Goal: Task Accomplishment & Management: Manage account settings

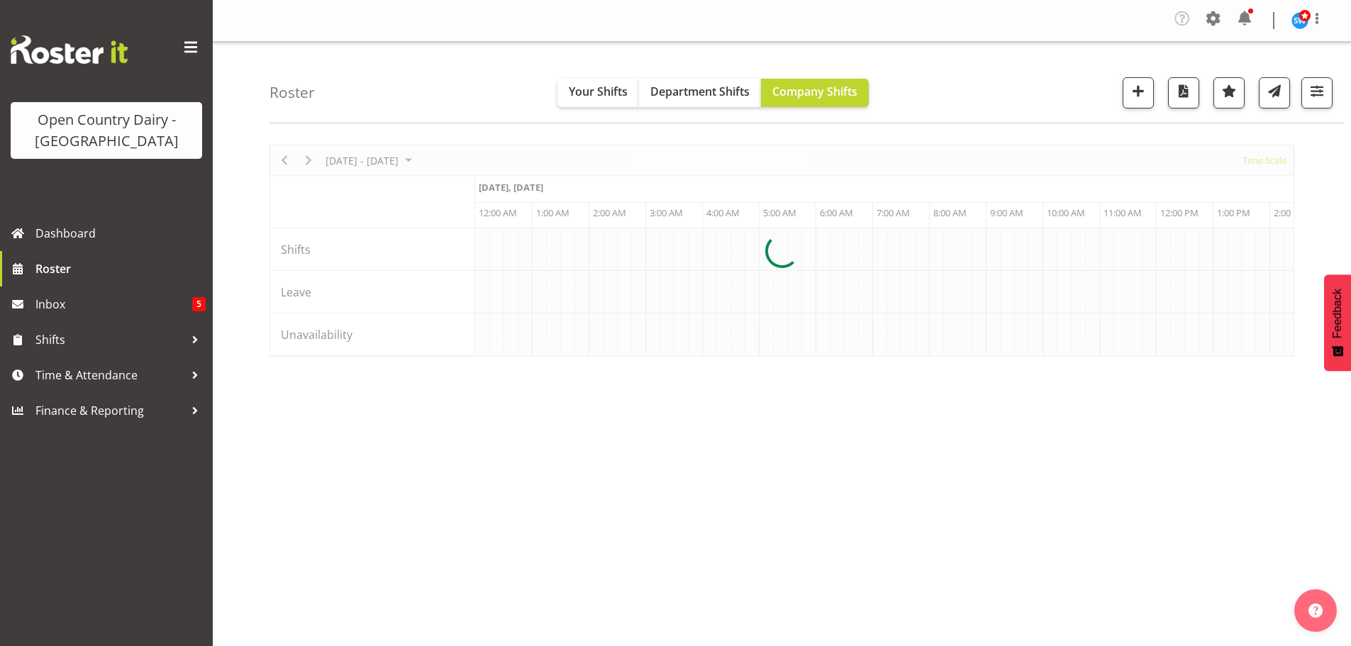
scroll to position [0, 1362]
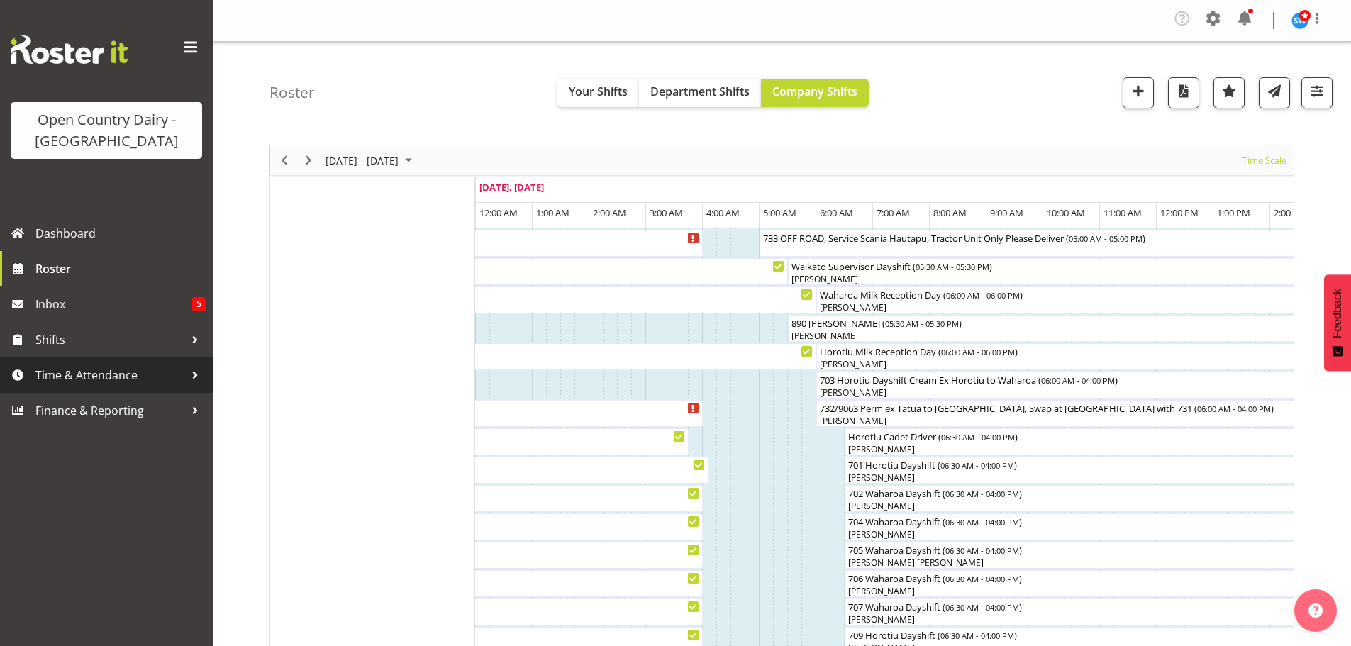
click at [99, 372] on span "Time & Attendance" at bounding box center [109, 375] width 149 height 21
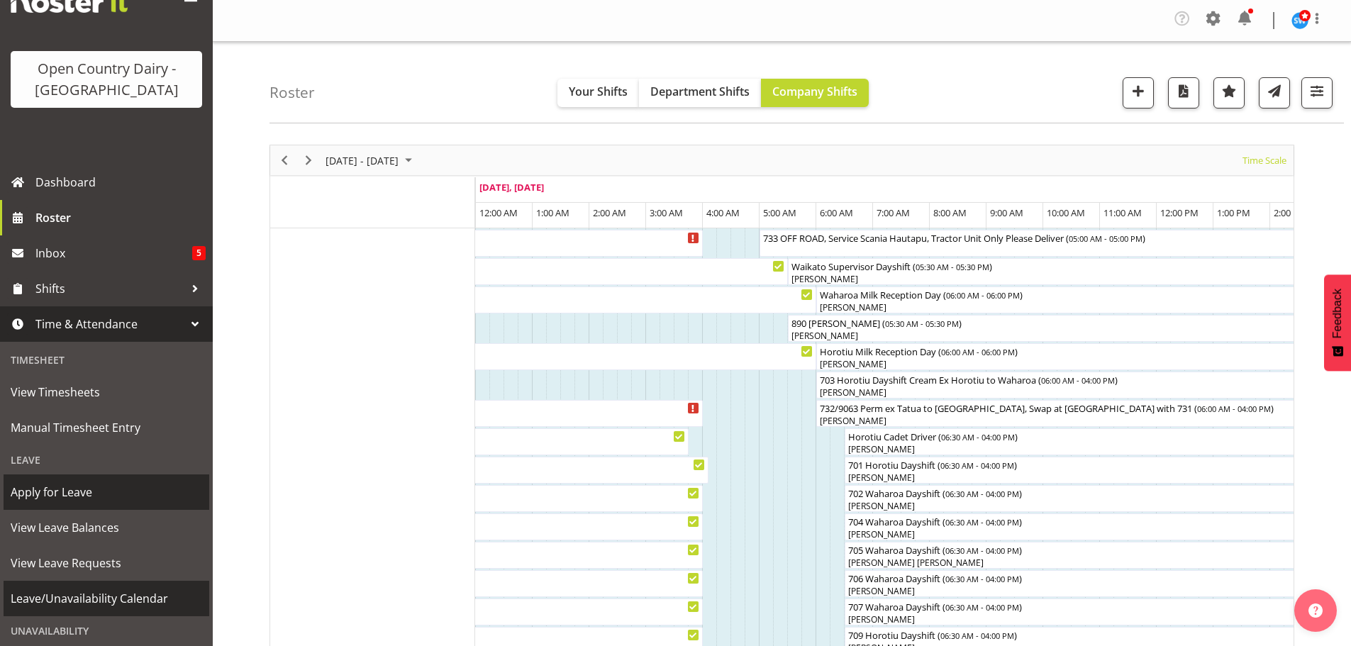
scroll to position [71, 0]
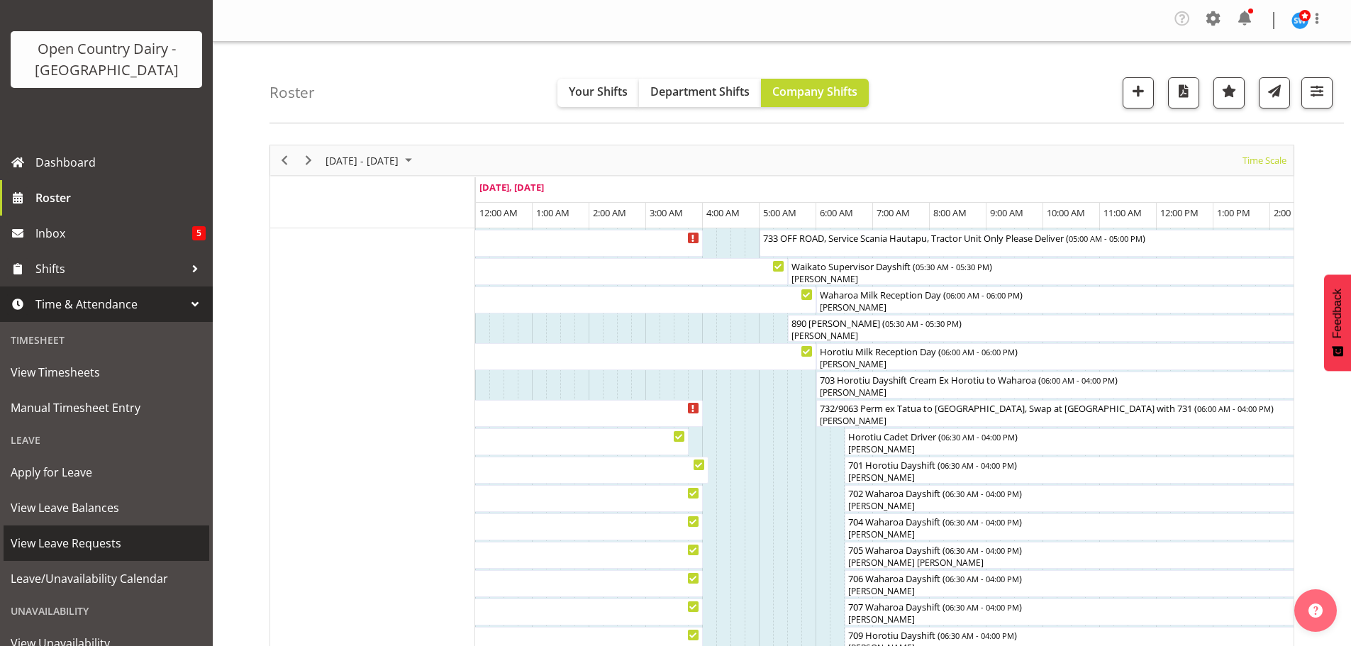
click at [102, 552] on span "View Leave Requests" at bounding box center [106, 543] width 191 height 21
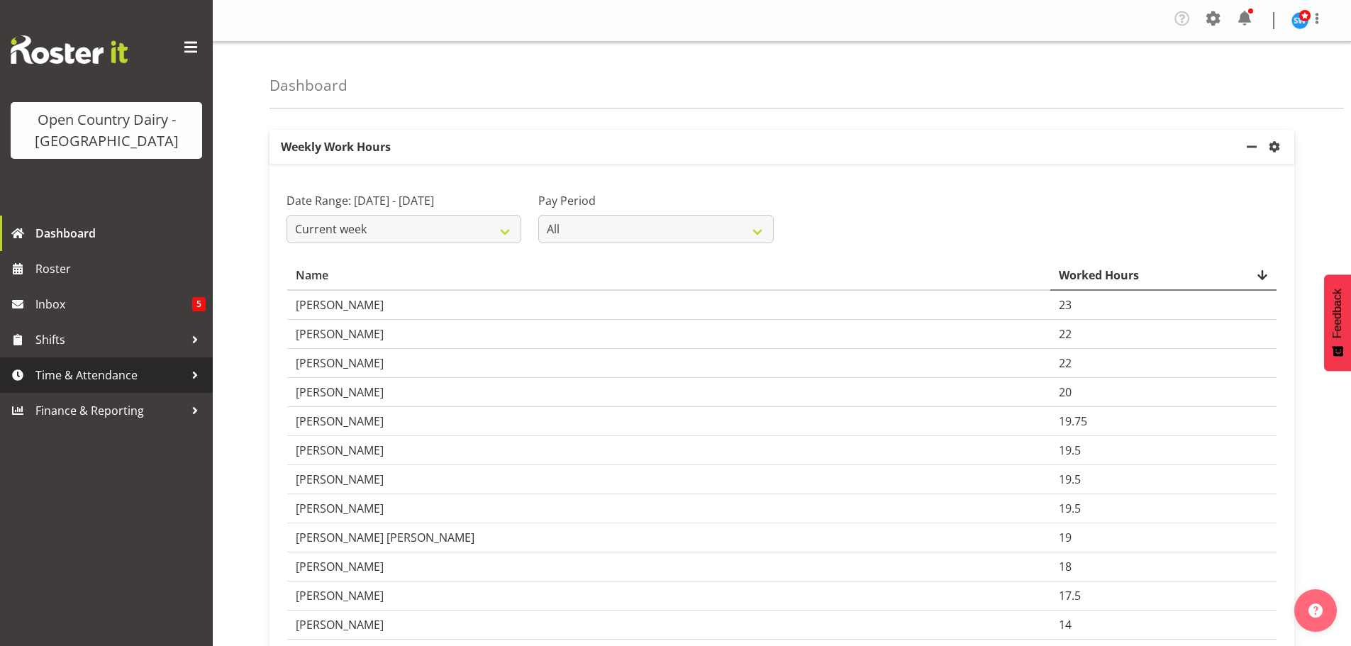
click at [114, 377] on span "Time & Attendance" at bounding box center [109, 375] width 149 height 21
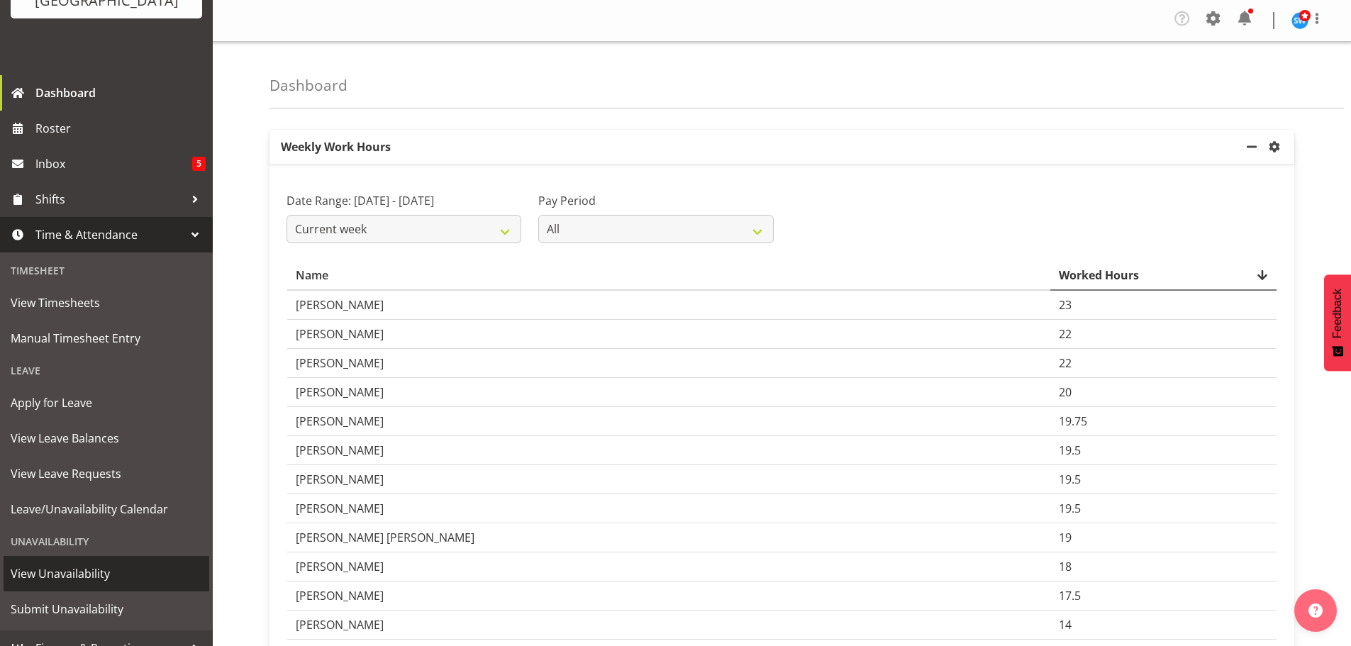
scroll to position [142, 0]
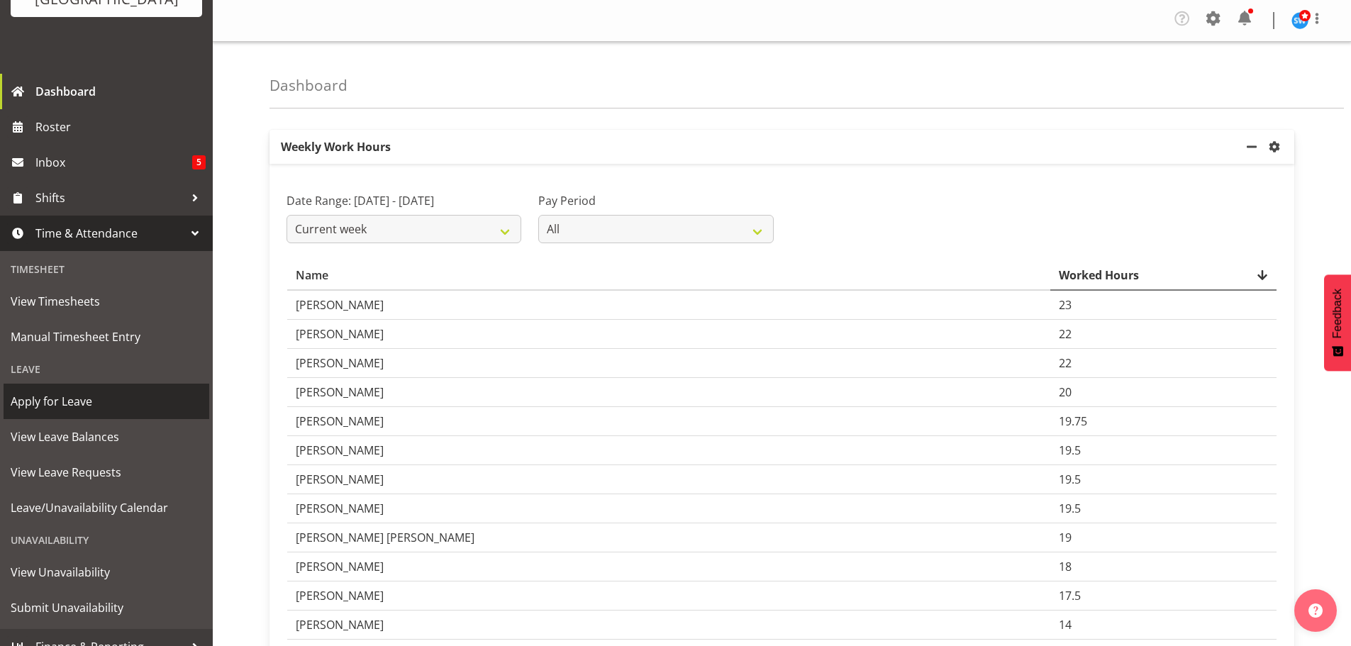
click at [91, 402] on span "Apply for Leave" at bounding box center [106, 401] width 191 height 21
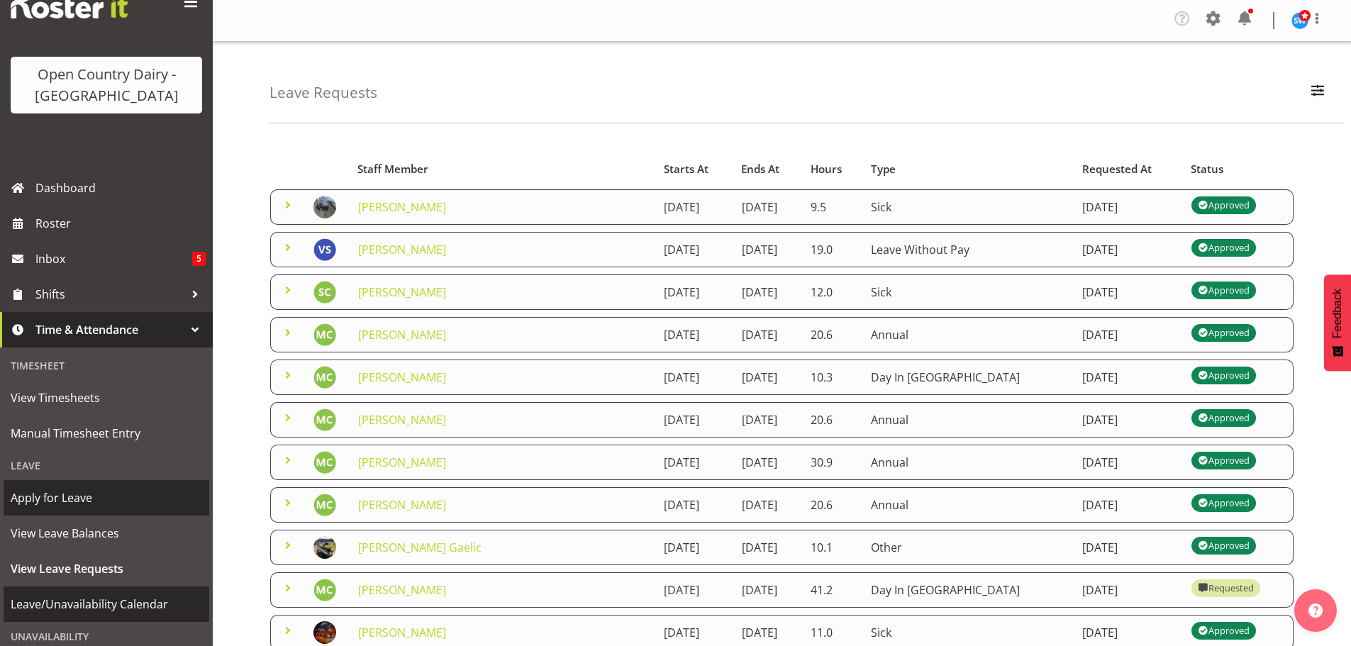
scroll to position [71, 0]
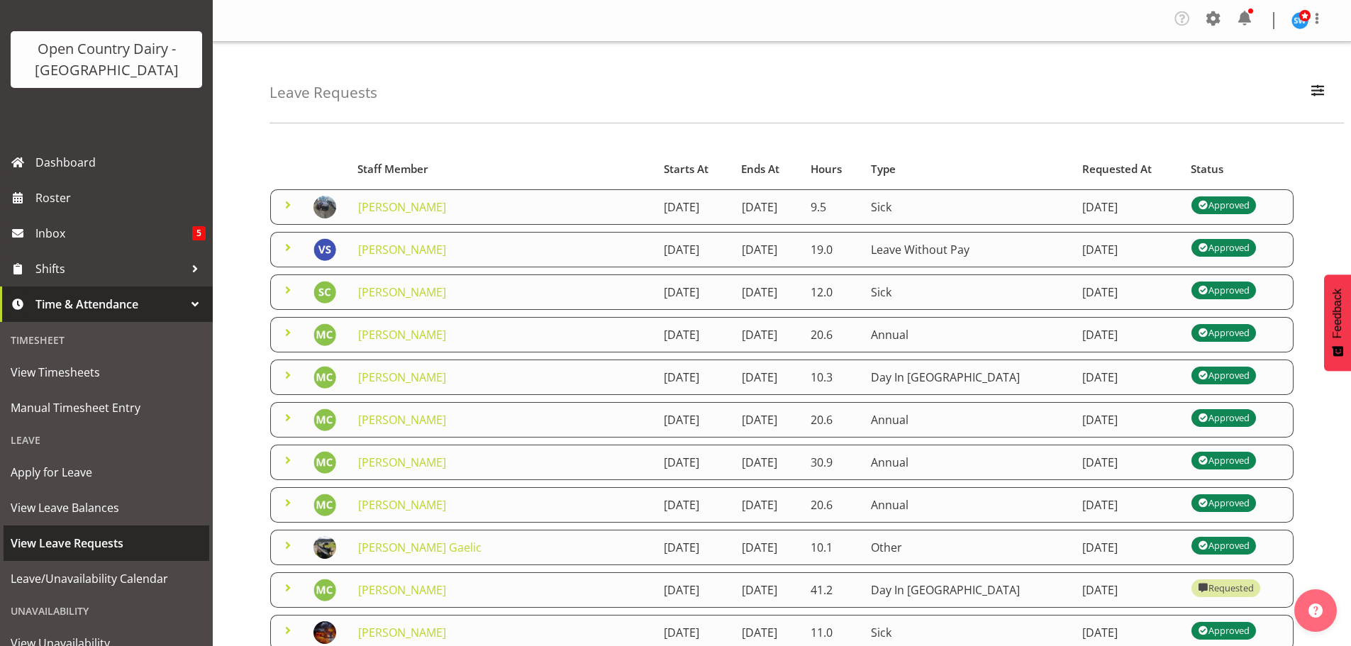
click at [113, 545] on span "View Leave Requests" at bounding box center [106, 543] width 191 height 21
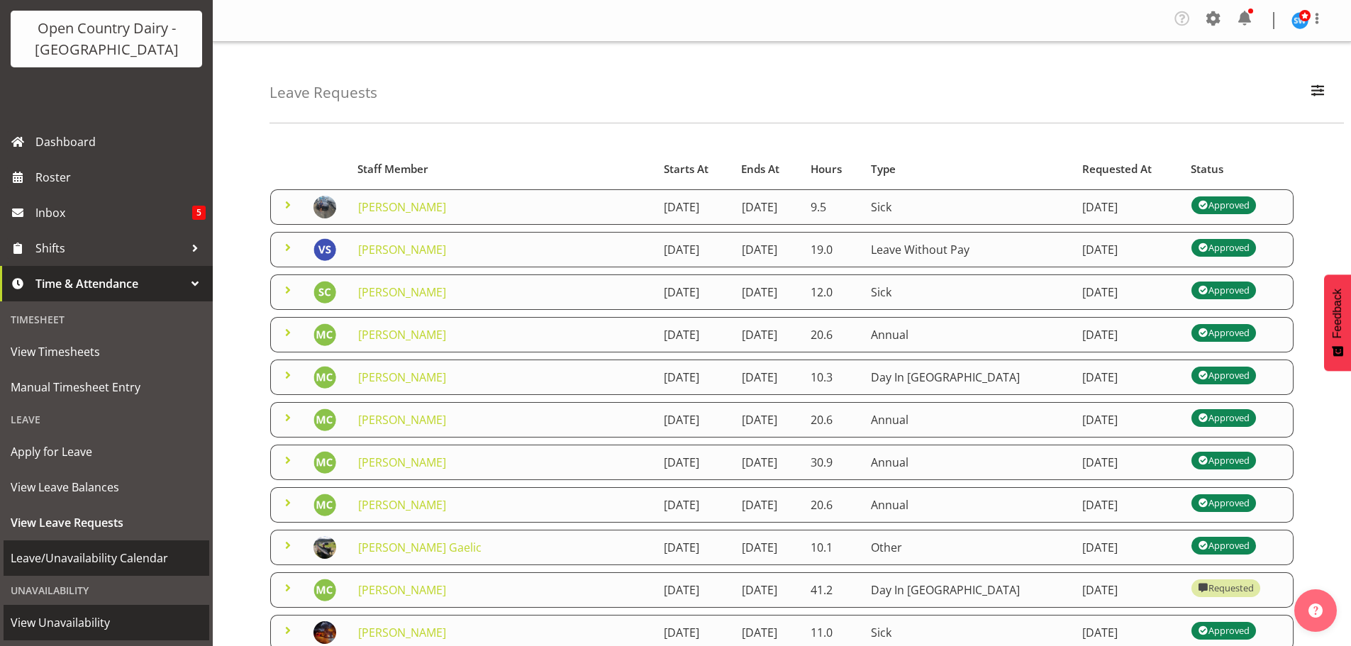
scroll to position [160, 0]
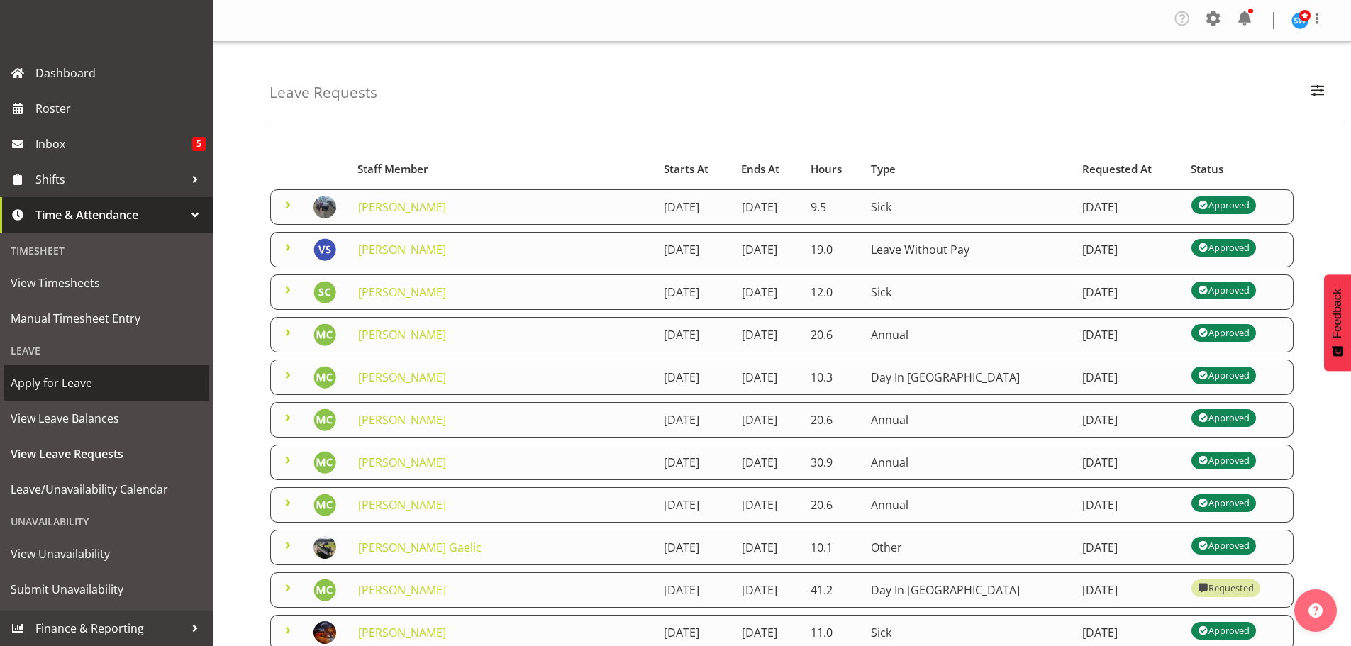
click at [82, 384] on span "Apply for Leave" at bounding box center [106, 382] width 191 height 21
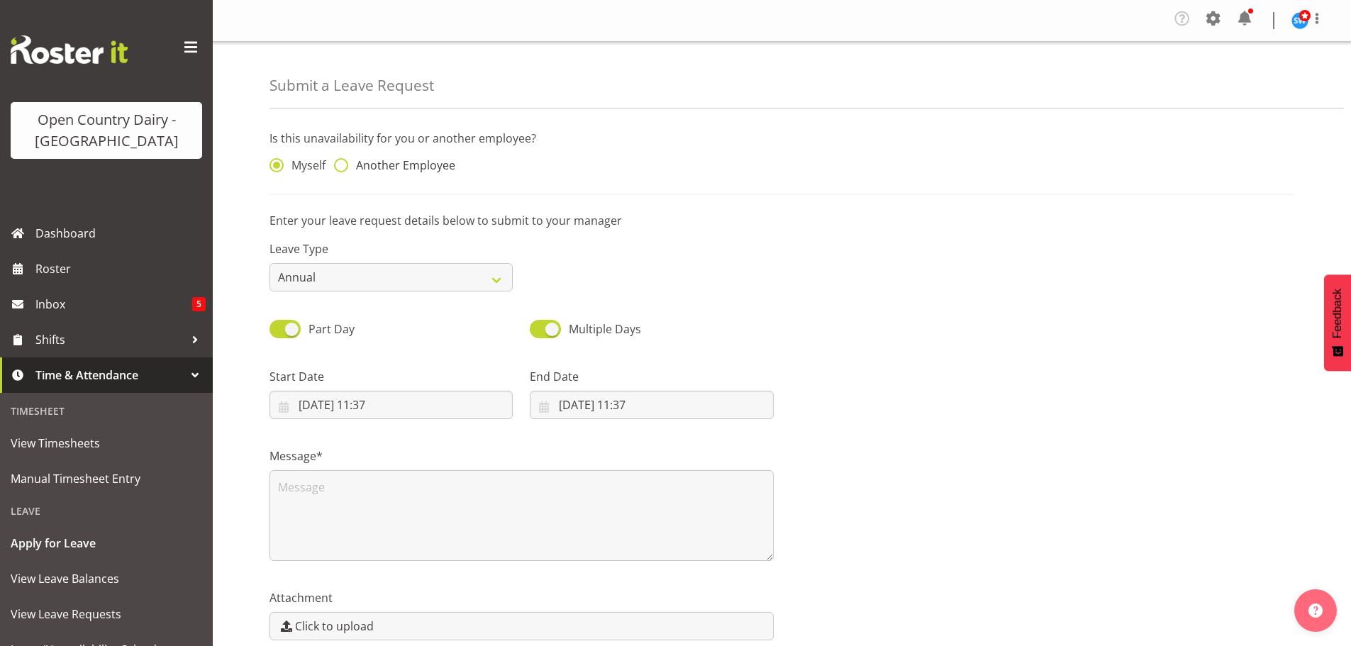
click at [340, 165] on span at bounding box center [341, 165] width 14 height 14
click at [340, 165] on input "Another Employee" at bounding box center [338, 165] width 9 height 9
radio input "true"
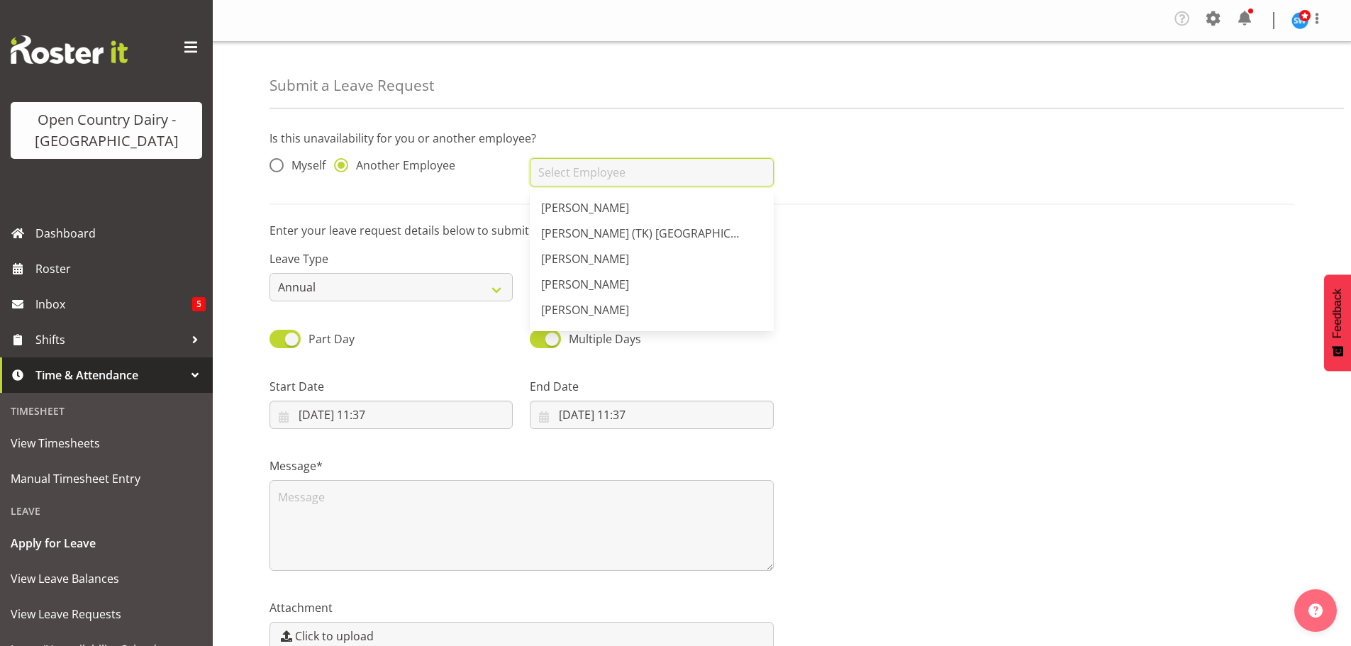
click at [554, 177] on input "text" at bounding box center [651, 172] width 243 height 28
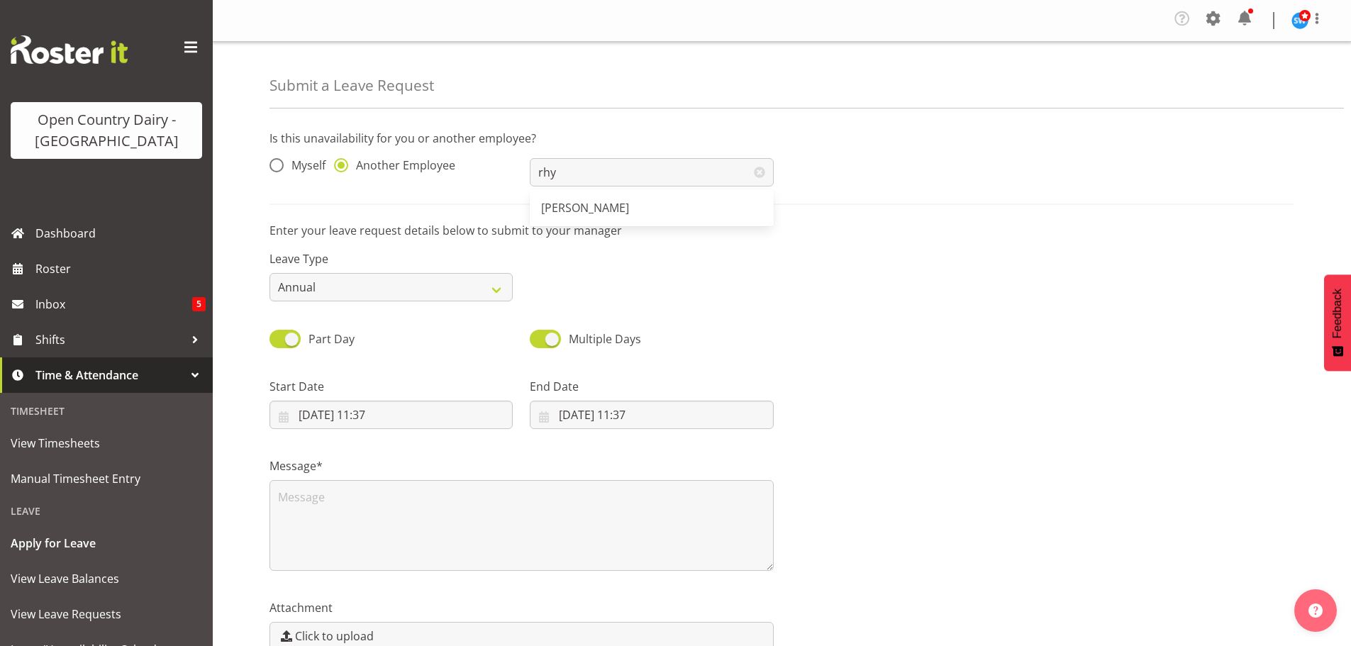
click at [584, 207] on span "[PERSON_NAME]" at bounding box center [585, 208] width 88 height 16
type input "[PERSON_NAME]"
click at [462, 284] on select "Annual Sick Leave Without Pay Bereavement Domestic Violence Parental Jury Servi…" at bounding box center [391, 287] width 243 height 28
select select "Sick"
click at [270, 273] on select "Annual Sick Leave Without Pay Bereavement Domestic Violence Parental Jury Servi…" at bounding box center [391, 287] width 243 height 28
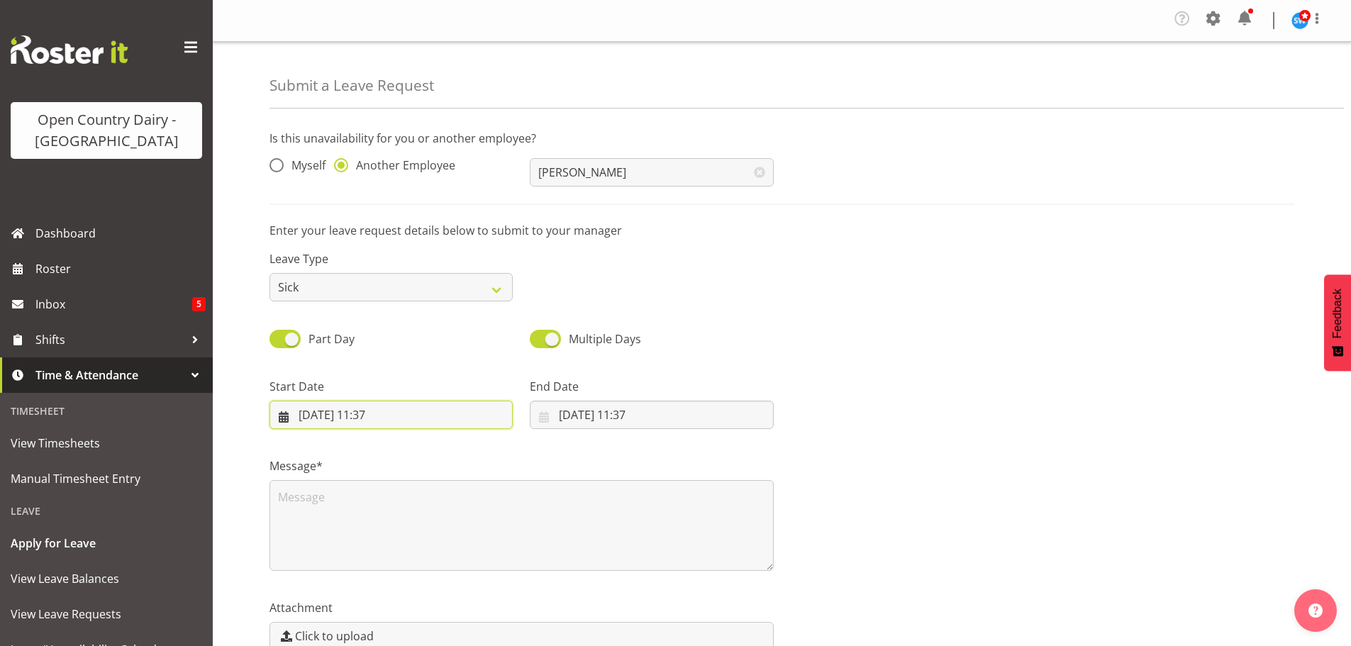
click at [320, 415] on input "09/09/2025, 11:37" at bounding box center [391, 415] width 243 height 28
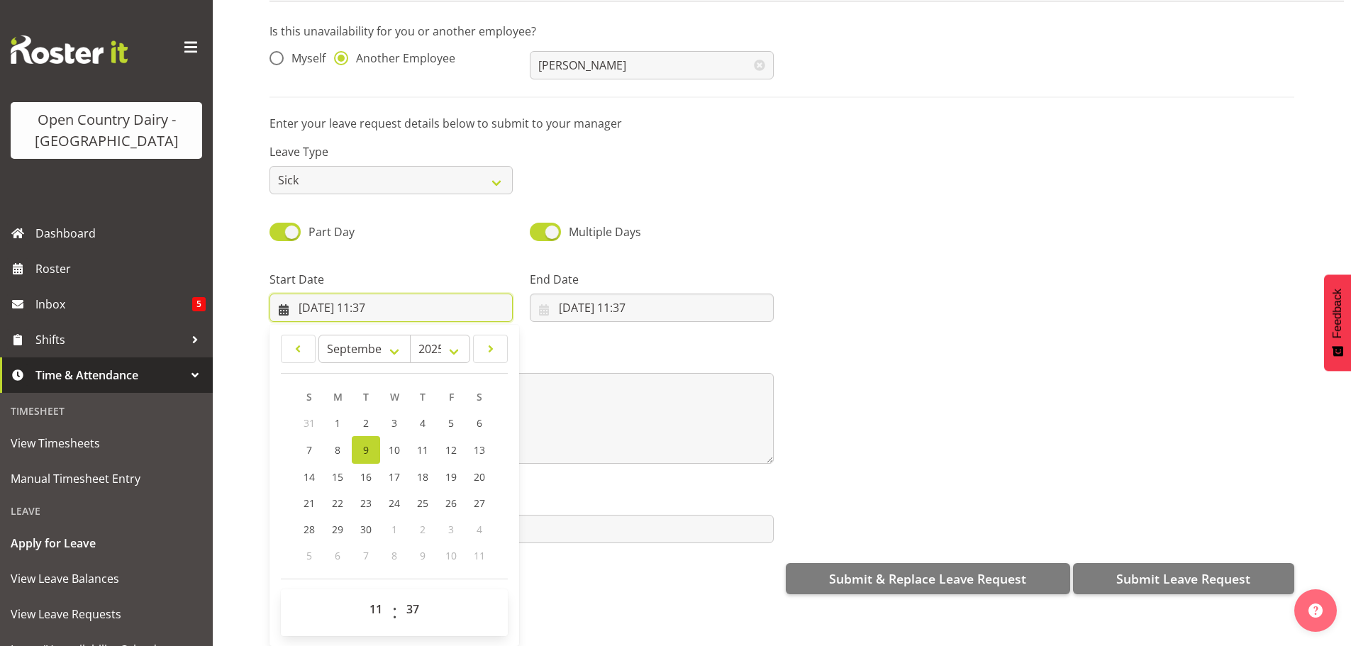
scroll to position [77, 0]
click at [373, 601] on select "00 01 02 03 04 05 06 07 08 09 10 11 12 13 14 15 16 17 18 19 20 21 22 23" at bounding box center [378, 609] width 32 height 28
select select "16"
click at [362, 595] on select "00 01 02 03 04 05 06 07 08 09 10 11 12 13 14 15 16 17 18 19 20 21 22 23" at bounding box center [378, 609] width 32 height 28
type input "09/09/2025, 16:37"
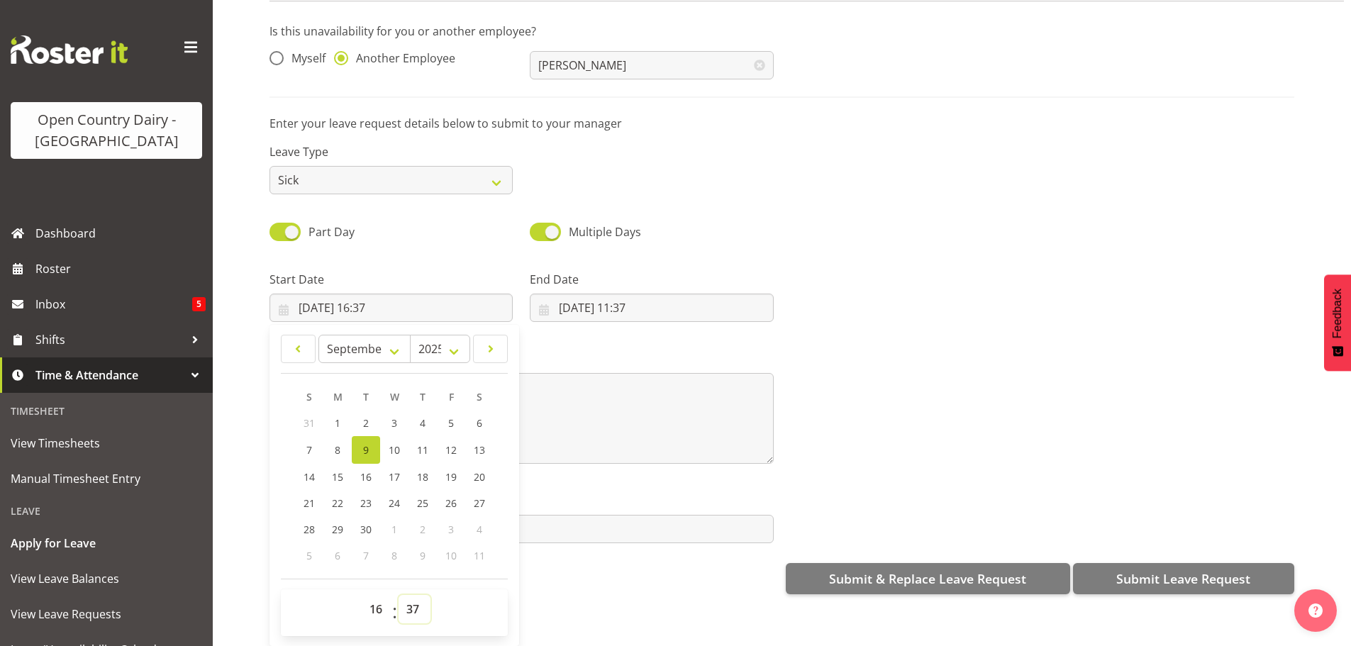
click at [413, 601] on select "00 01 02 03 04 05 06 07 08 09 10 11 12 13 14 15 16 17 18 19 20 21 22 23 24 25 2…" at bounding box center [415, 609] width 32 height 28
select select "45"
click at [399, 595] on select "00 01 02 03 04 05 06 07 08 09 10 11 12 13 14 15 16 17 18 19 20 21 22 23 24 25 2…" at bounding box center [415, 609] width 32 height 28
type input "09/09/2025, 16:45"
click at [579, 297] on input "09/09/2025, 11:37" at bounding box center [651, 308] width 243 height 28
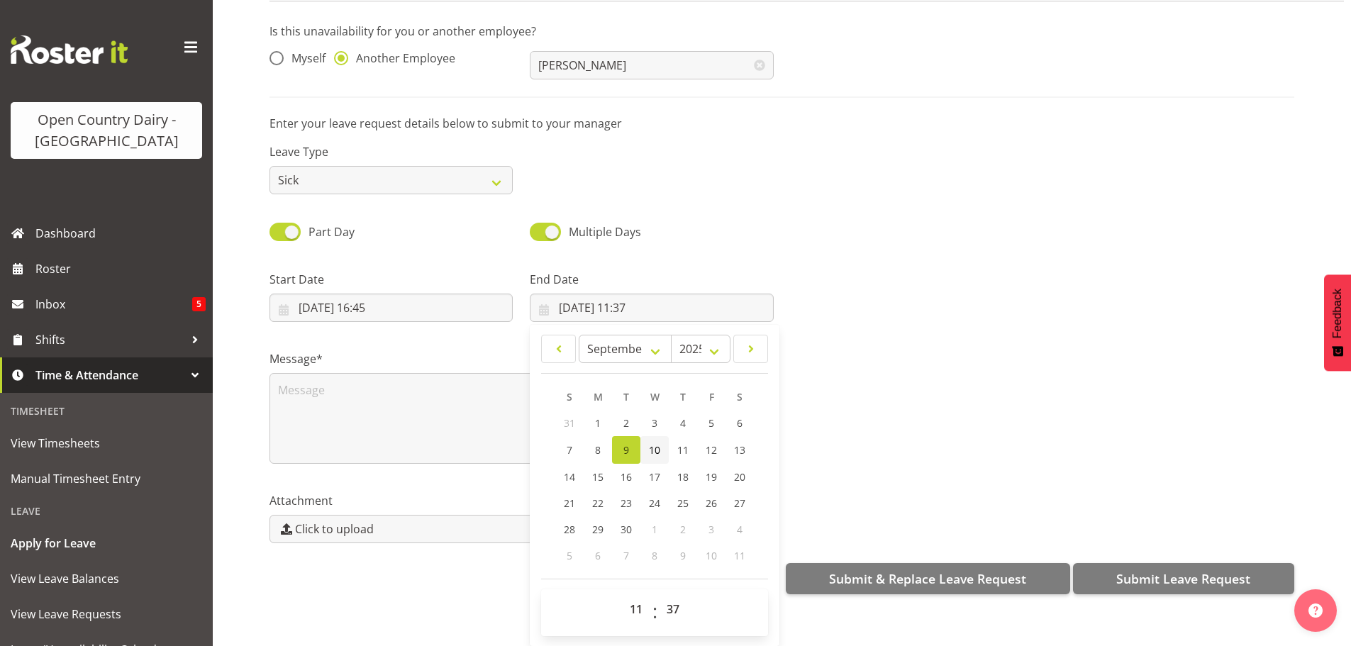
click at [655, 443] on span "10" at bounding box center [654, 449] width 11 height 13
type input "10/09/2025, 11:37"
click at [631, 605] on select "00 01 02 03 04 05 06 07 08 09 10 11 12 13 14 15 16 17 18 19 20 21 22 23" at bounding box center [638, 609] width 32 height 28
select select "4"
click at [622, 595] on select "00 01 02 03 04 05 06 07 08 09 10 11 12 13 14 15 16 17 18 19 20 21 22 23" at bounding box center [638, 609] width 32 height 28
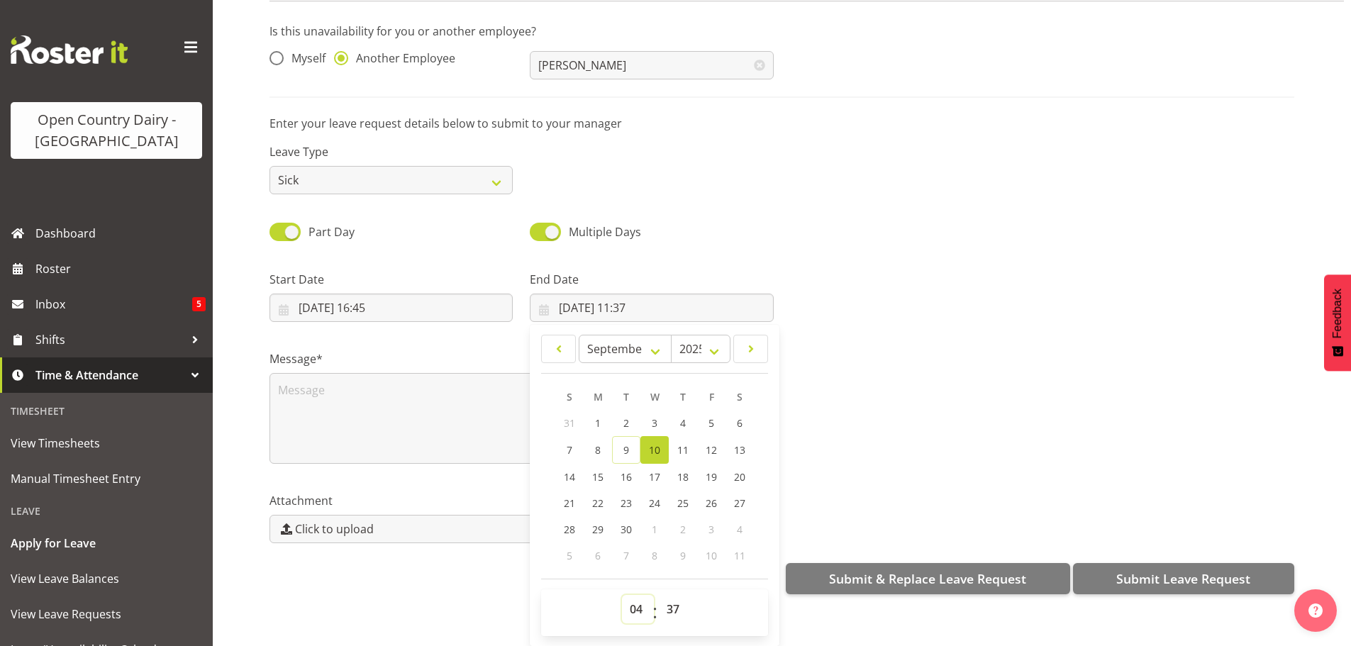
type input "10/09/2025, 04:37"
drag, startPoint x: 674, startPoint y: 603, endPoint x: 672, endPoint y: 591, distance: 11.7
click at [674, 603] on select "00 01 02 03 04 05 06 07 08 09 10 11 12 13 14 15 16 17 18 19 20 21 22 23 24 25 2…" at bounding box center [675, 609] width 32 height 28
select select "0"
click at [659, 595] on select "00 01 02 03 04 05 06 07 08 09 10 11 12 13 14 15 16 17 18 19 20 21 22 23 24 25 2…" at bounding box center [675, 609] width 32 height 28
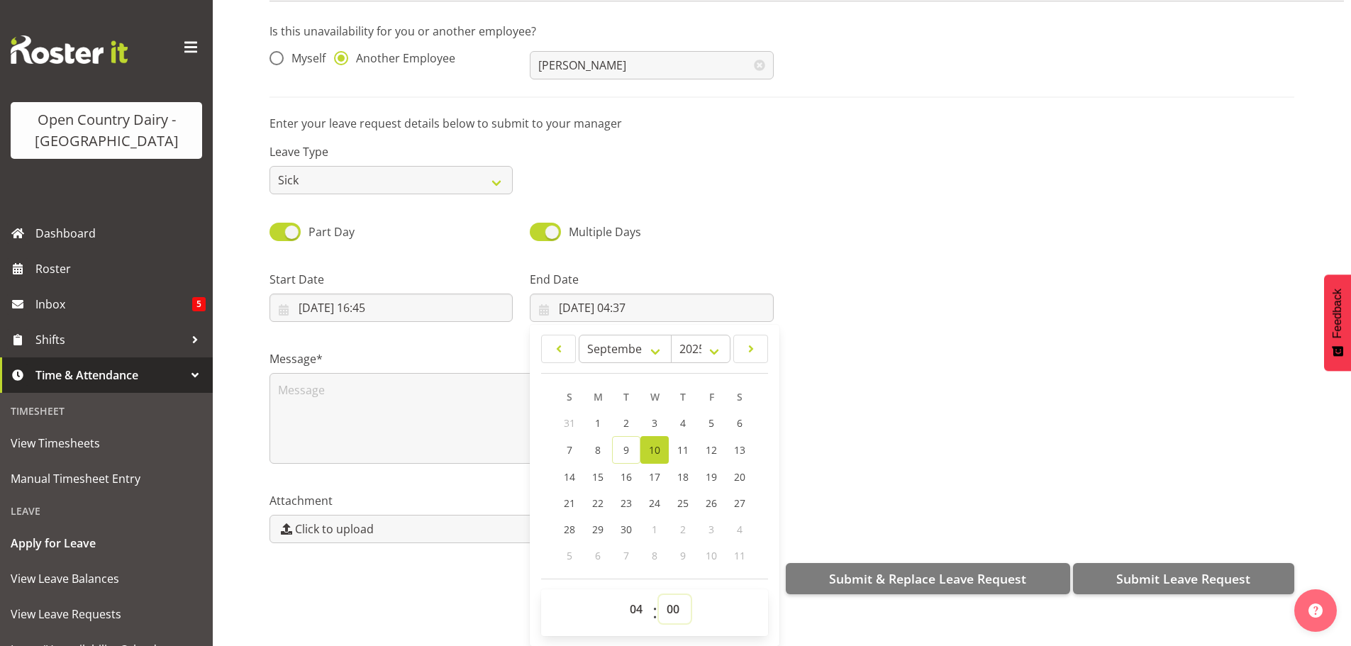
type input "10/09/2025, 04:00"
drag, startPoint x: 332, startPoint y: 357, endPoint x: 339, endPoint y: 367, distance: 12.2
click at [335, 358] on div "Message*" at bounding box center [522, 406] width 504 height 113
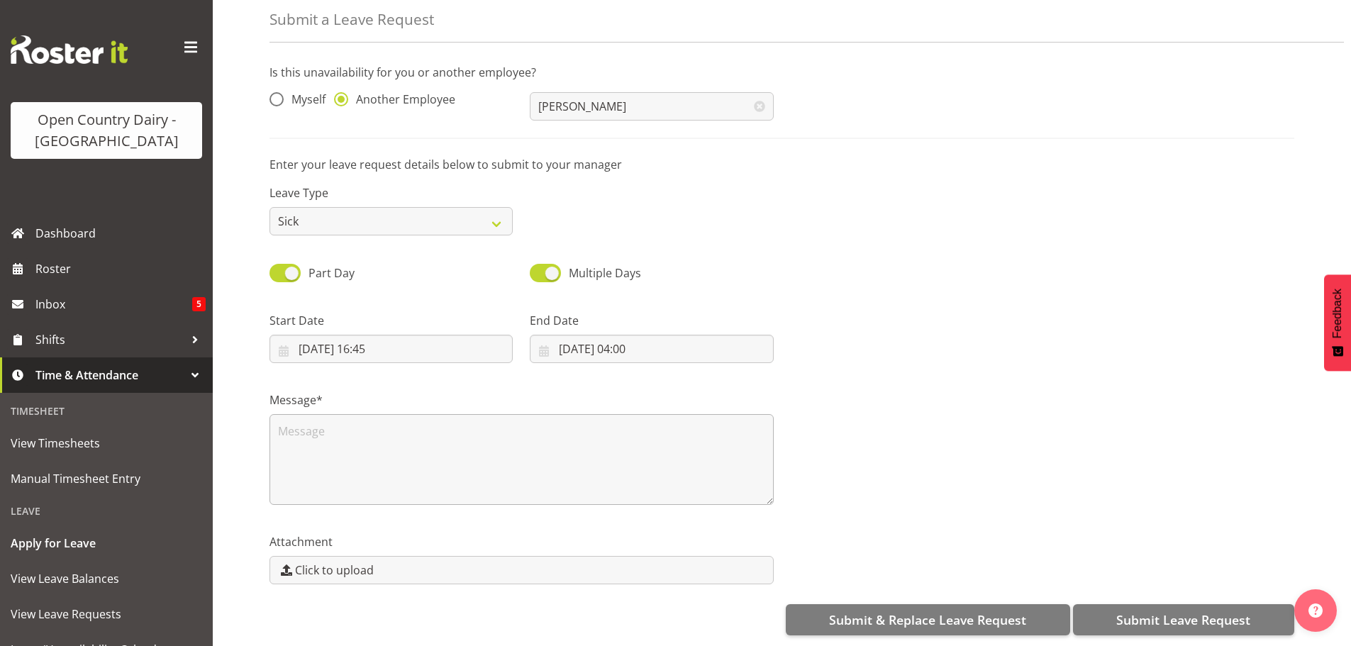
scroll to position [0, 0]
drag, startPoint x: 340, startPoint y: 376, endPoint x: 360, endPoint y: 389, distance: 23.0
click at [343, 376] on div "Message*" at bounding box center [521, 443] width 521 height 142
click at [396, 424] on textarea at bounding box center [522, 459] width 504 height 91
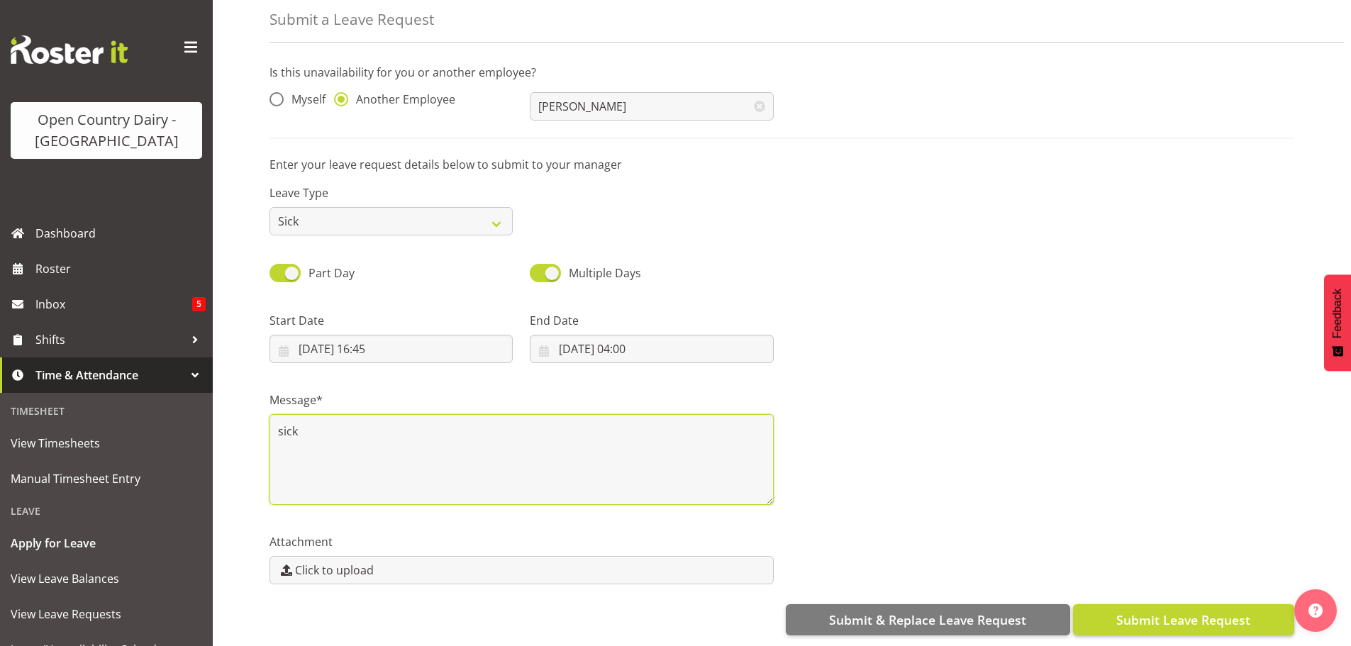
type textarea "sick"
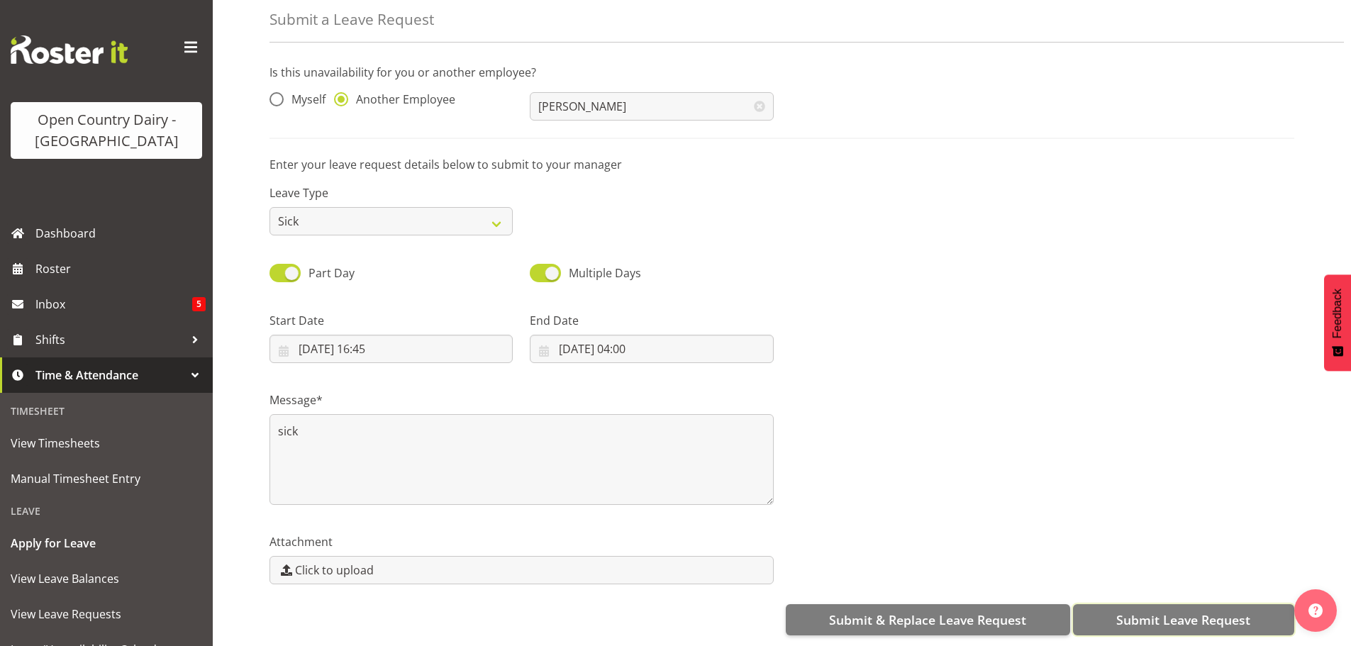
click at [1184, 611] on span "Submit Leave Request" at bounding box center [1183, 620] width 134 height 18
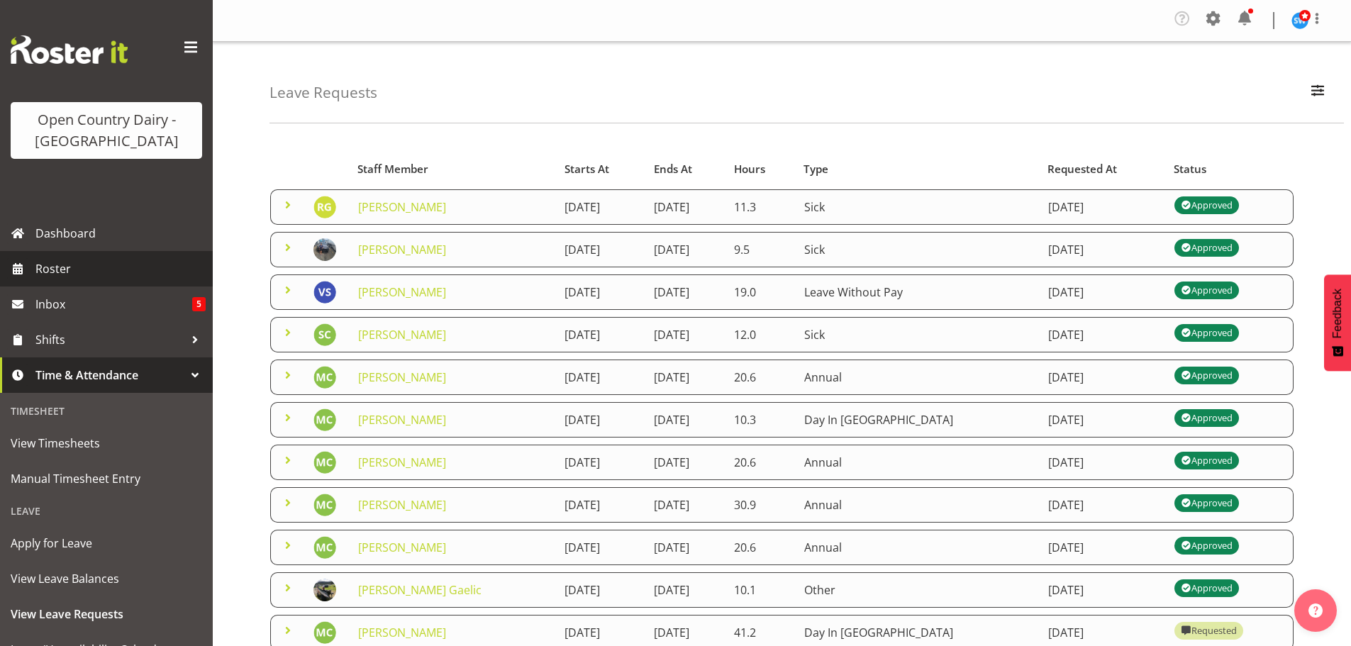
click at [48, 268] on span "Roster" at bounding box center [120, 268] width 170 height 21
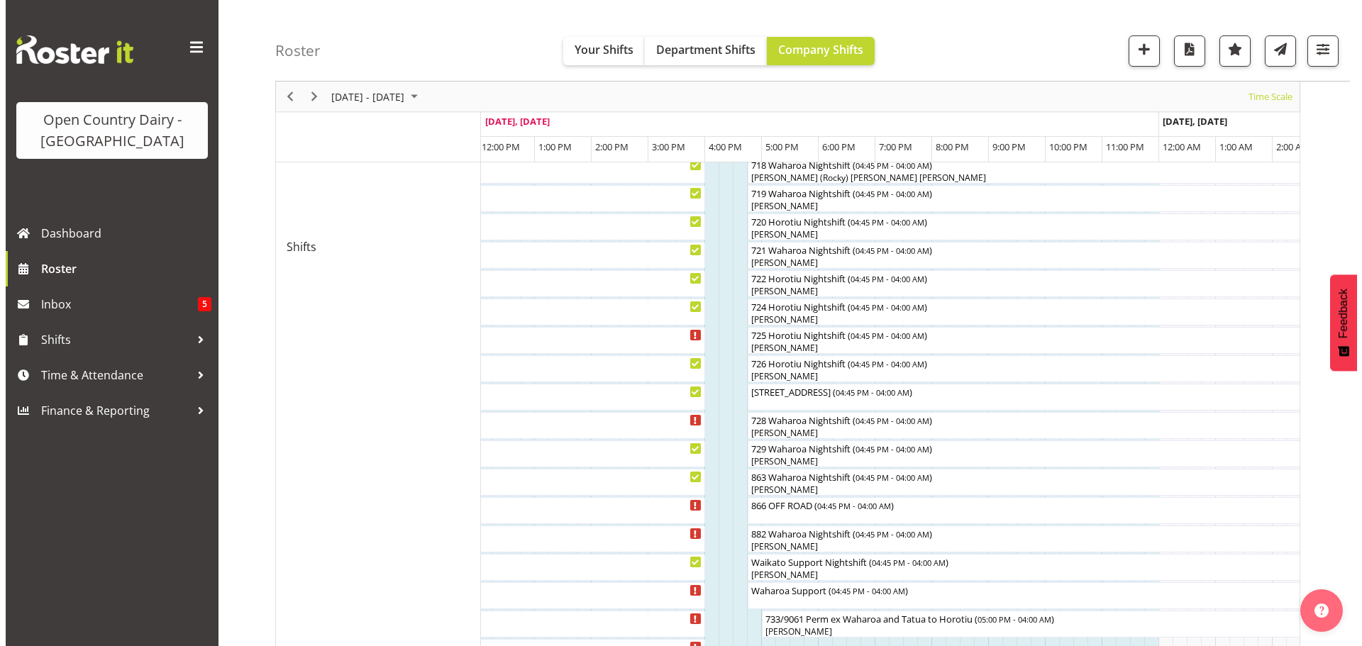
scroll to position [780, 0]
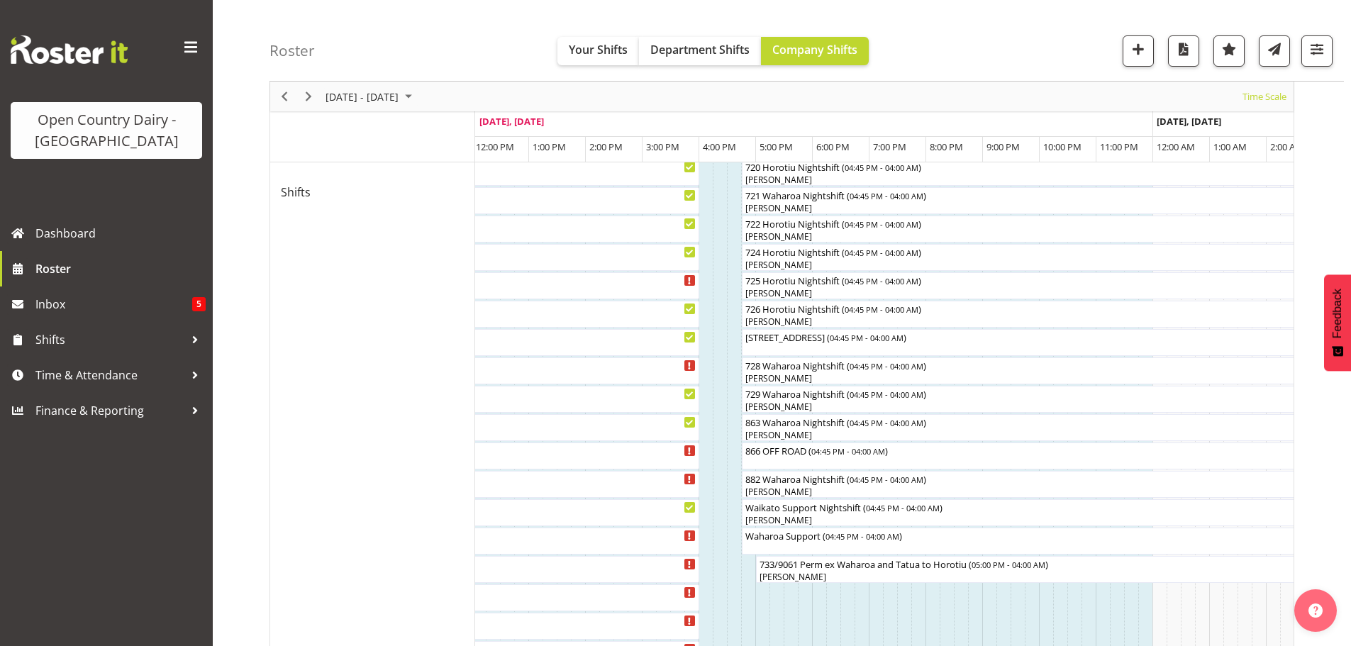
click at [0, 0] on div at bounding box center [0, 0] width 0 height 0
click at [787, 521] on div "[PERSON_NAME]" at bounding box center [1061, 519] width 633 height 13
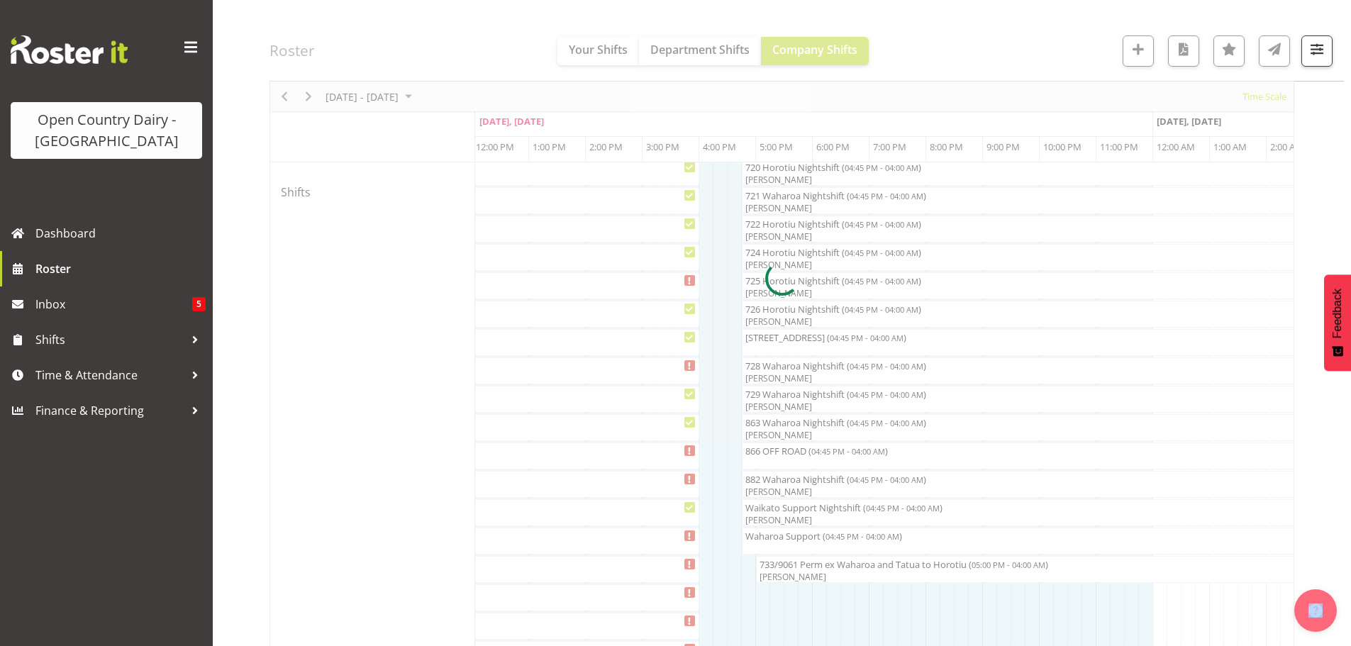
click at [787, 521] on div at bounding box center [782, 279] width 1025 height 1828
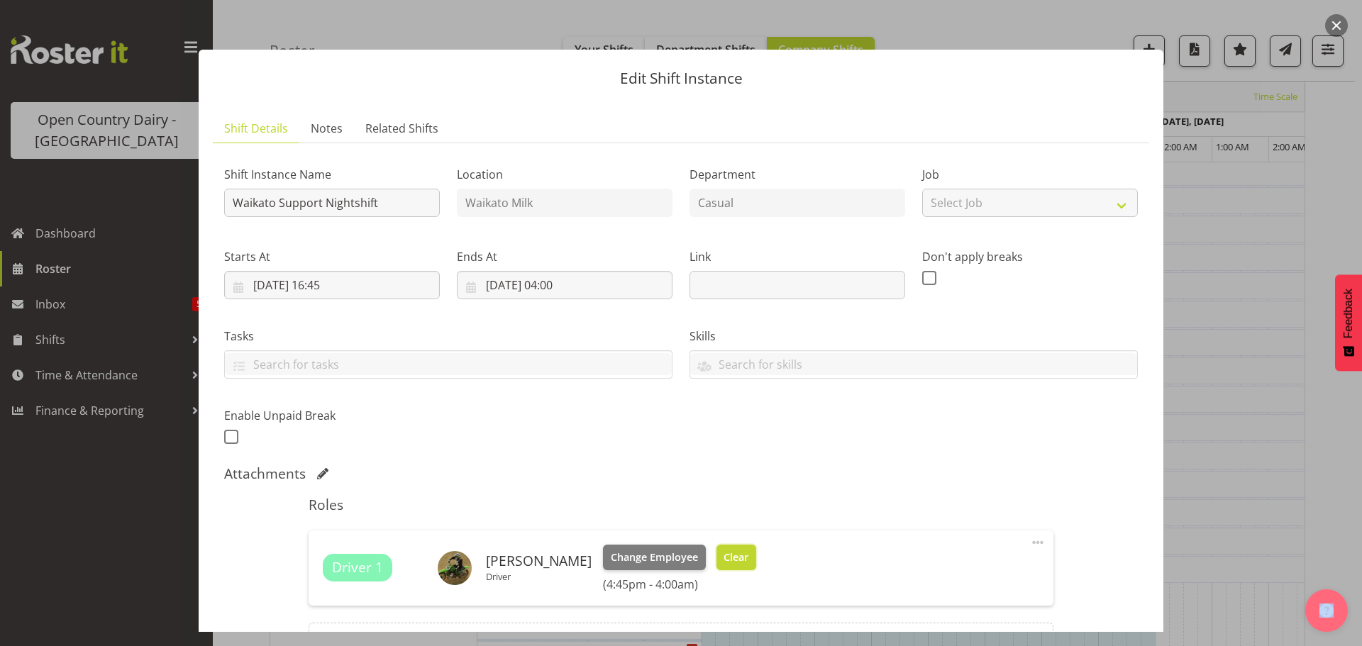
click at [731, 558] on span "Clear" at bounding box center [735, 558] width 25 height 16
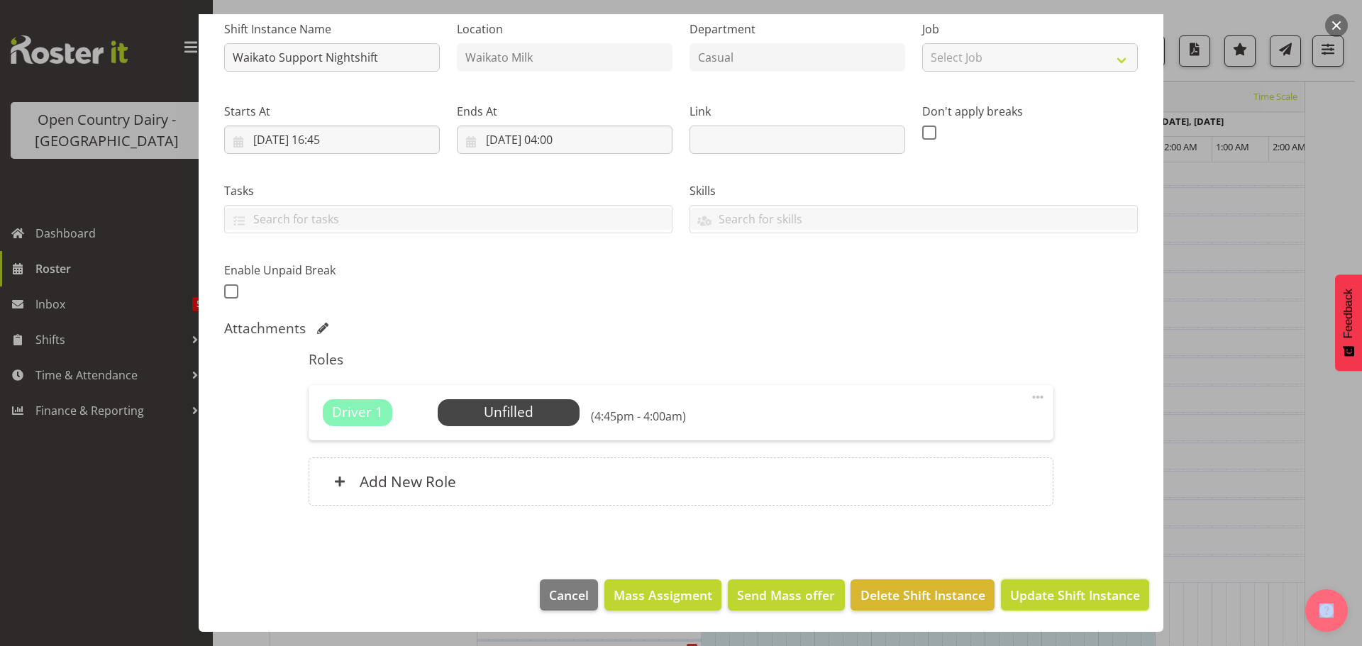
click at [1016, 592] on span "Update Shift Instance" at bounding box center [1075, 595] width 130 height 18
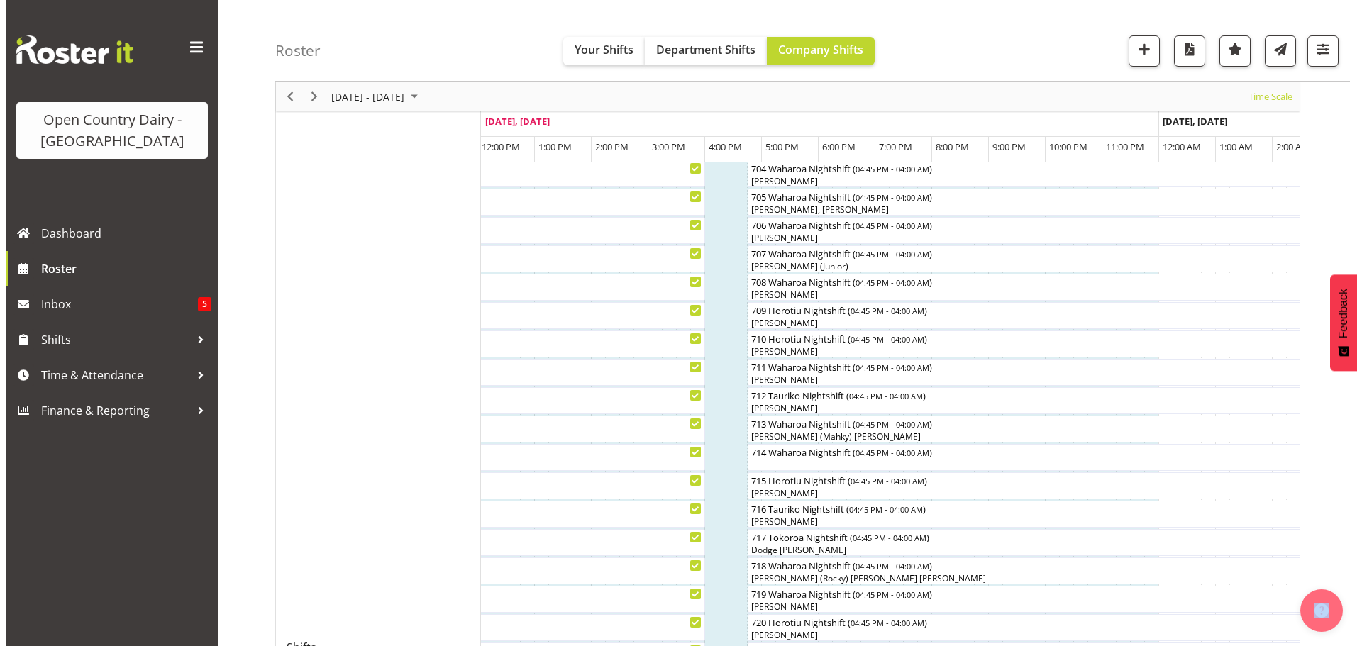
scroll to position [410, 0]
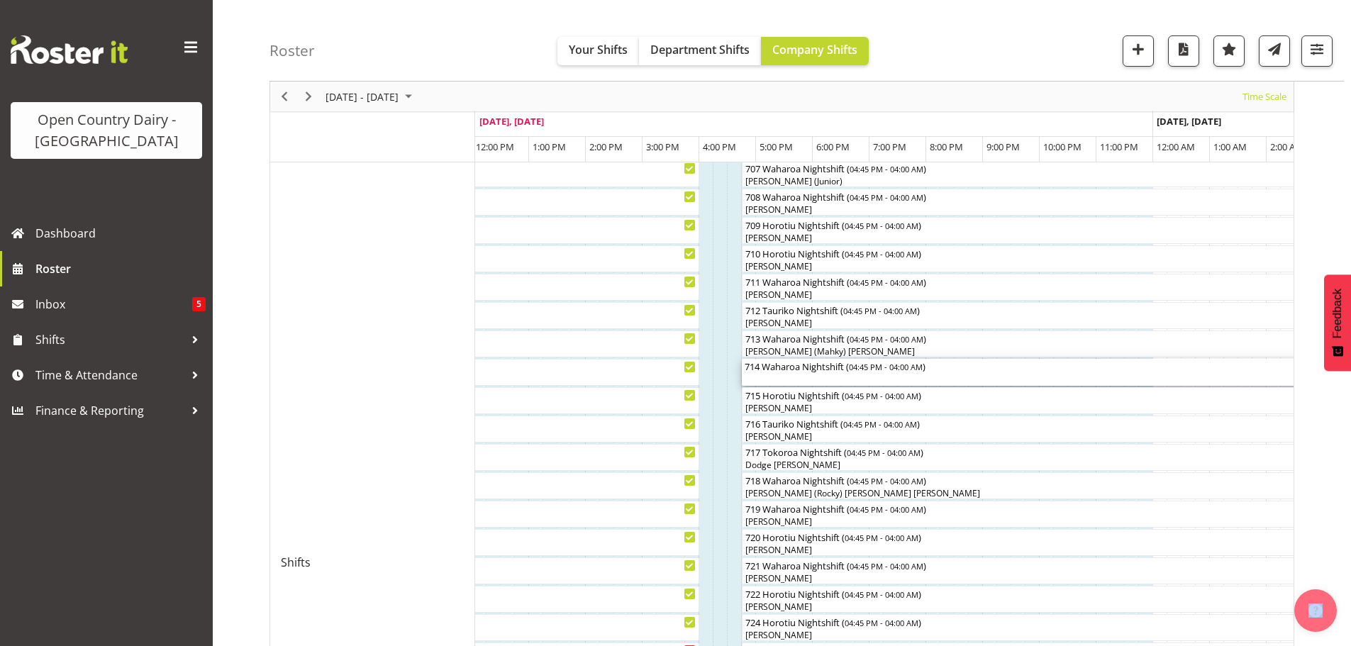
click at [806, 374] on div "714 Waharoa Nightshift ( 04:45 PM - 04:00 AM )" at bounding box center [1061, 372] width 633 height 27
click at [0, 0] on div at bounding box center [0, 0] width 0 height 0
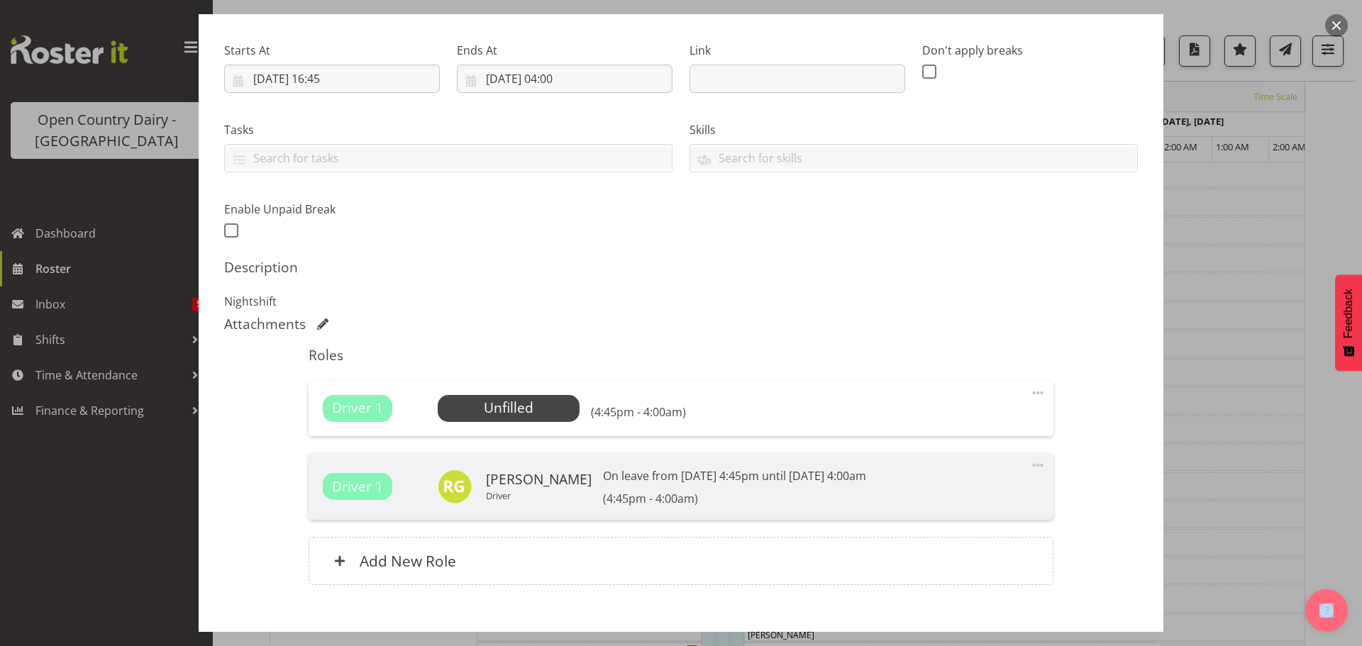
scroll to position [284, 0]
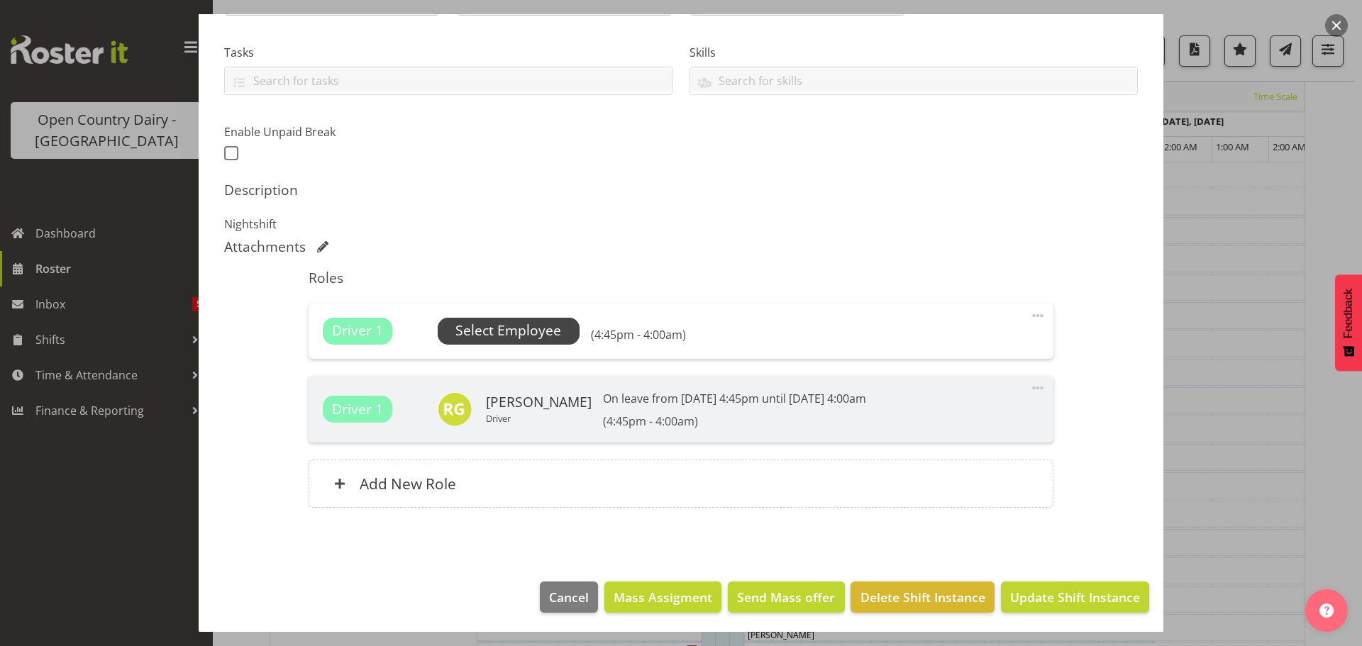
click at [548, 333] on span "Select Employee" at bounding box center [508, 331] width 106 height 21
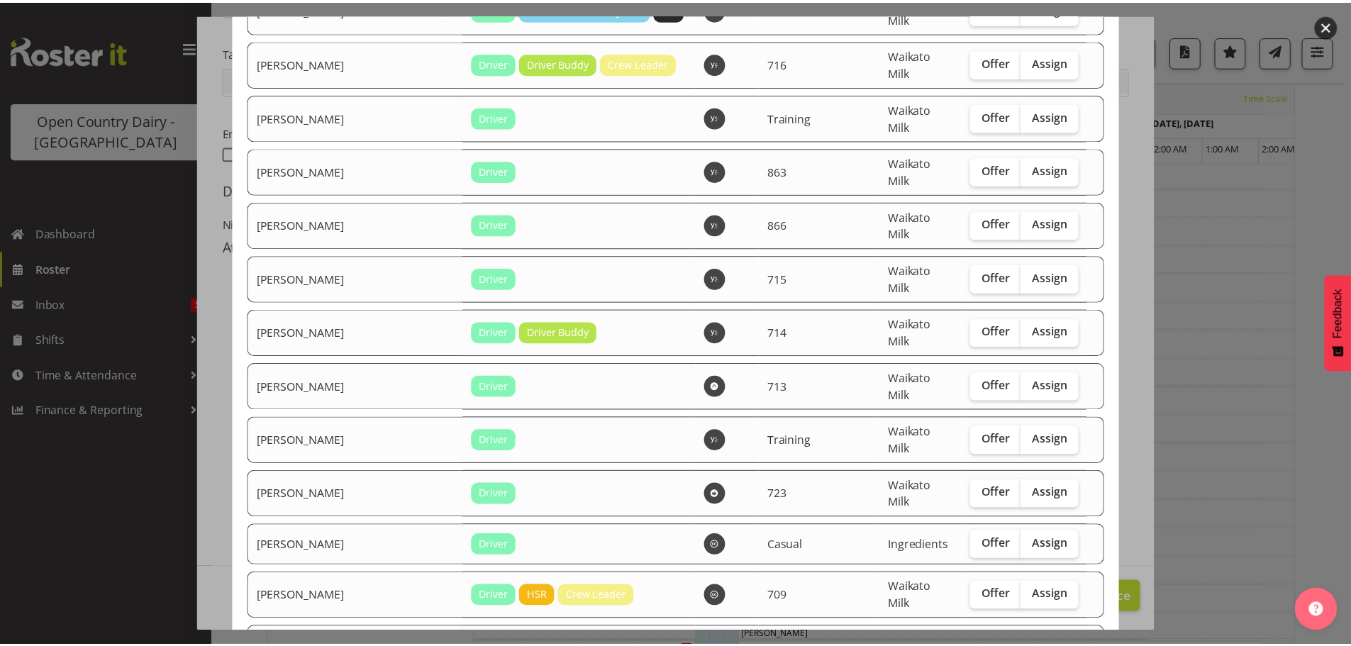
scroll to position [2519, 0]
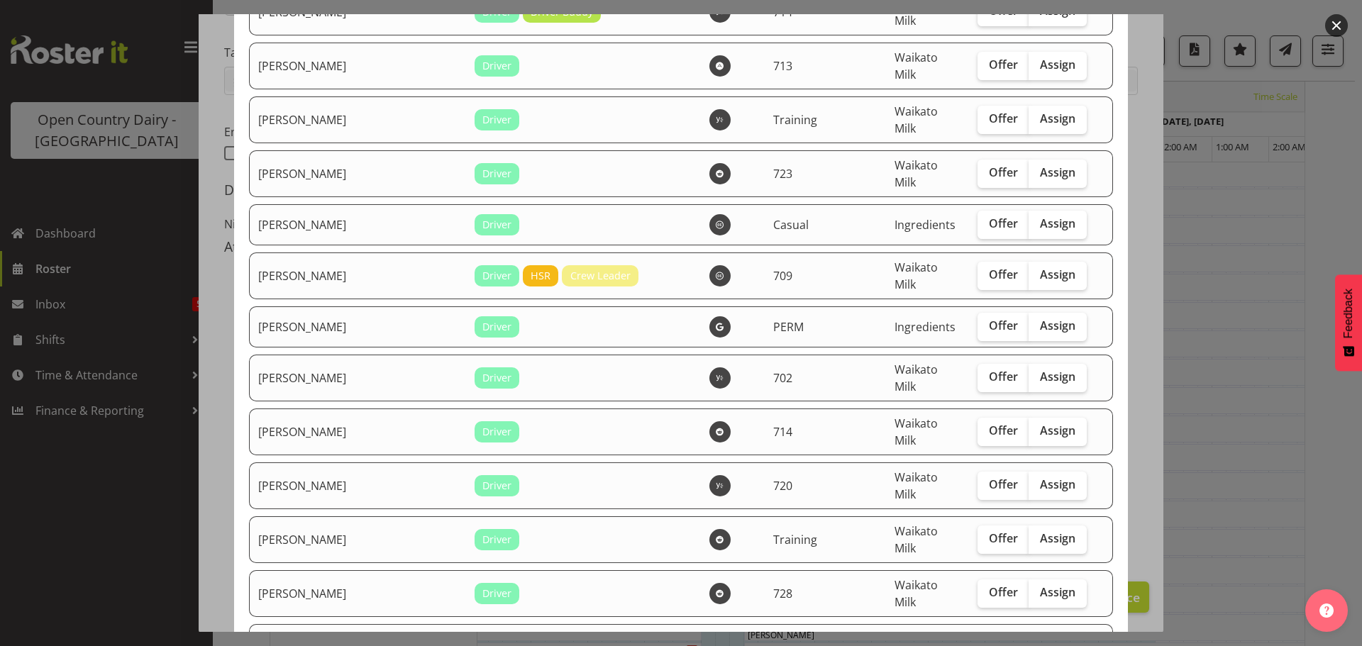
checkbox input "true"
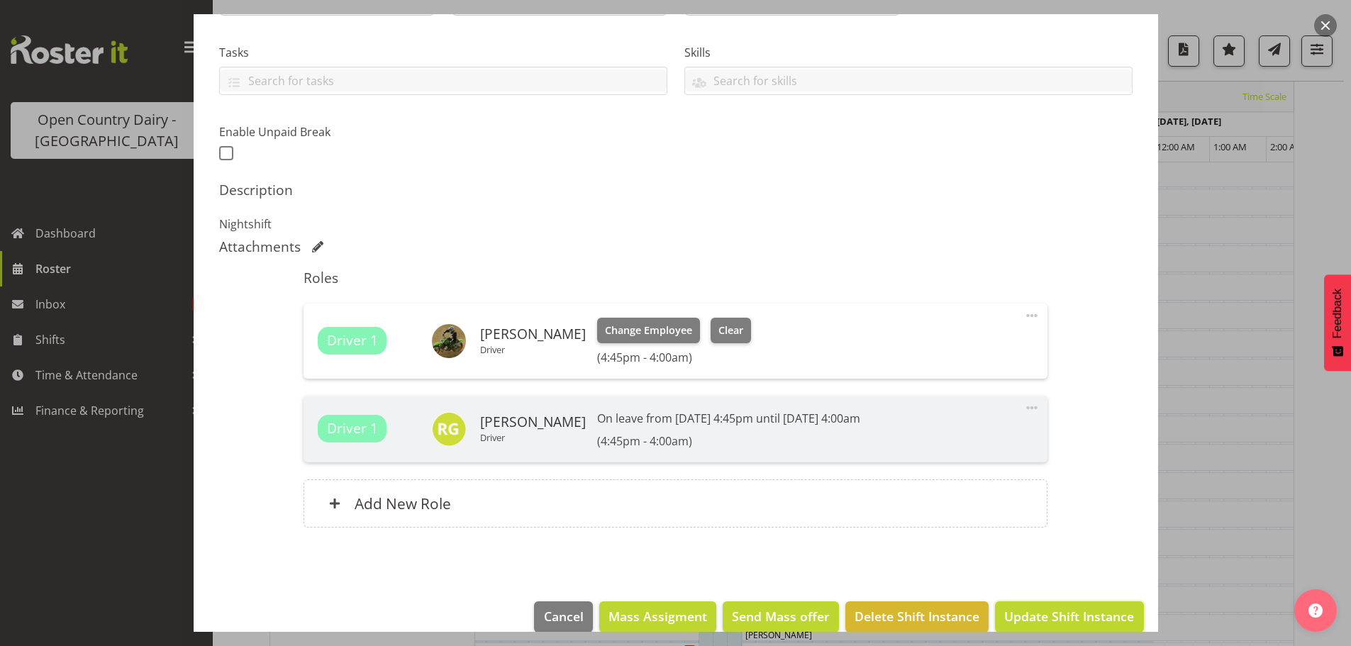
click at [1044, 623] on span "Update Shift Instance" at bounding box center [1069, 616] width 130 height 18
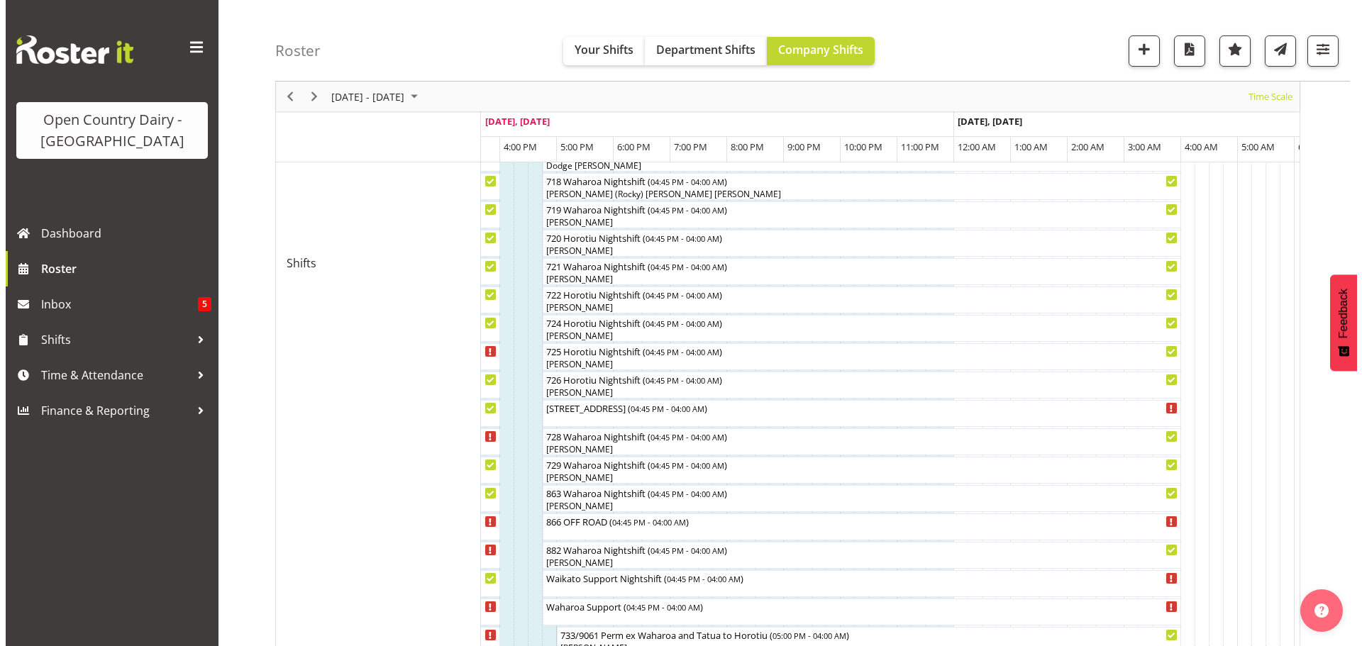
scroll to position [780, 0]
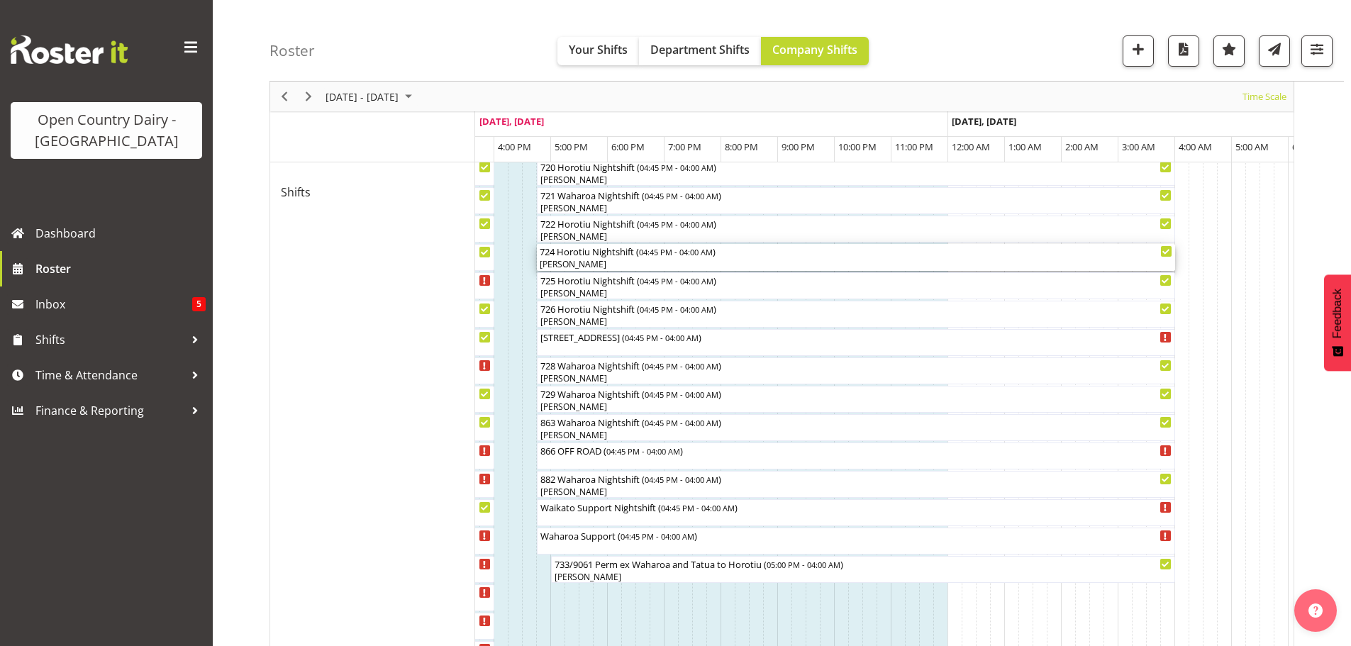
click at [614, 257] on div "724 Horotiu Nightshift ( 04:45 PM - 04:00 AM )" at bounding box center [856, 251] width 633 height 14
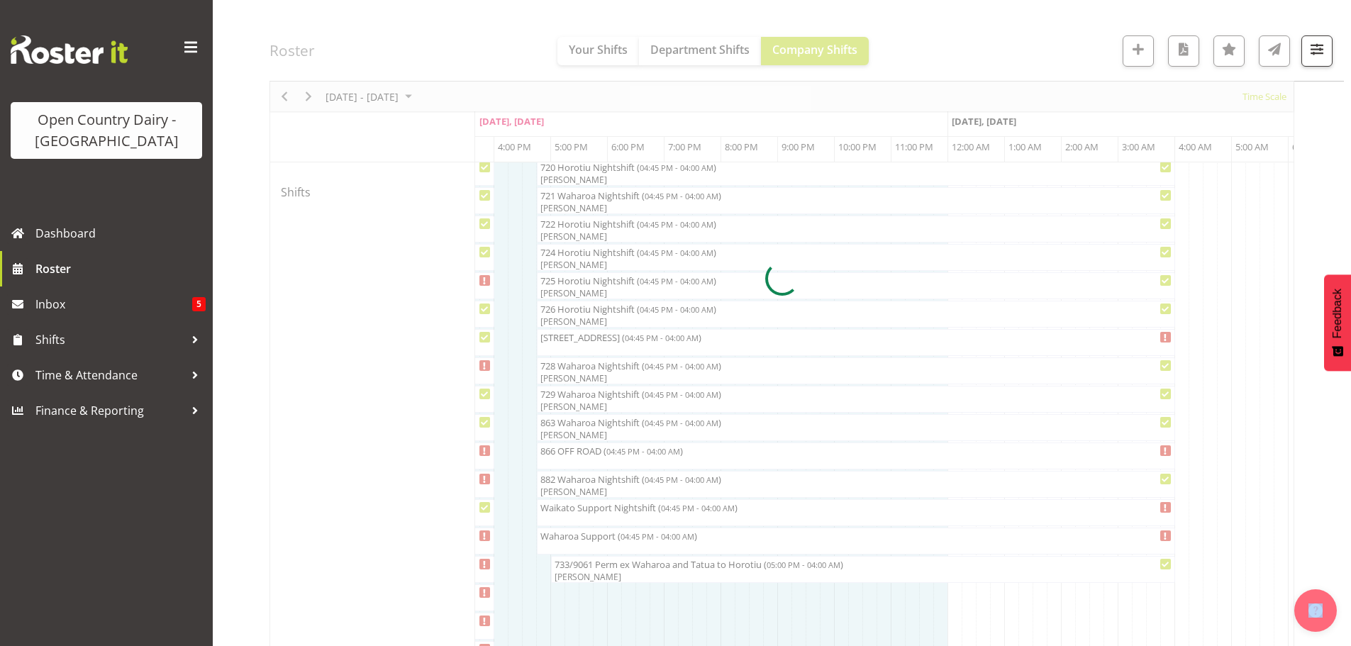
click at [614, 257] on div at bounding box center [782, 279] width 1025 height 1828
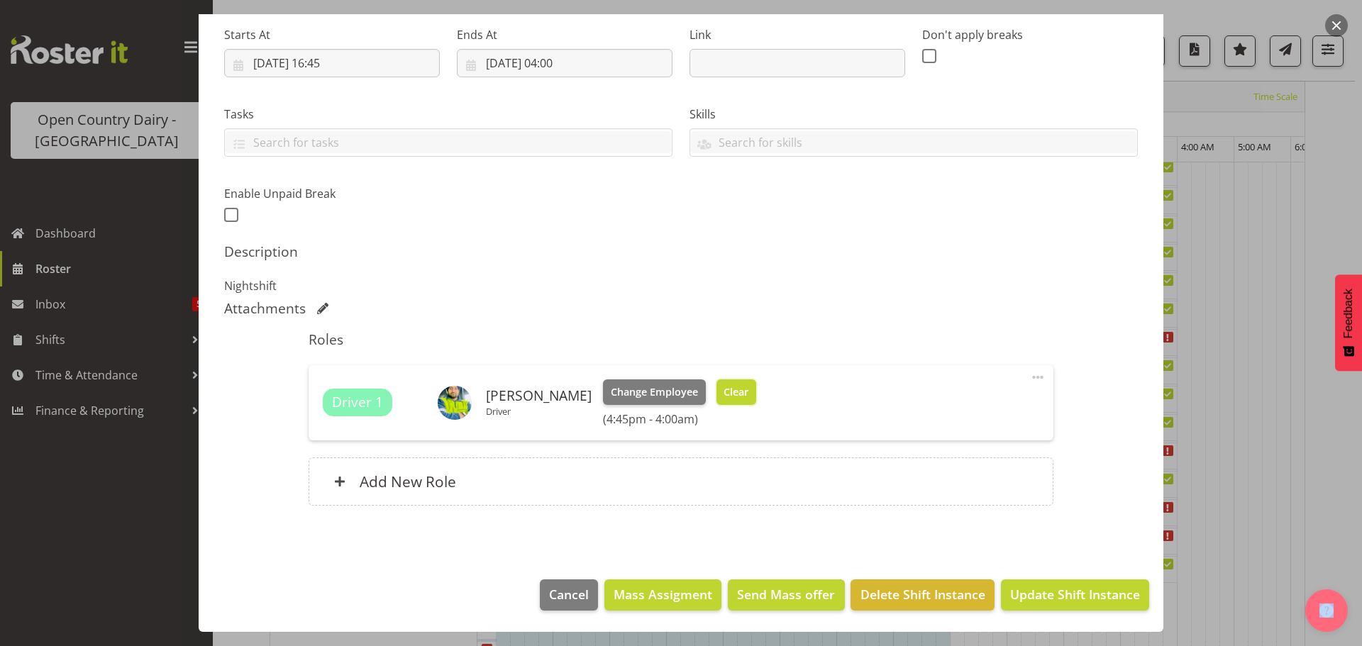
click at [729, 394] on span "Clear" at bounding box center [735, 392] width 25 height 16
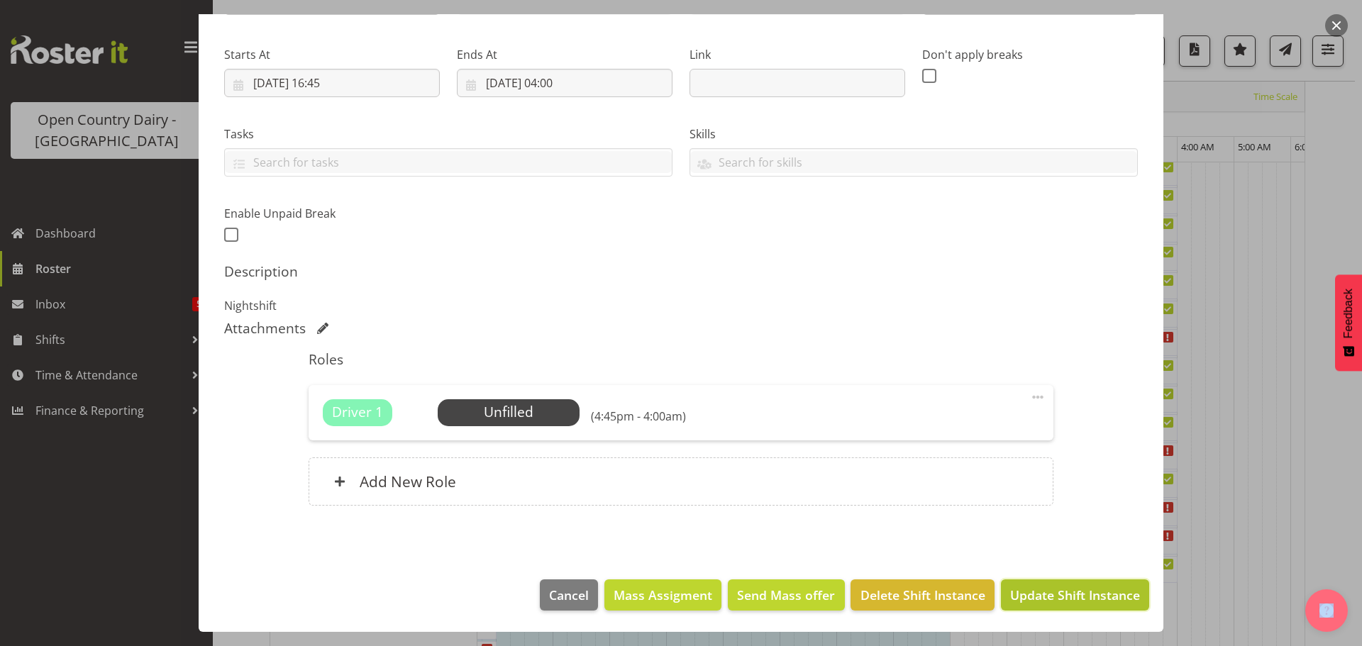
click at [1049, 601] on span "Update Shift Instance" at bounding box center [1075, 595] width 130 height 18
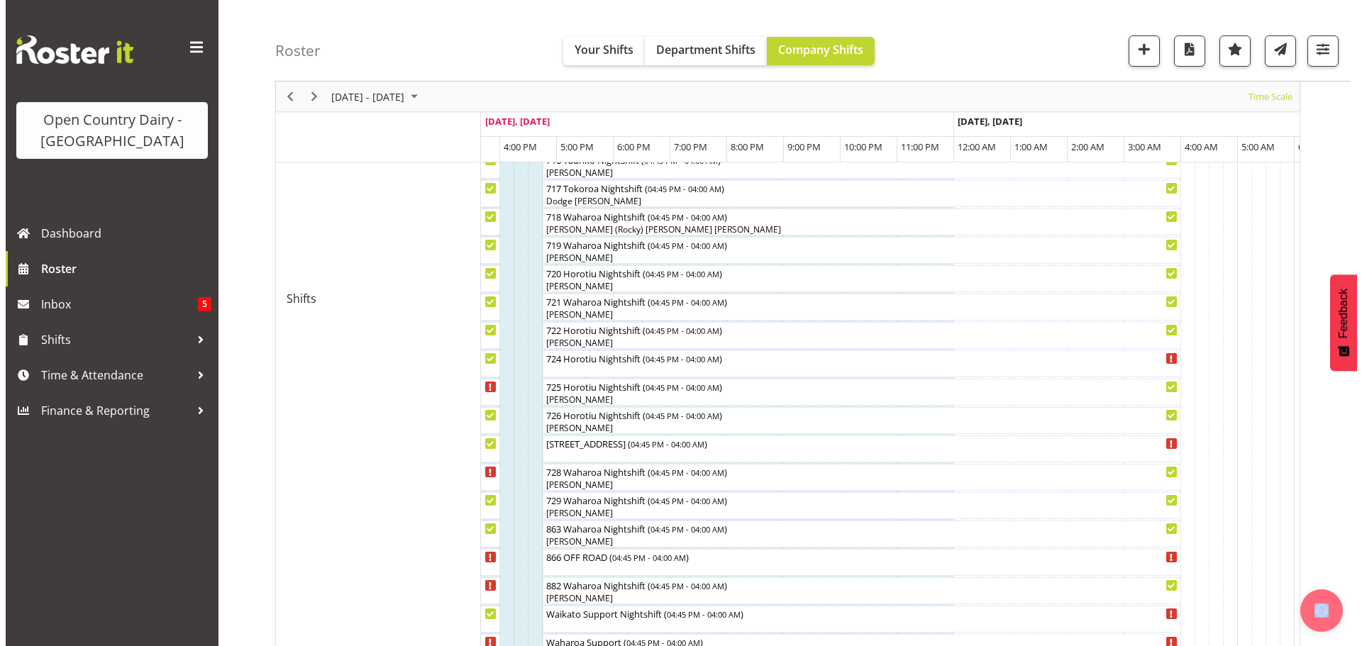
scroll to position [694, 0]
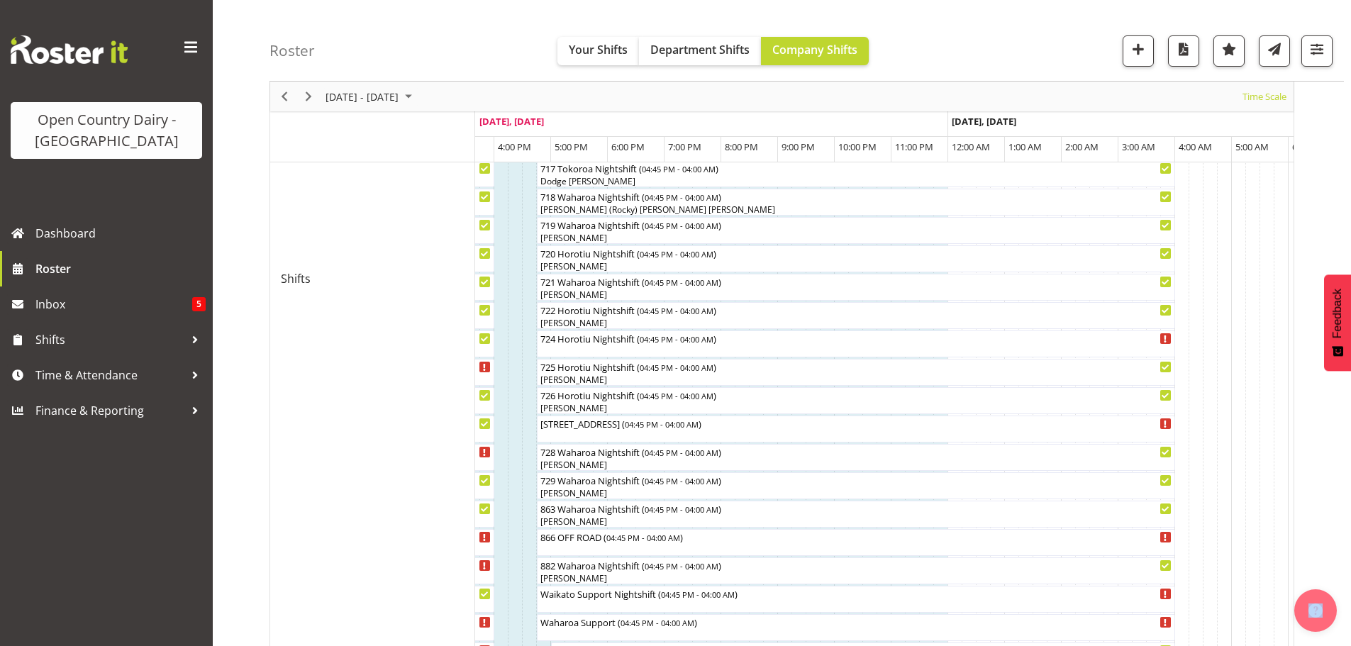
click at [0, 0] on div at bounding box center [0, 0] width 0 height 0
click at [591, 433] on div "727 Waharoa Nightshift OFF ROAD ( 04:45 PM - 04:00 AM )" at bounding box center [856, 429] width 633 height 27
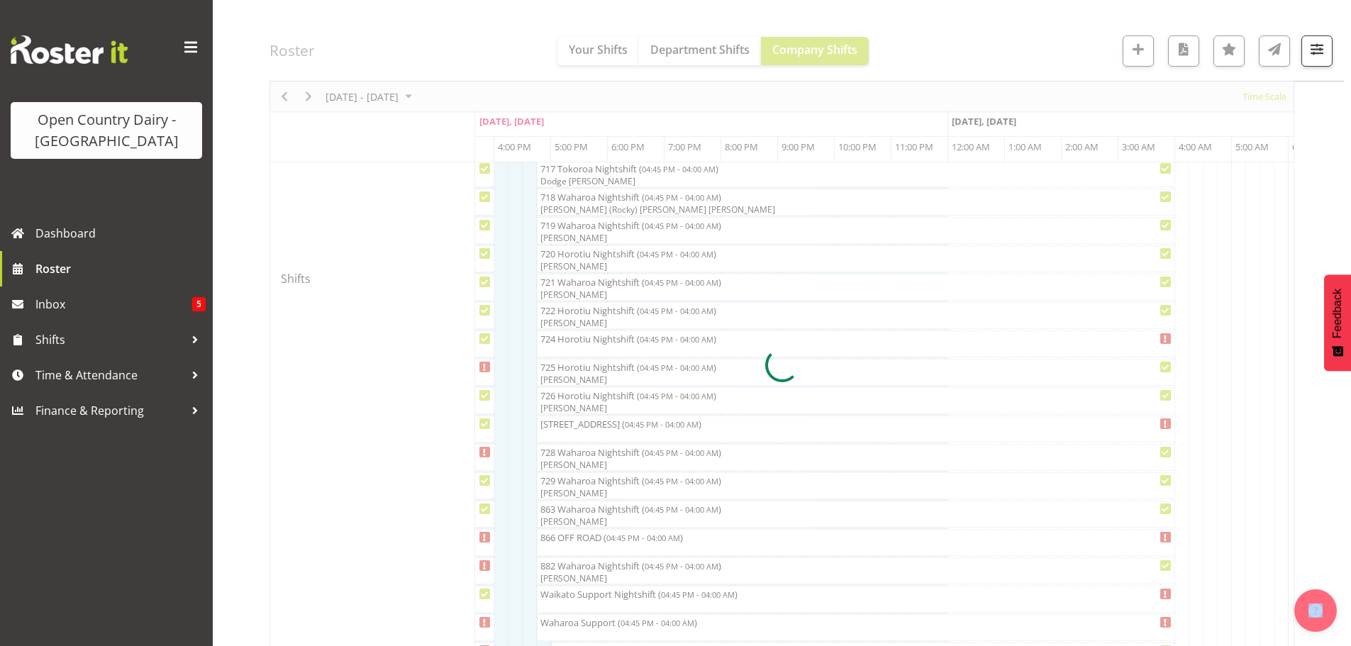
click at [593, 433] on div at bounding box center [782, 365] width 1025 height 1828
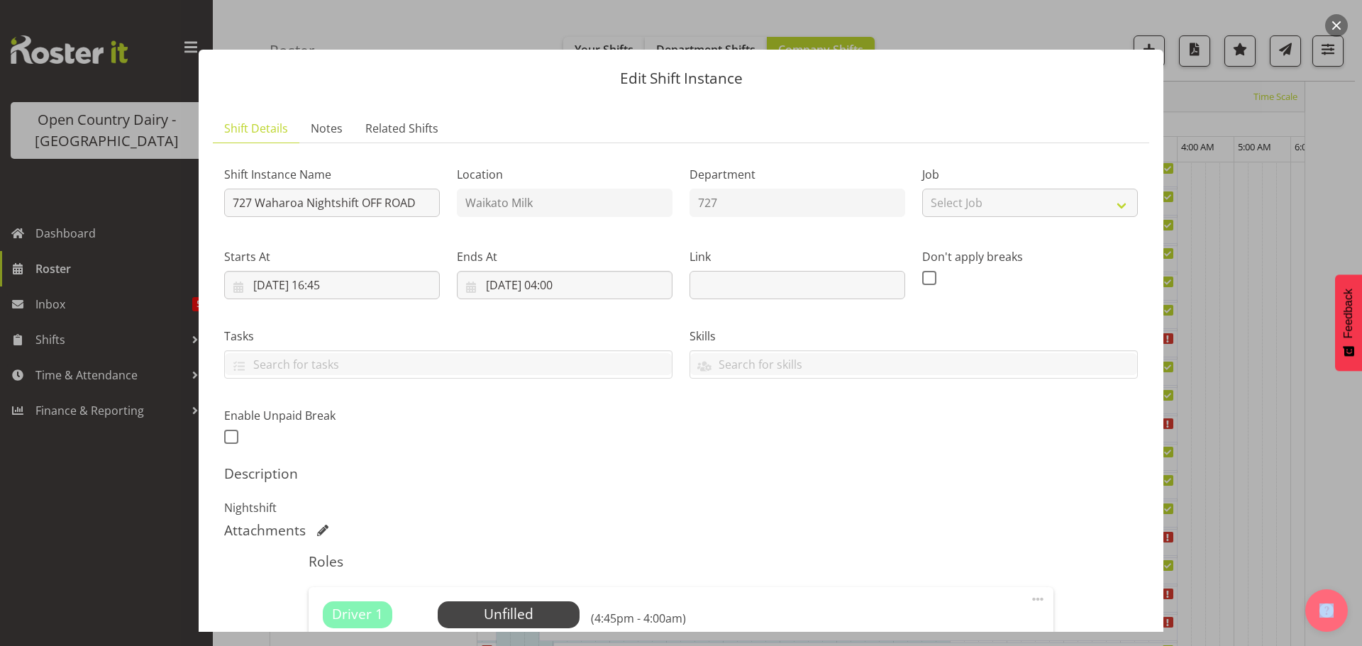
scroll to position [202, 0]
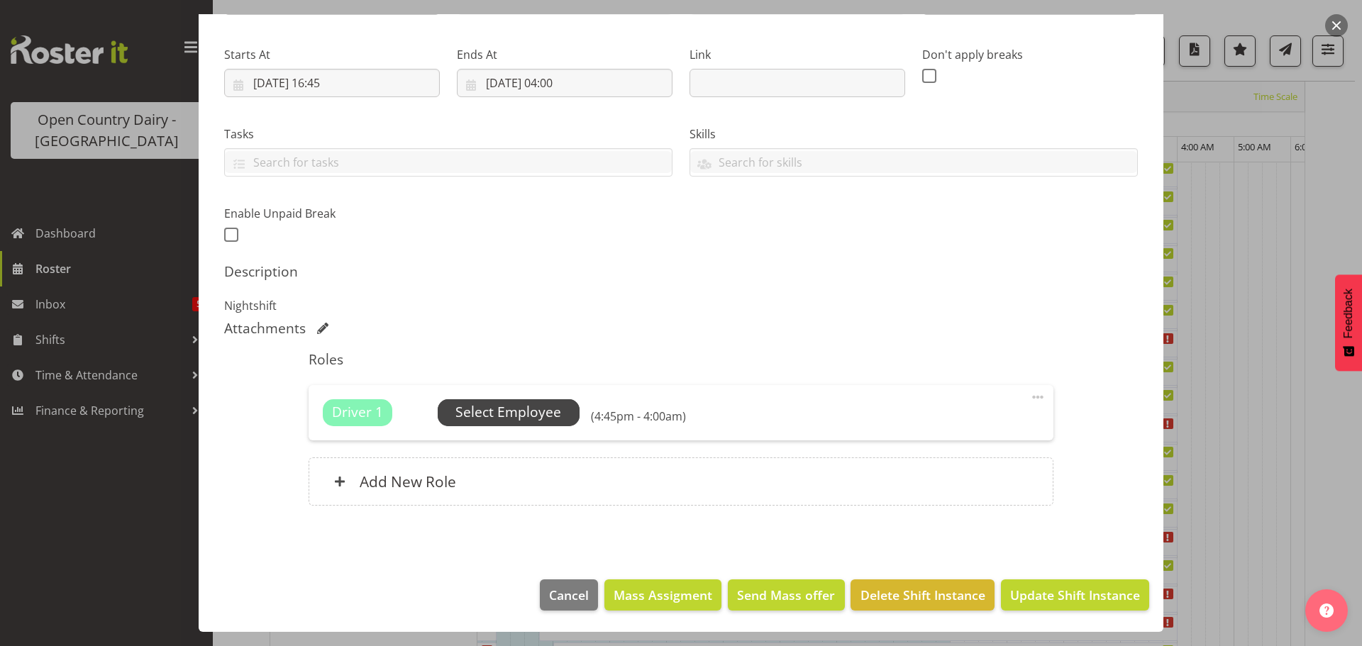
click at [527, 412] on span "Select Employee" at bounding box center [508, 412] width 106 height 21
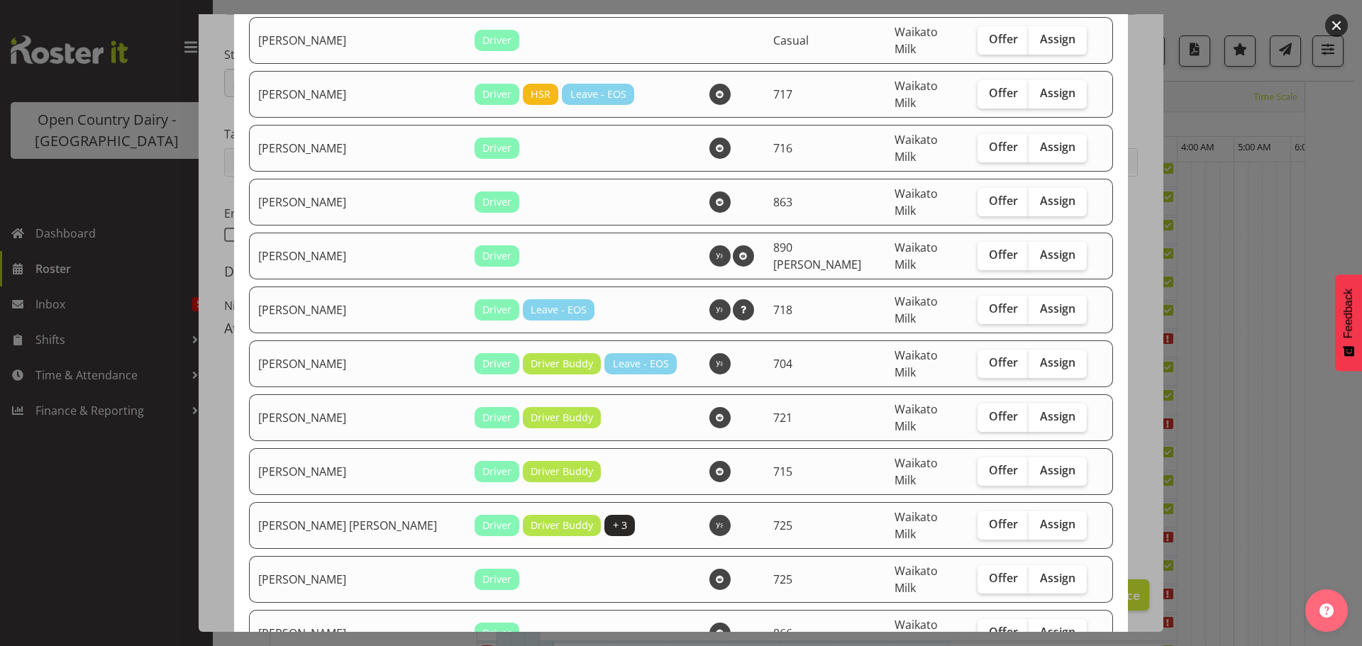
scroll to position [1277, 0]
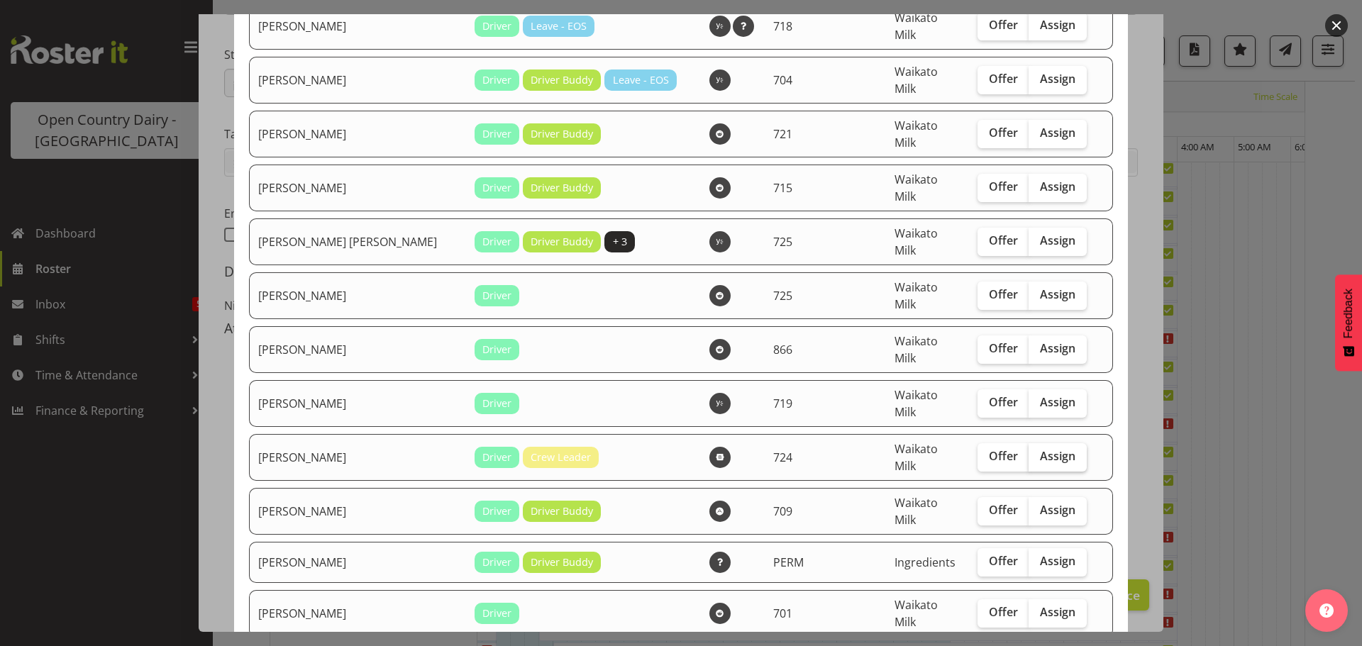
click at [1040, 449] on span "Assign" at bounding box center [1057, 456] width 35 height 14
click at [1028, 452] on input "Assign" at bounding box center [1032, 456] width 9 height 9
checkbox input "true"
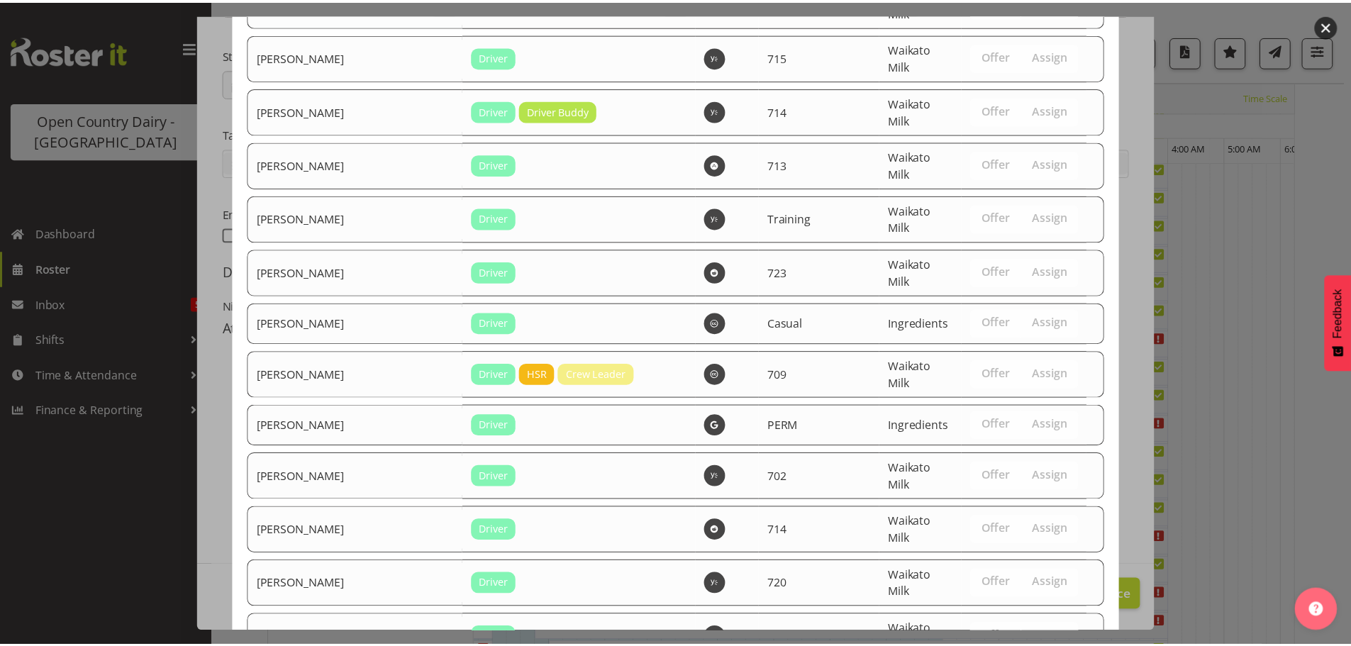
scroll to position [2519, 0]
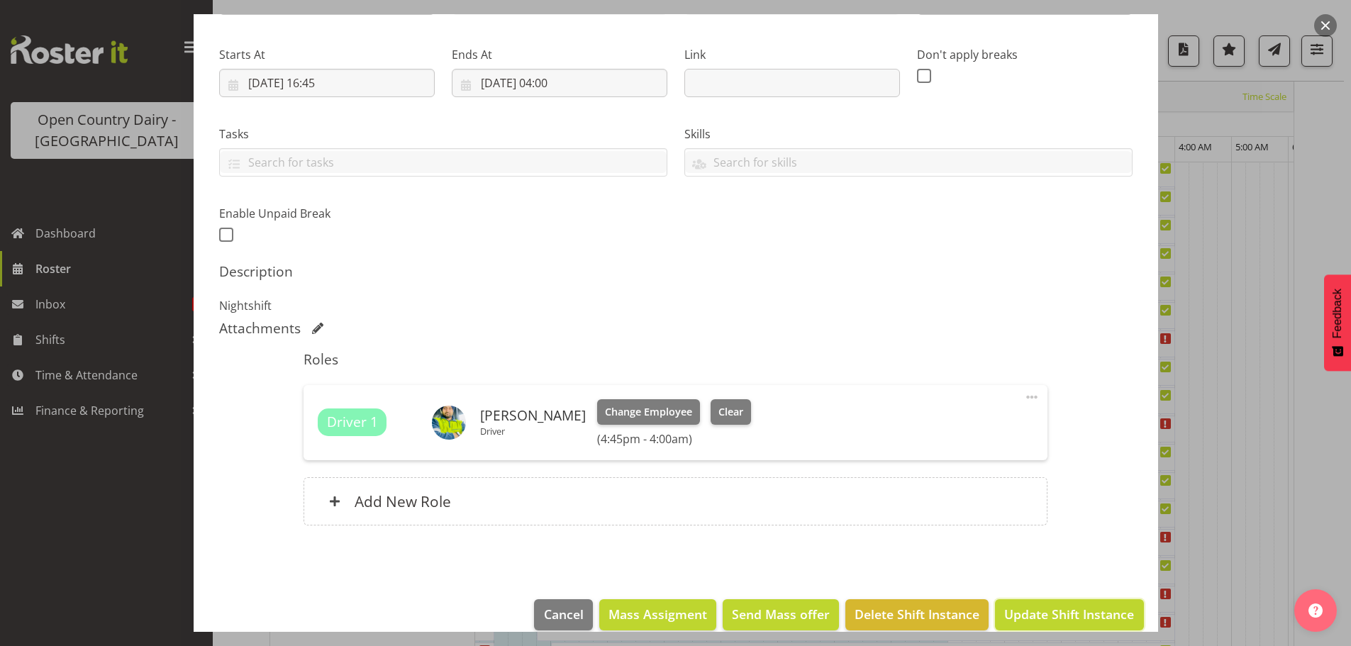
click at [1101, 611] on span "Update Shift Instance" at bounding box center [1069, 614] width 130 height 18
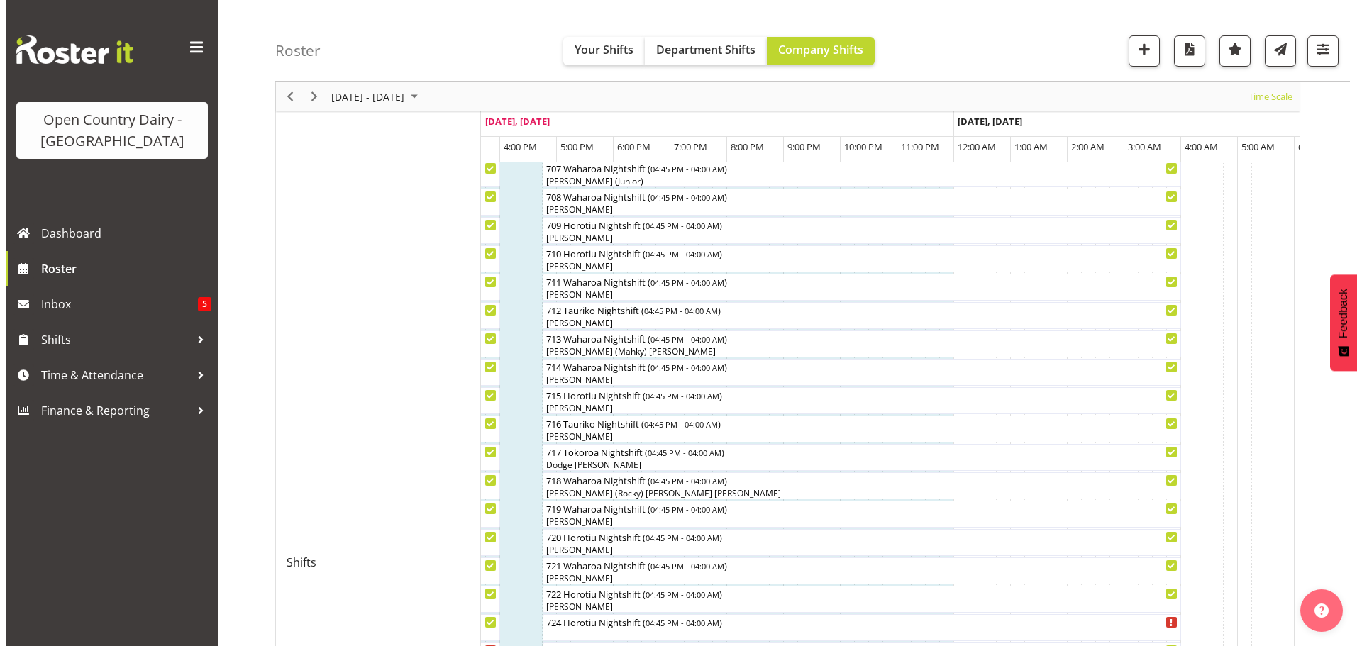
scroll to position [694, 0]
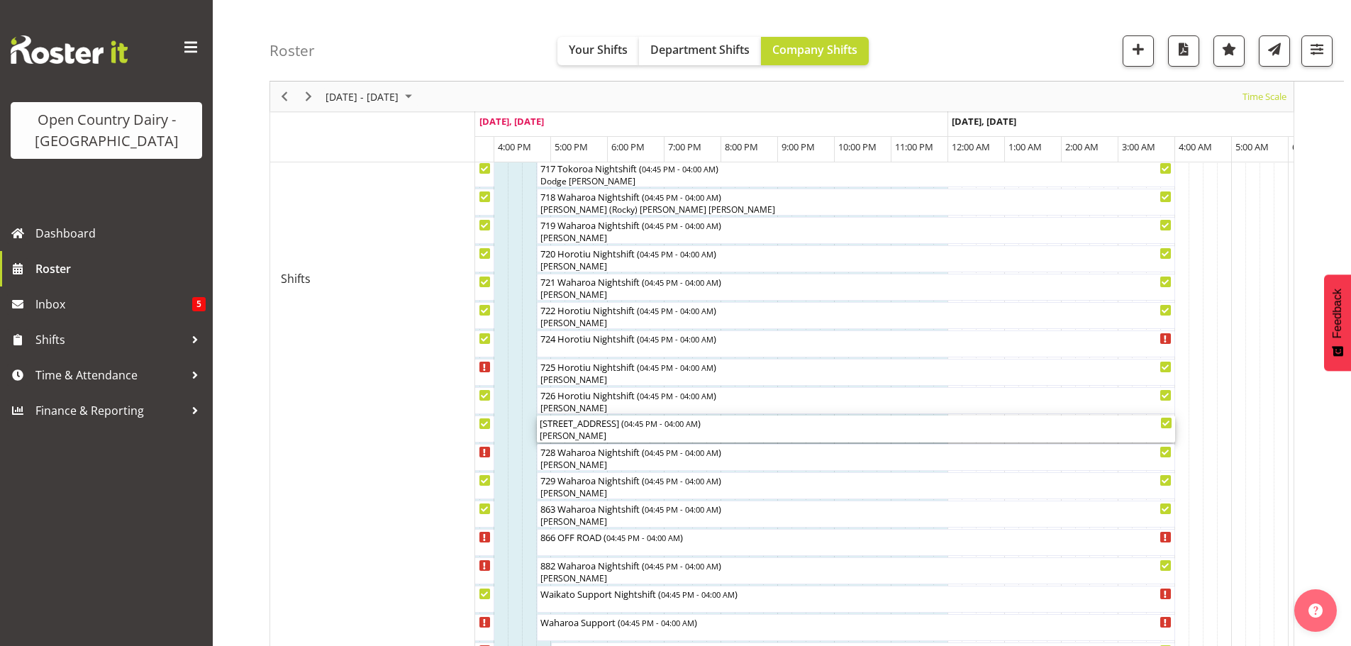
click at [589, 433] on div "[PERSON_NAME]" at bounding box center [856, 436] width 633 height 13
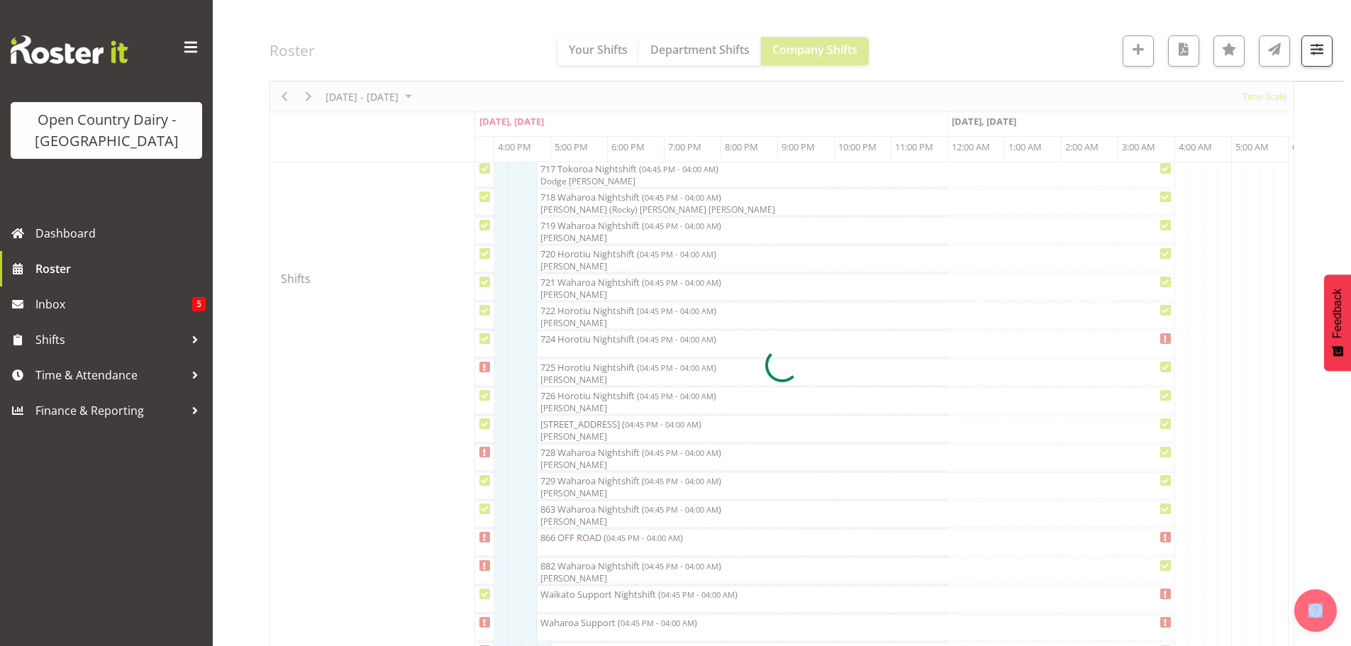
click at [588, 432] on div at bounding box center [782, 365] width 1025 height 1828
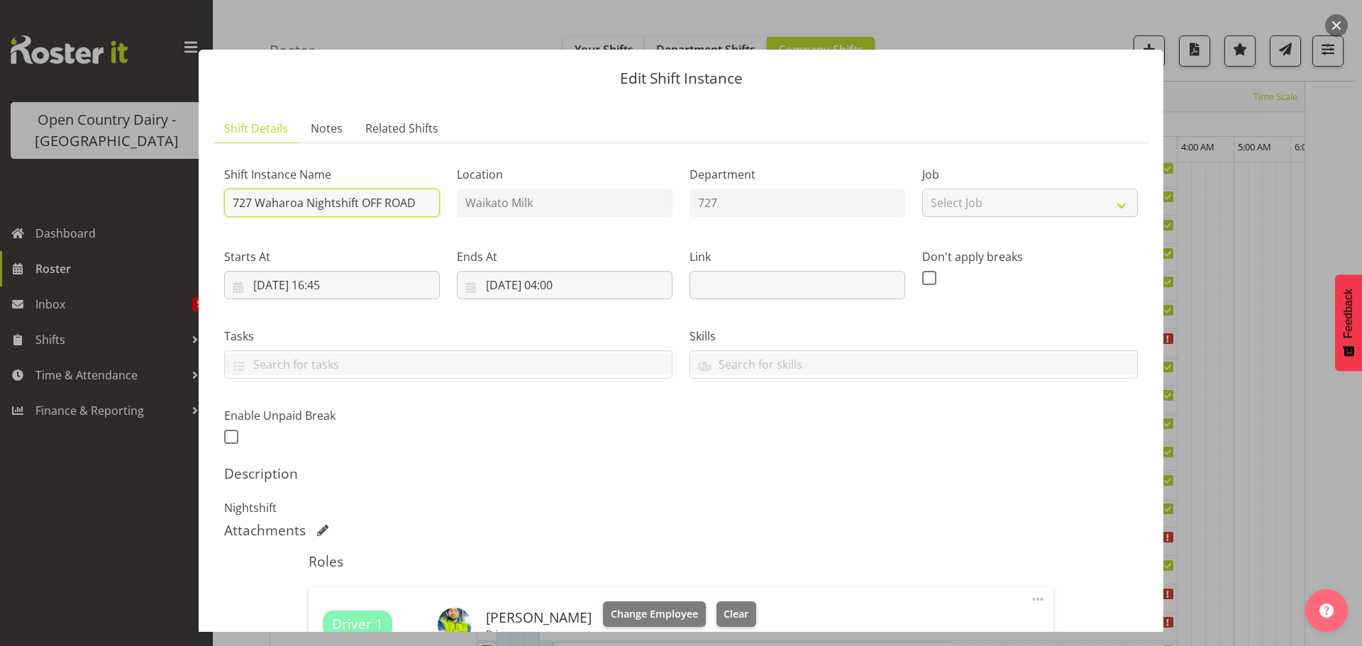
click at [416, 201] on input "727 Waharoa Nightshift OFF ROAD" at bounding box center [332, 203] width 216 height 28
type input "727 Waharoa Nightshift - Travel to Waharoa"
drag, startPoint x: 901, startPoint y: 399, endPoint x: 858, endPoint y: 584, distance: 190.6
click at [900, 399] on div "Shift Instance Name 727 Waharoa Nightshift - Travel to Waharoa Location Waikato…" at bounding box center [681, 301] width 931 height 311
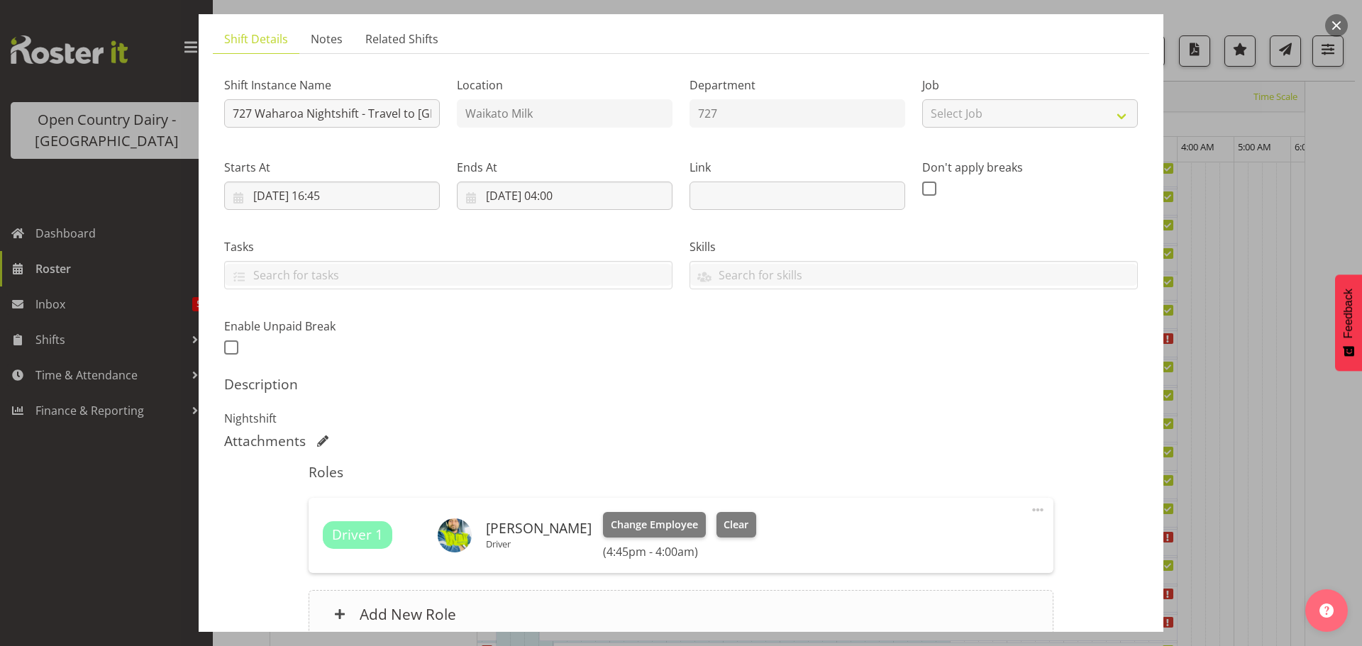
scroll to position [142, 0]
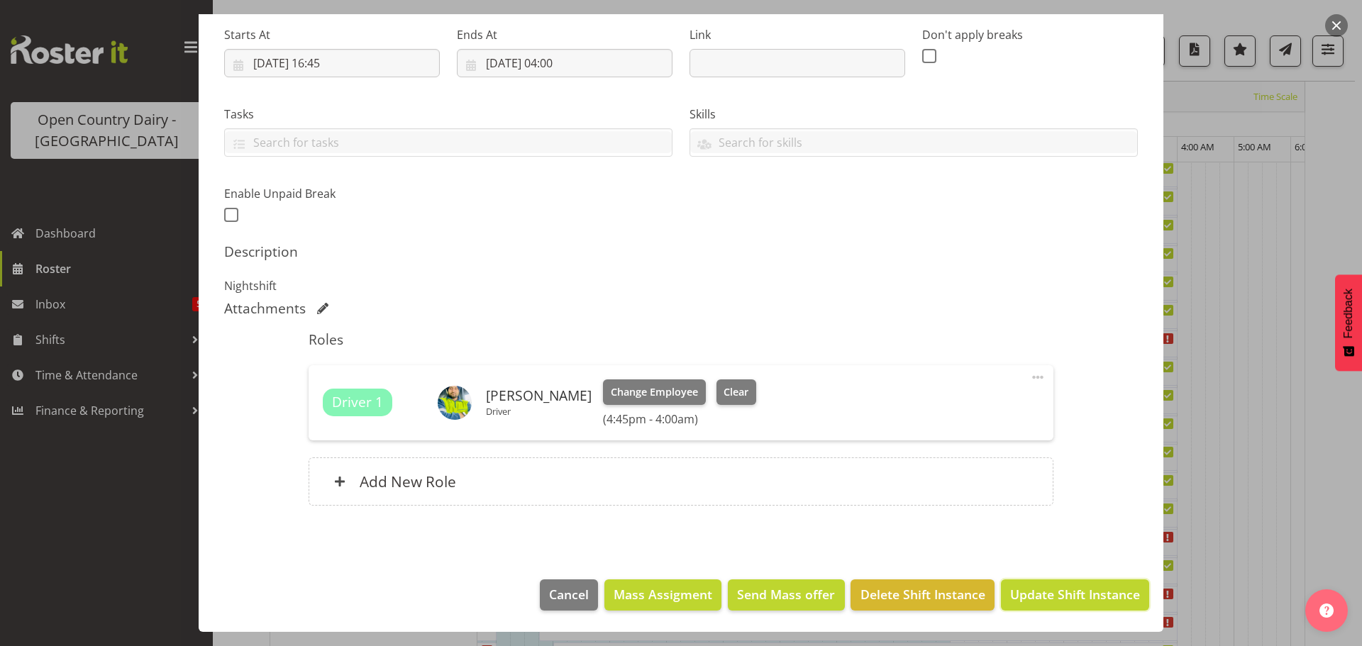
click at [1029, 597] on span "Update Shift Instance" at bounding box center [1075, 594] width 130 height 18
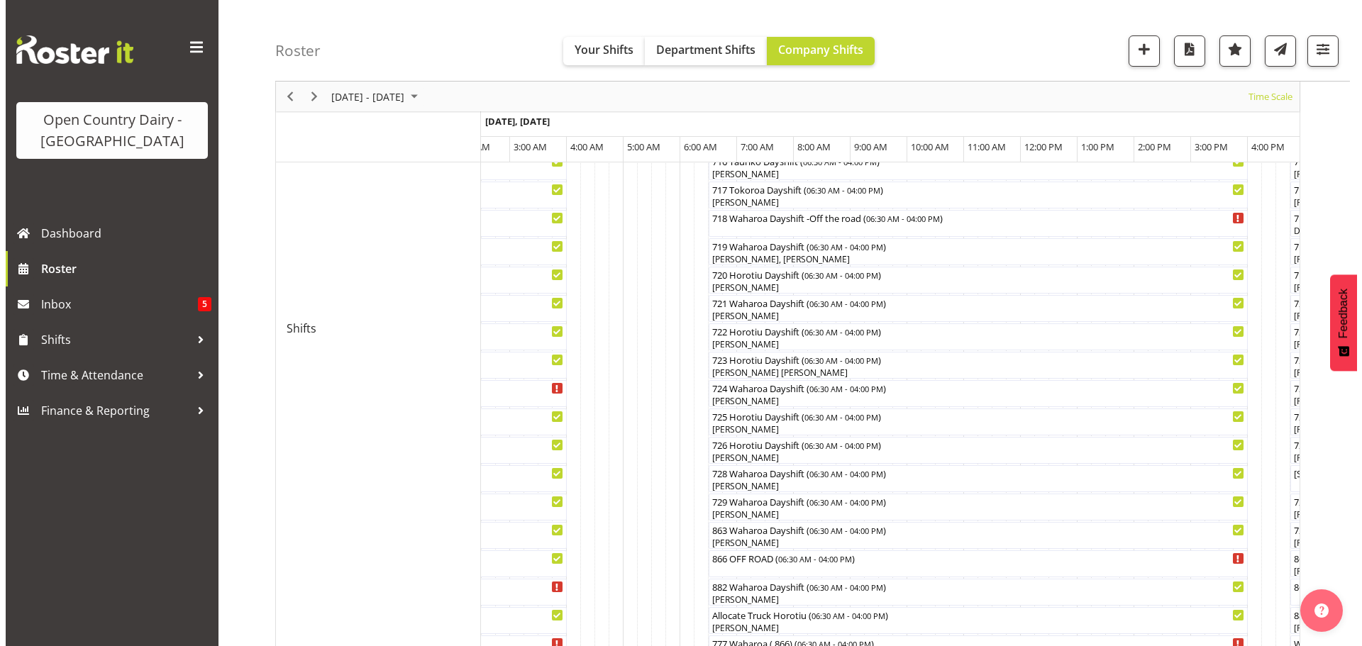
scroll to position [709, 0]
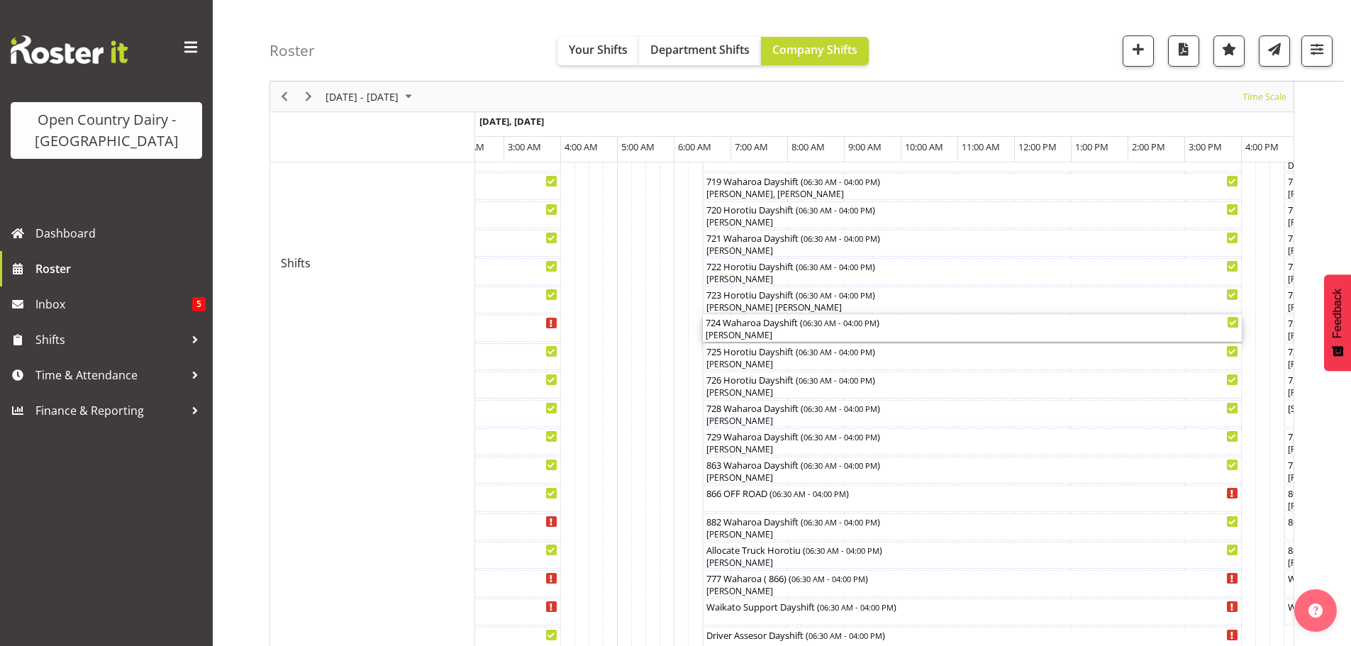
click at [748, 338] on div "[PERSON_NAME]" at bounding box center [972, 335] width 533 height 13
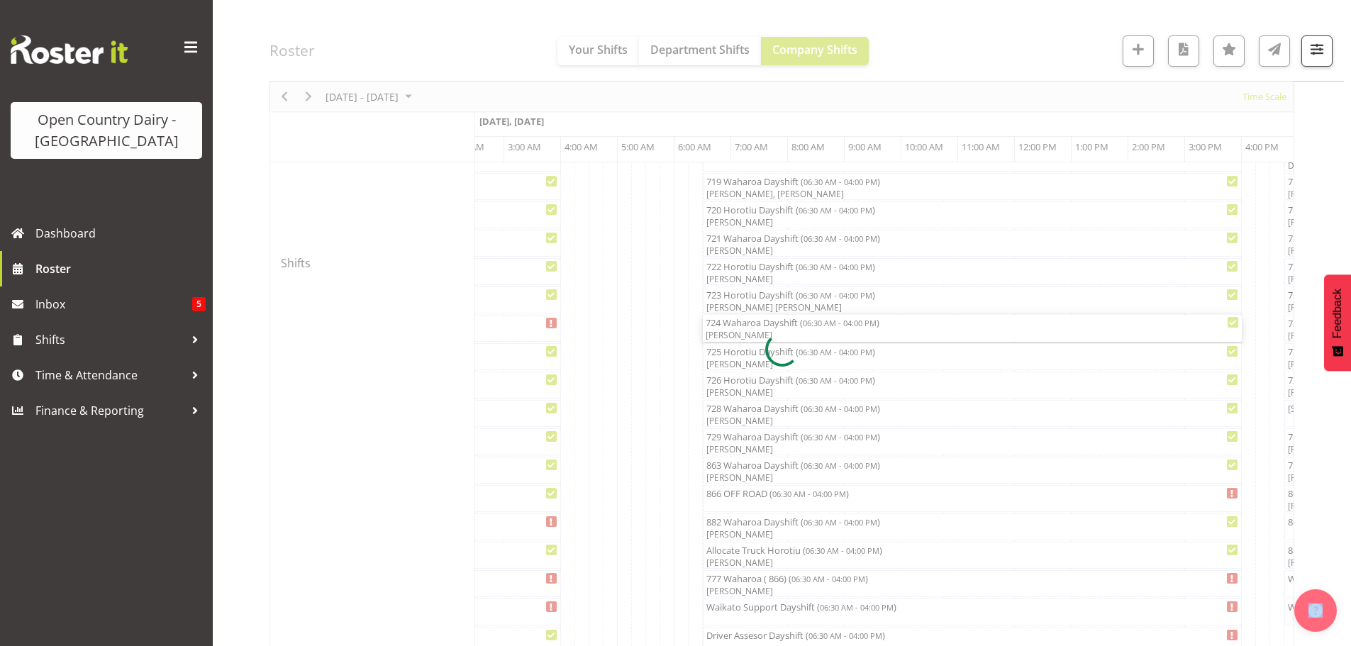
click at [748, 338] on div at bounding box center [782, 349] width 1025 height 1828
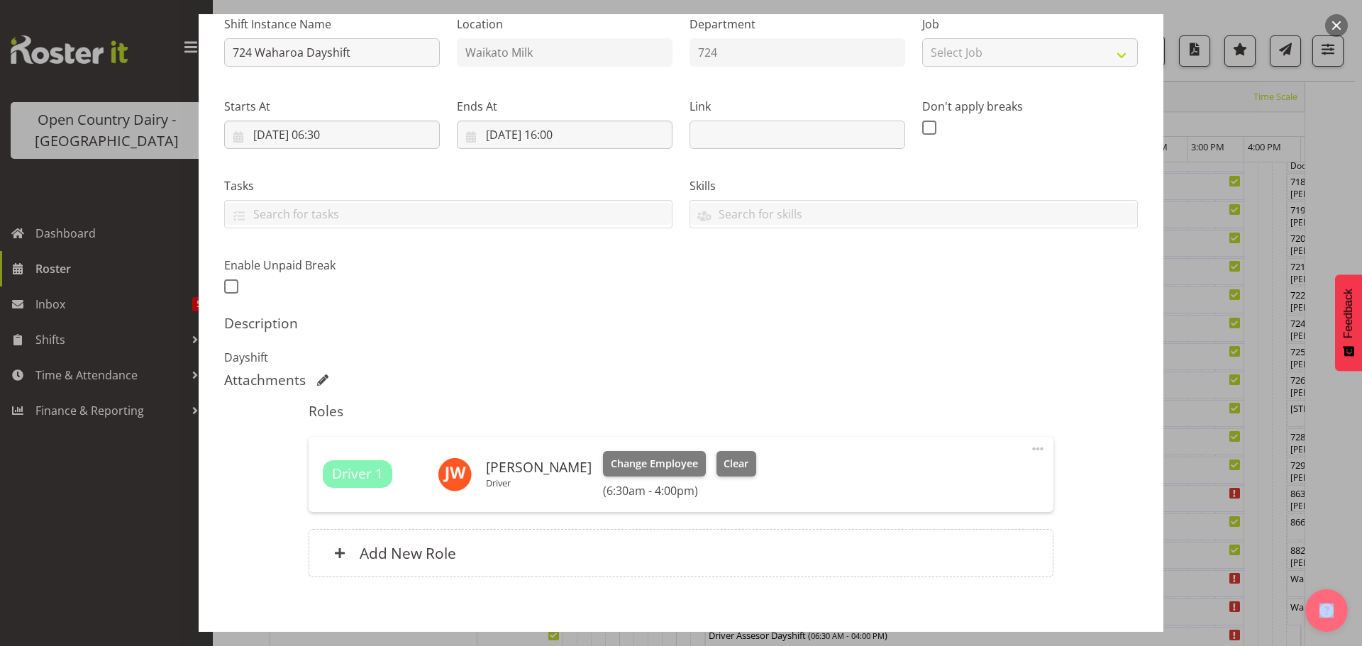
scroll to position [222, 0]
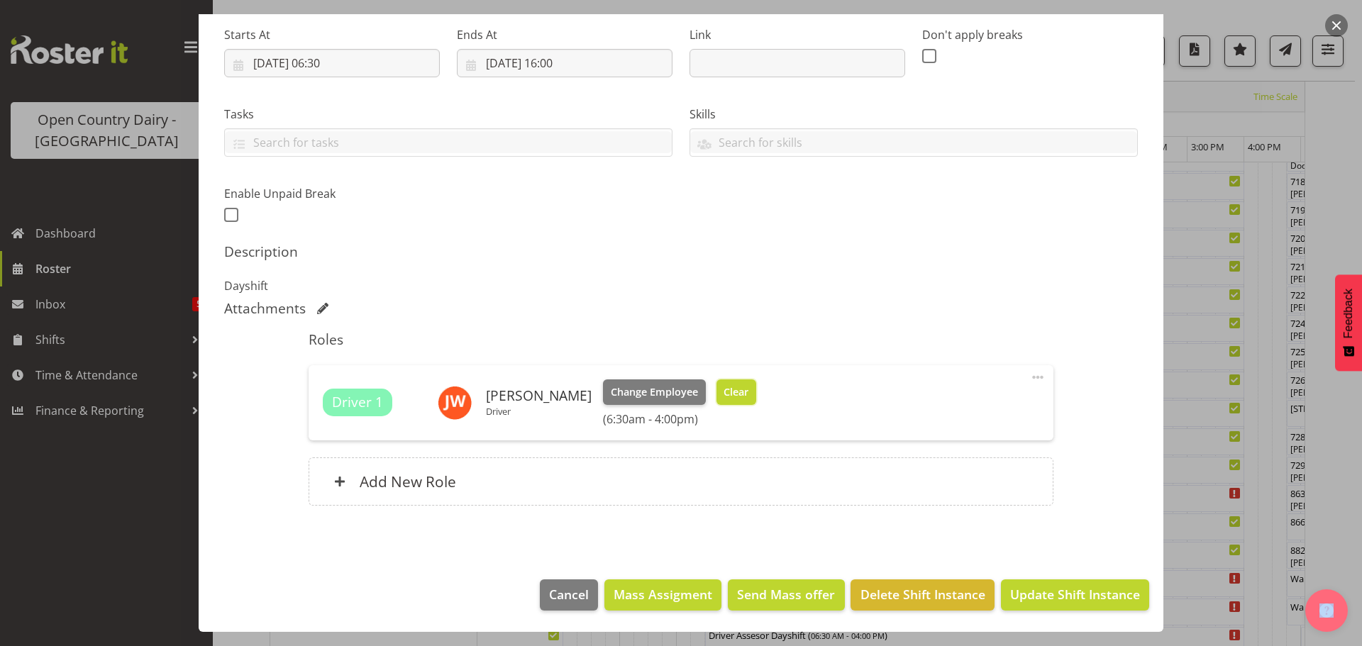
click at [735, 390] on span "Clear" at bounding box center [735, 392] width 25 height 16
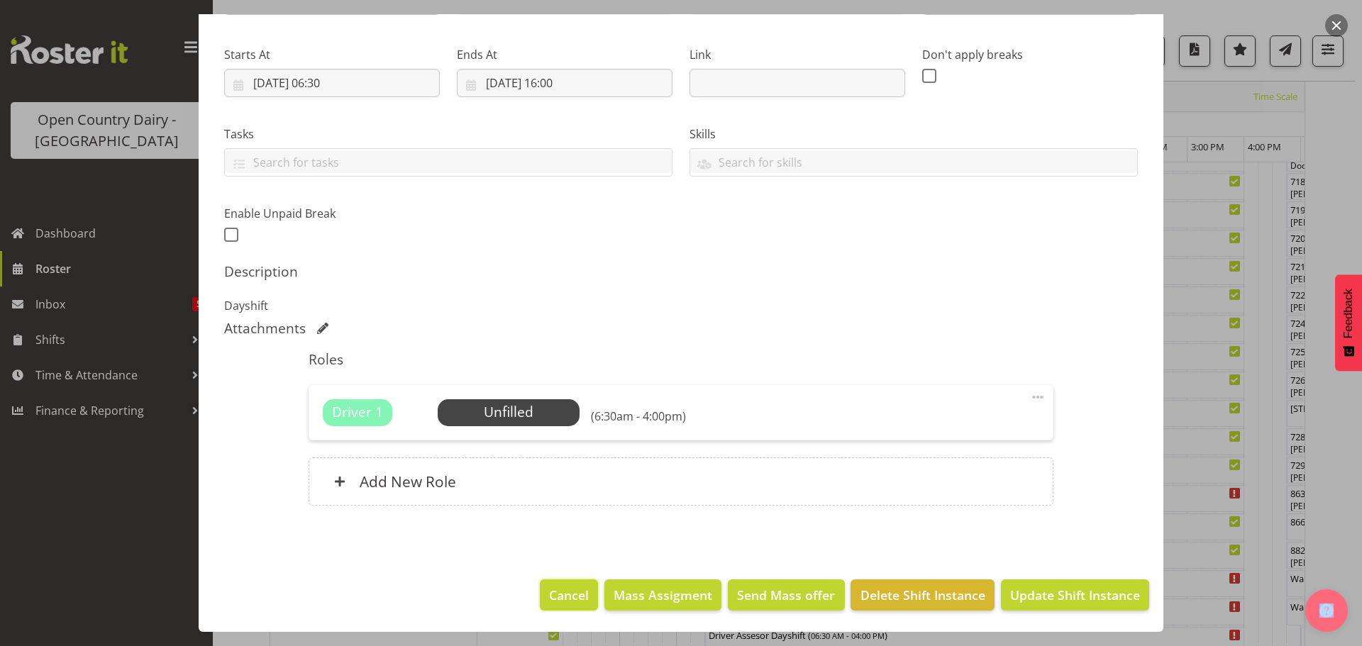
click at [573, 604] on span "Cancel" at bounding box center [569, 595] width 40 height 18
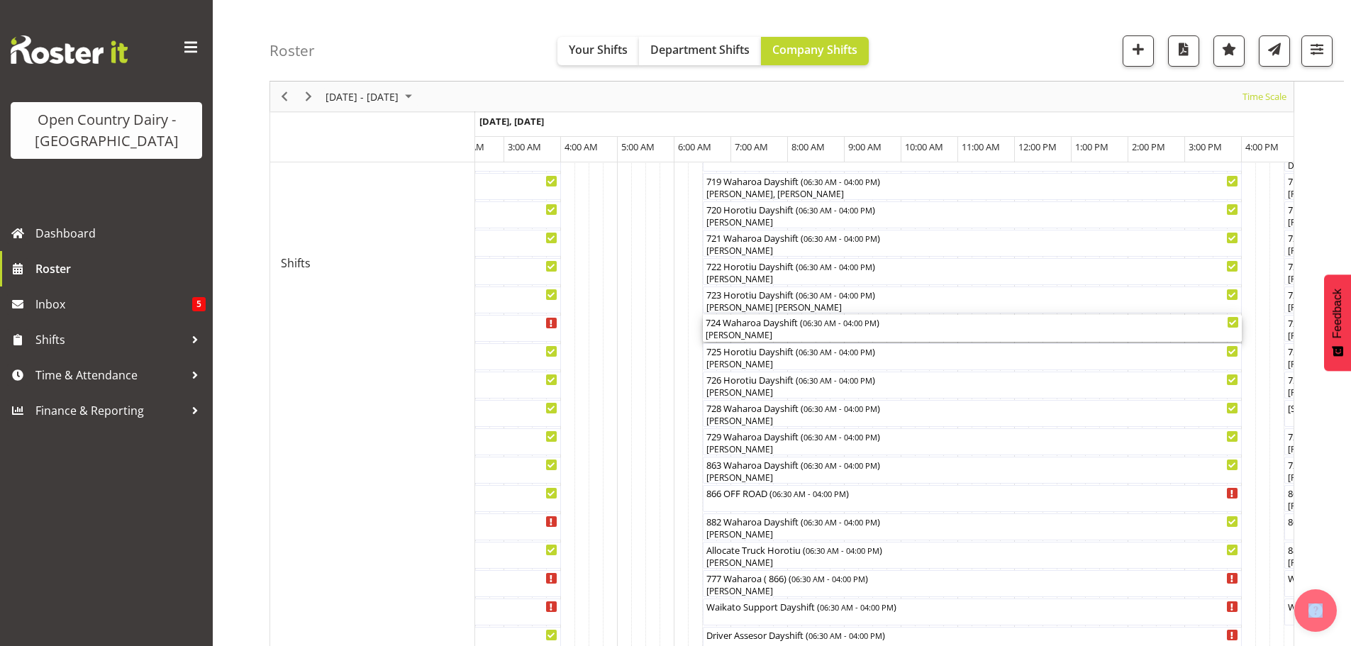
click at [773, 334] on div "[PERSON_NAME]" at bounding box center [972, 335] width 533 height 13
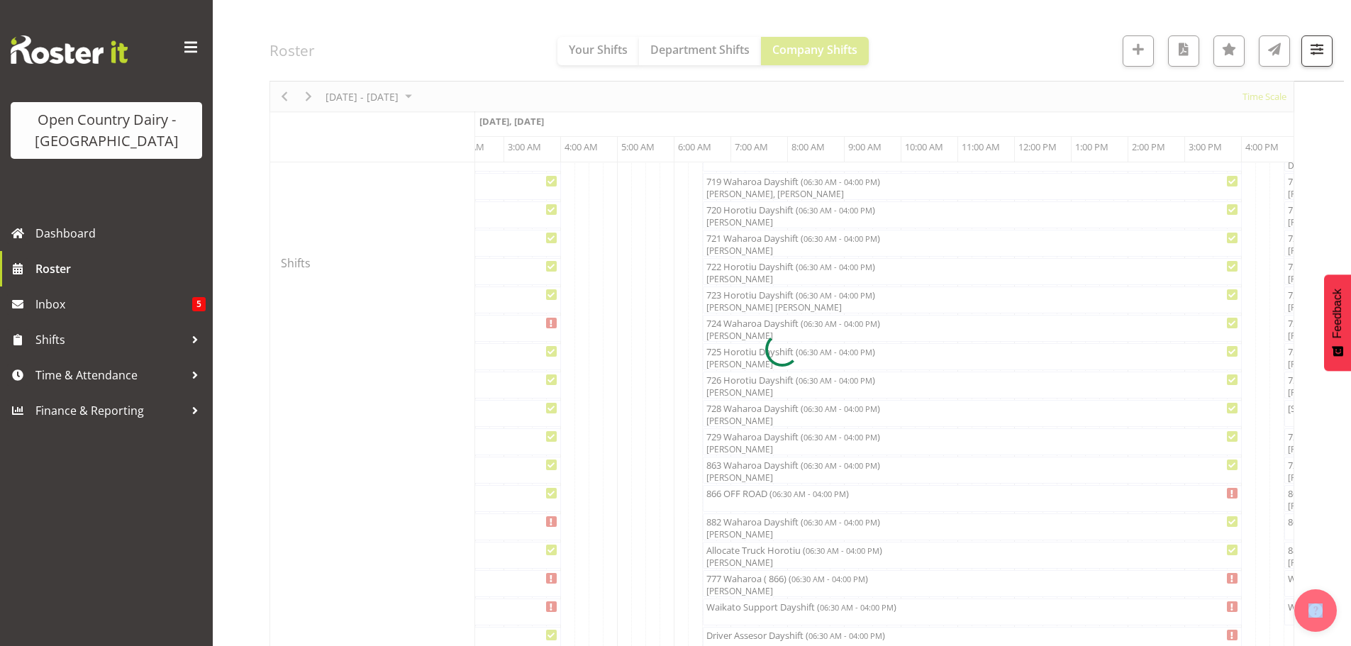
click at [772, 334] on div at bounding box center [782, 349] width 1025 height 1828
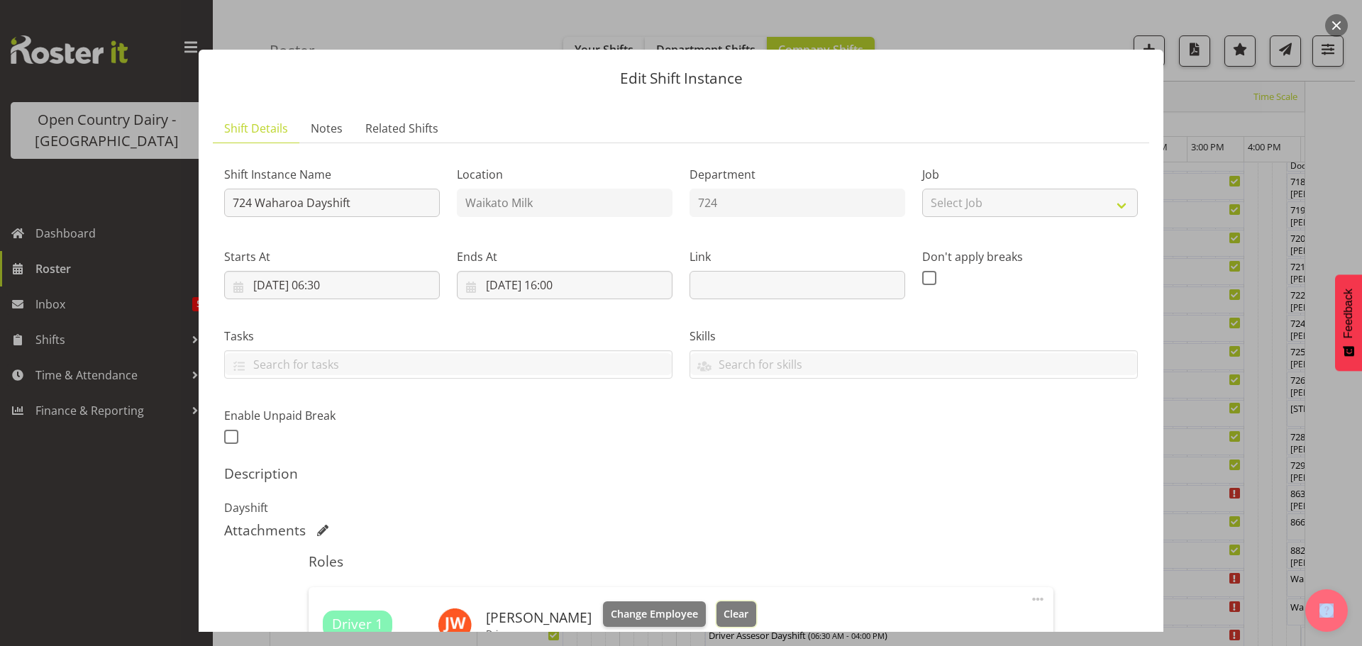
click at [724, 606] on span "Clear" at bounding box center [735, 614] width 25 height 16
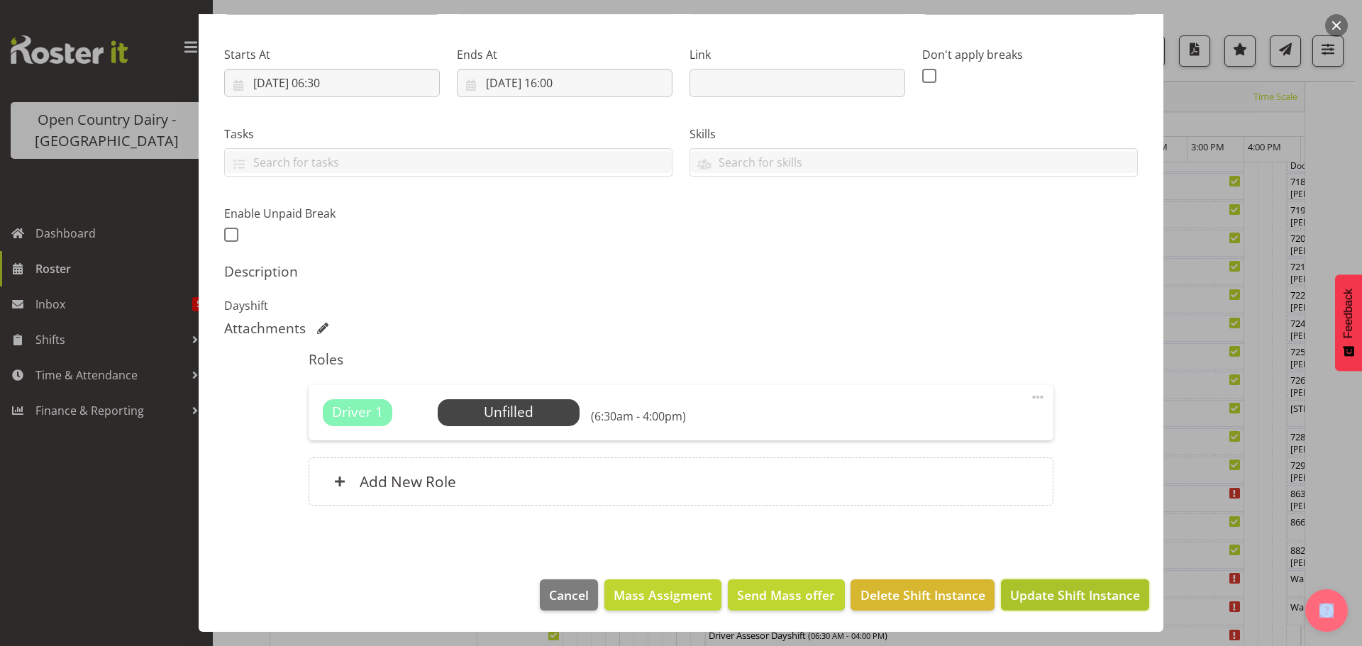
click at [1072, 594] on span "Update Shift Instance" at bounding box center [1075, 595] width 130 height 18
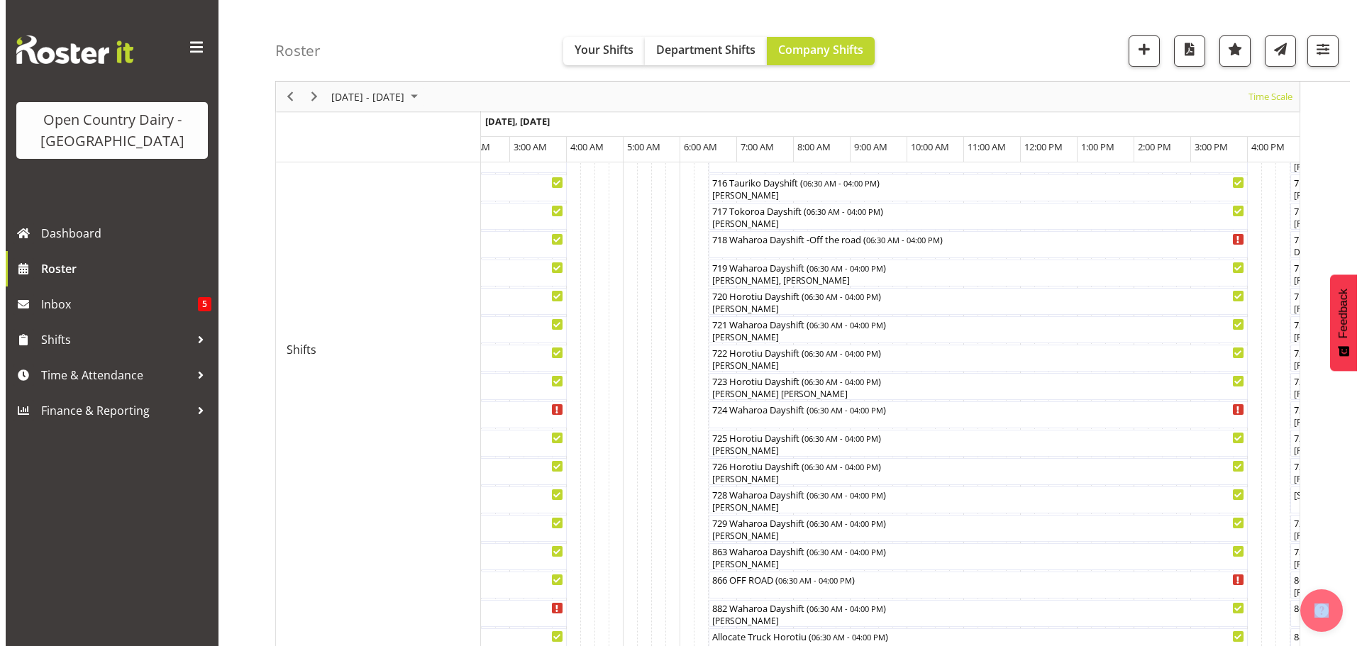
scroll to position [765, 0]
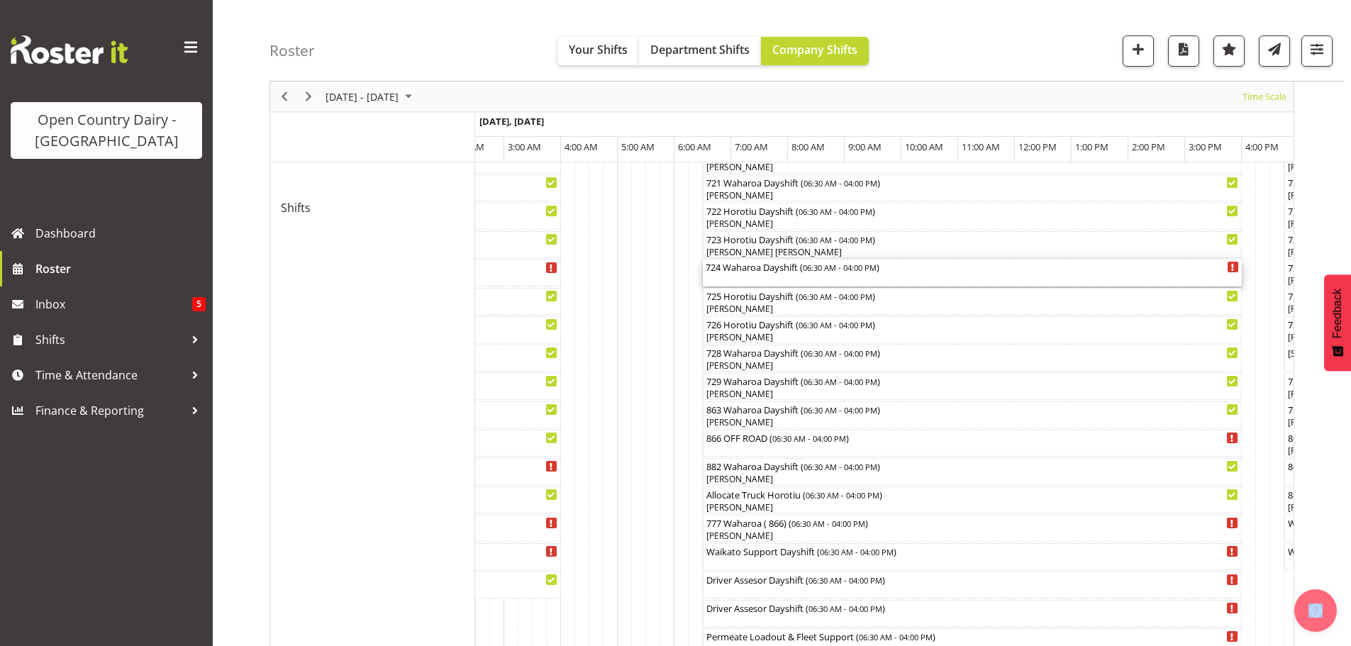
click at [750, 277] on div "724 Waharoa Dayshift ( 06:30 AM - 04:00 PM )" at bounding box center [972, 273] width 533 height 27
click at [0, 0] on div at bounding box center [0, 0] width 0 height 0
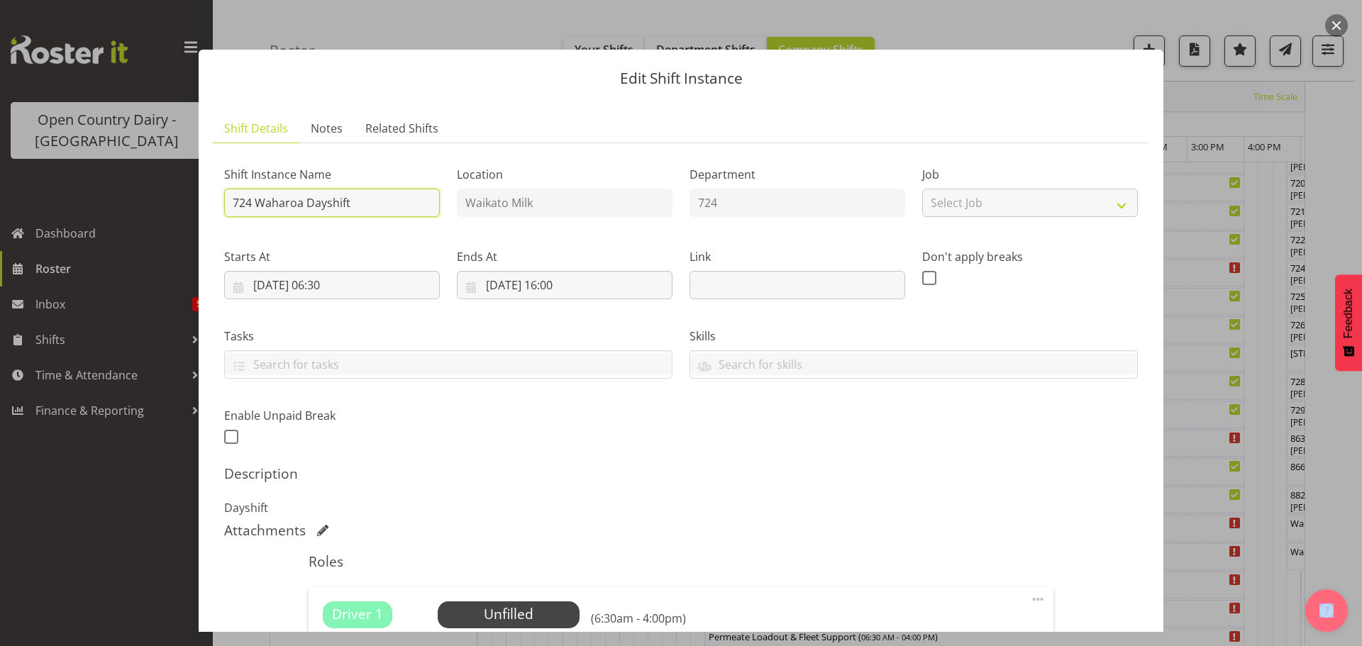
drag, startPoint x: 379, startPoint y: 199, endPoint x: 398, endPoint y: 207, distance: 20.7
click at [379, 199] on input "724 Waharoa Dayshift" at bounding box center [332, 203] width 216 height 28
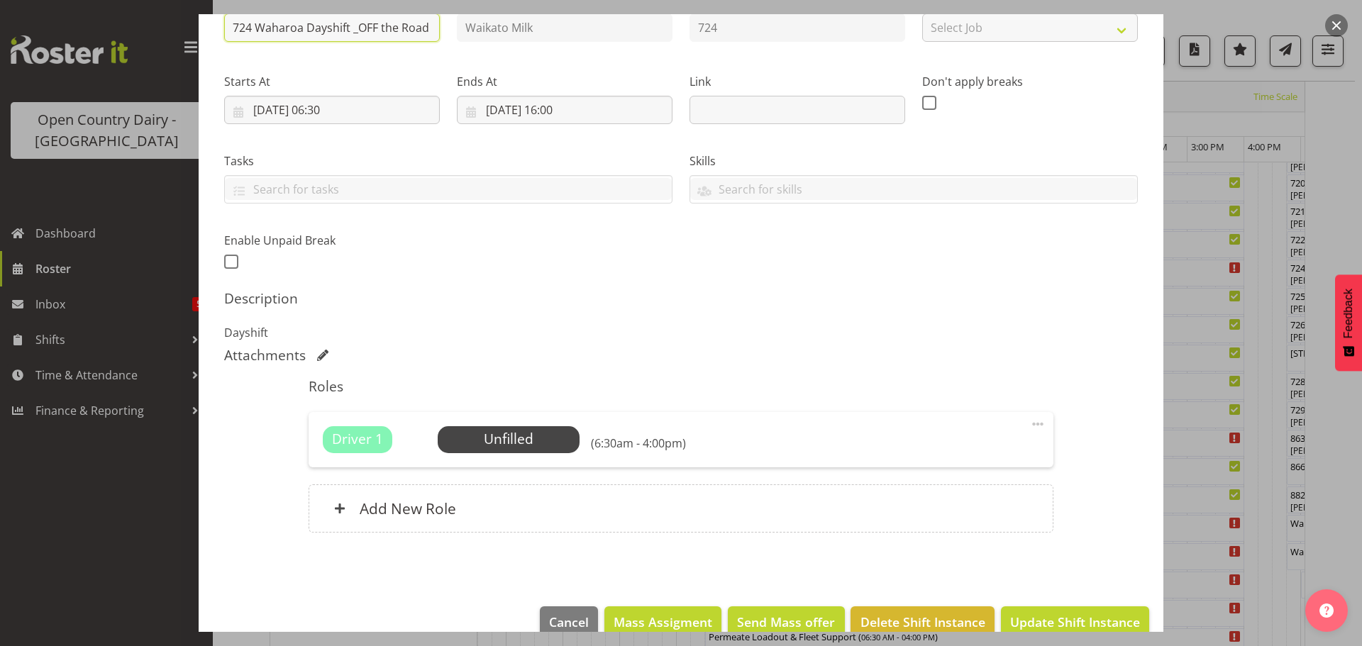
scroll to position [202, 0]
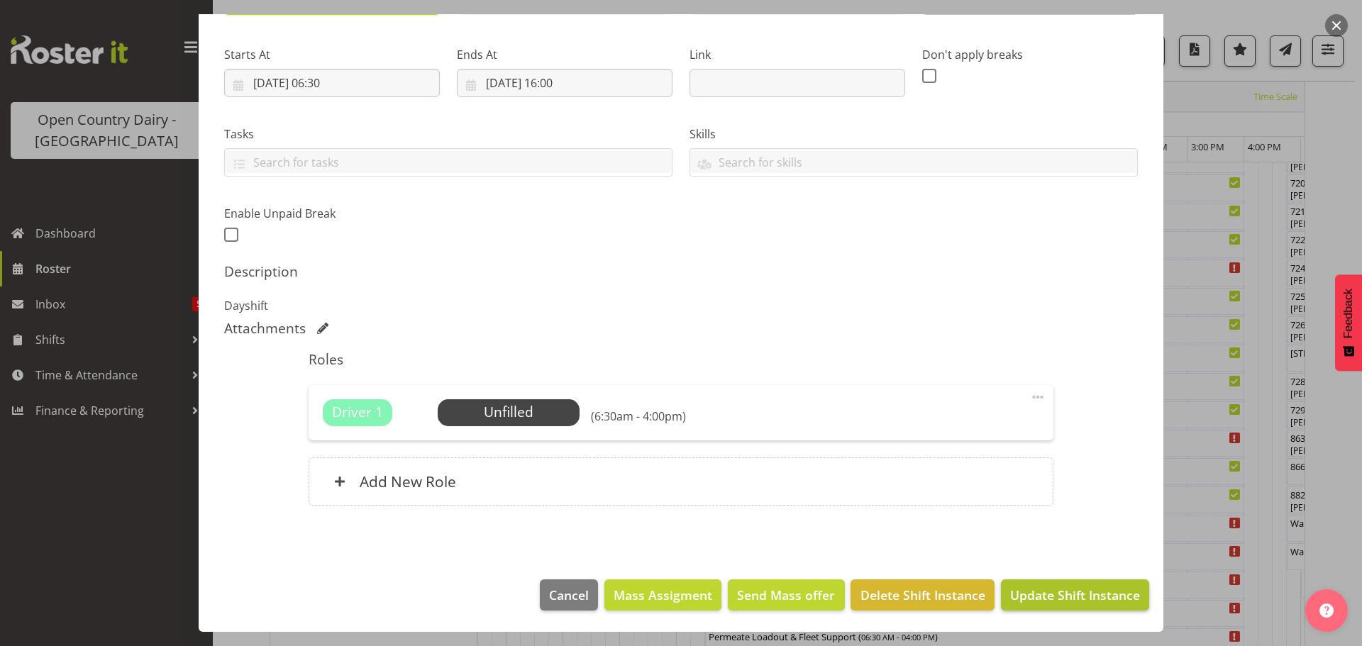
type input "724 Waharoa Dayshift _OFF the Road"
click at [1086, 601] on span "Update Shift Instance" at bounding box center [1075, 595] width 130 height 18
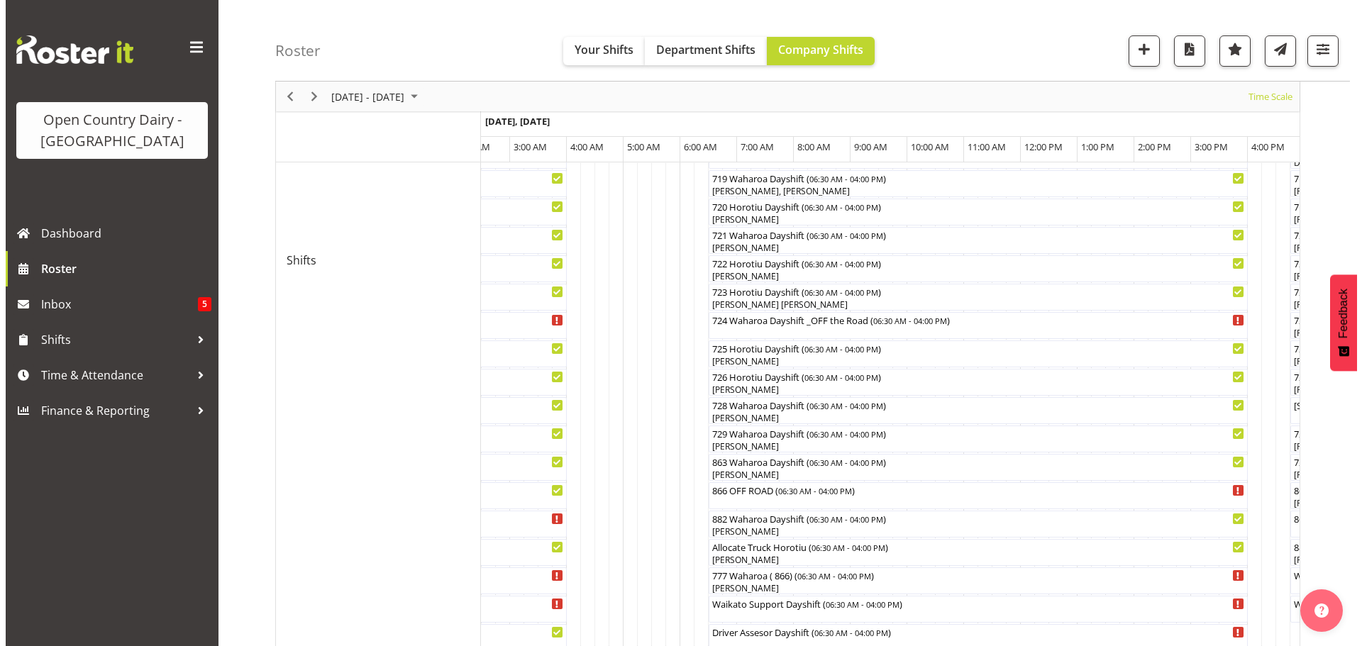
scroll to position [851, 0]
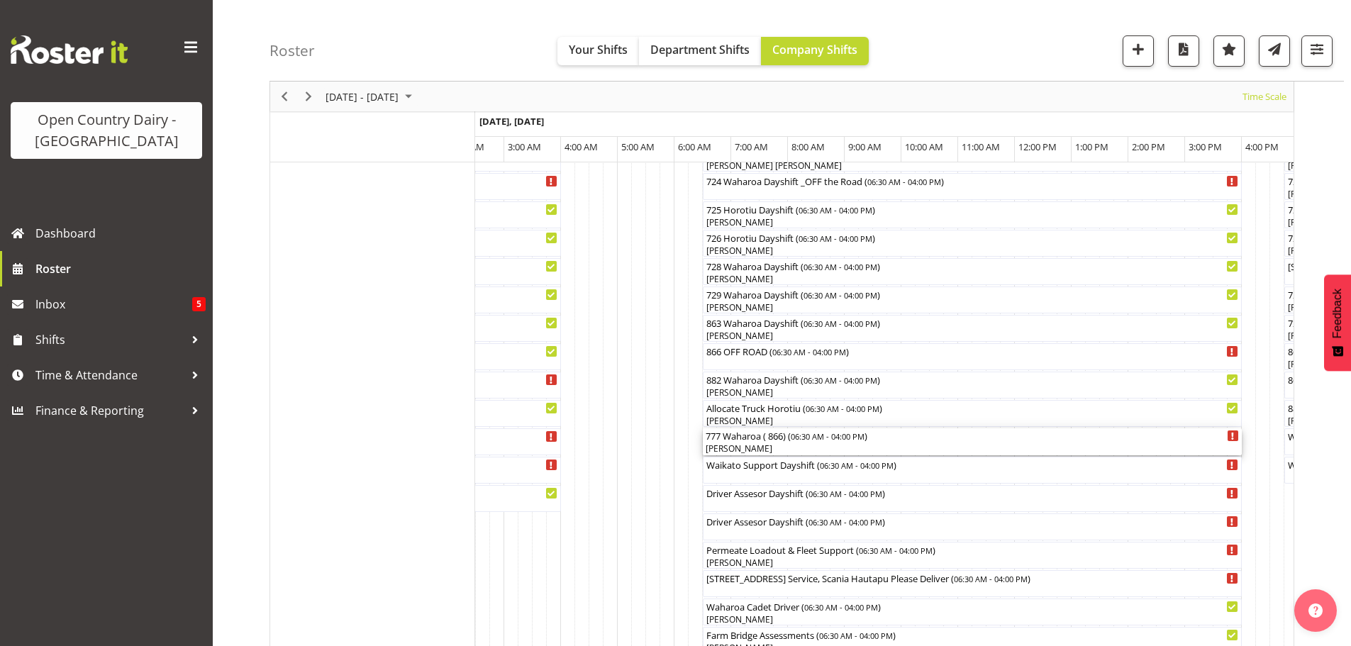
click at [754, 448] on div "[PERSON_NAME]" at bounding box center [972, 449] width 533 height 13
click at [0, 0] on div at bounding box center [0, 0] width 0 height 0
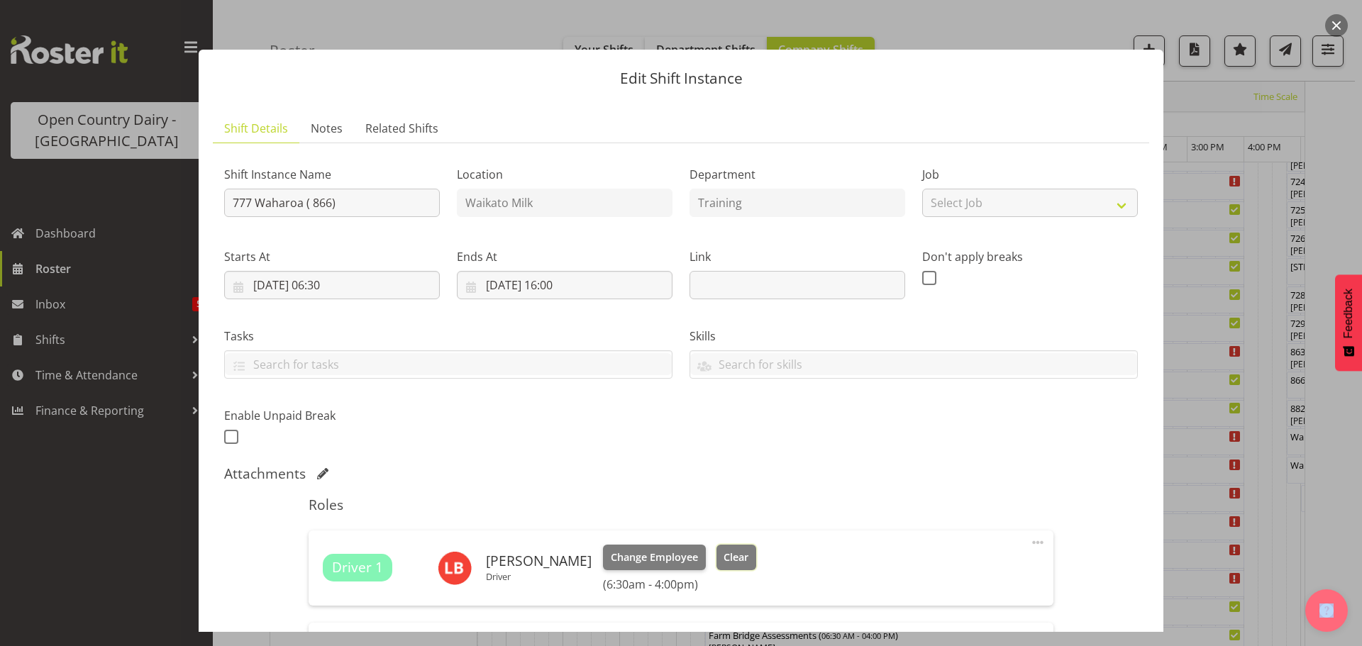
click at [735, 553] on span "Clear" at bounding box center [735, 558] width 25 height 16
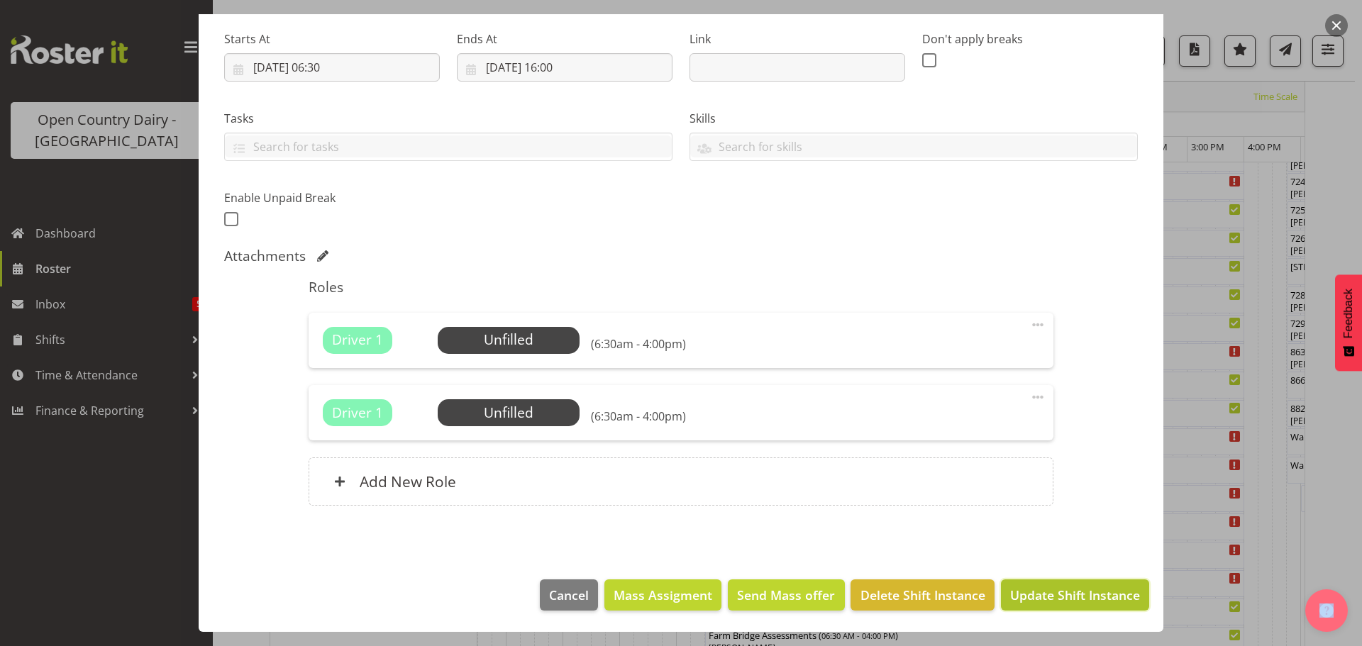
click at [1055, 591] on span "Update Shift Instance" at bounding box center [1075, 595] width 130 height 18
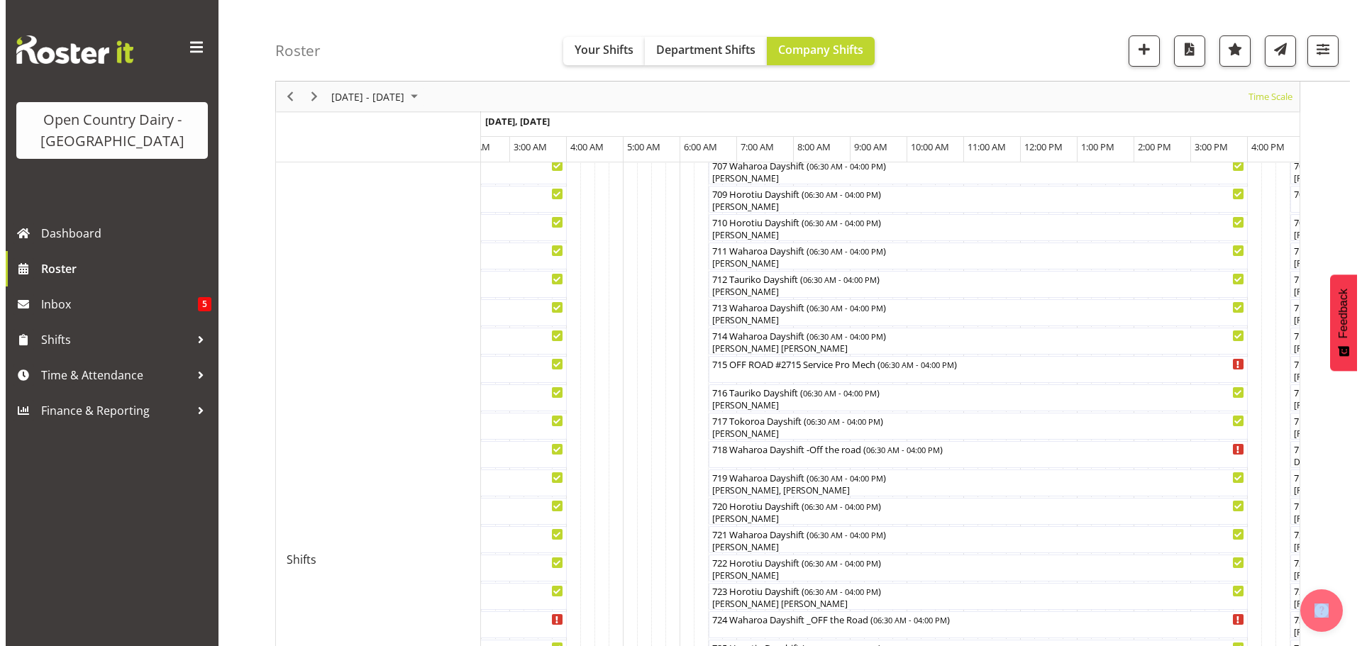
scroll to position [481, 0]
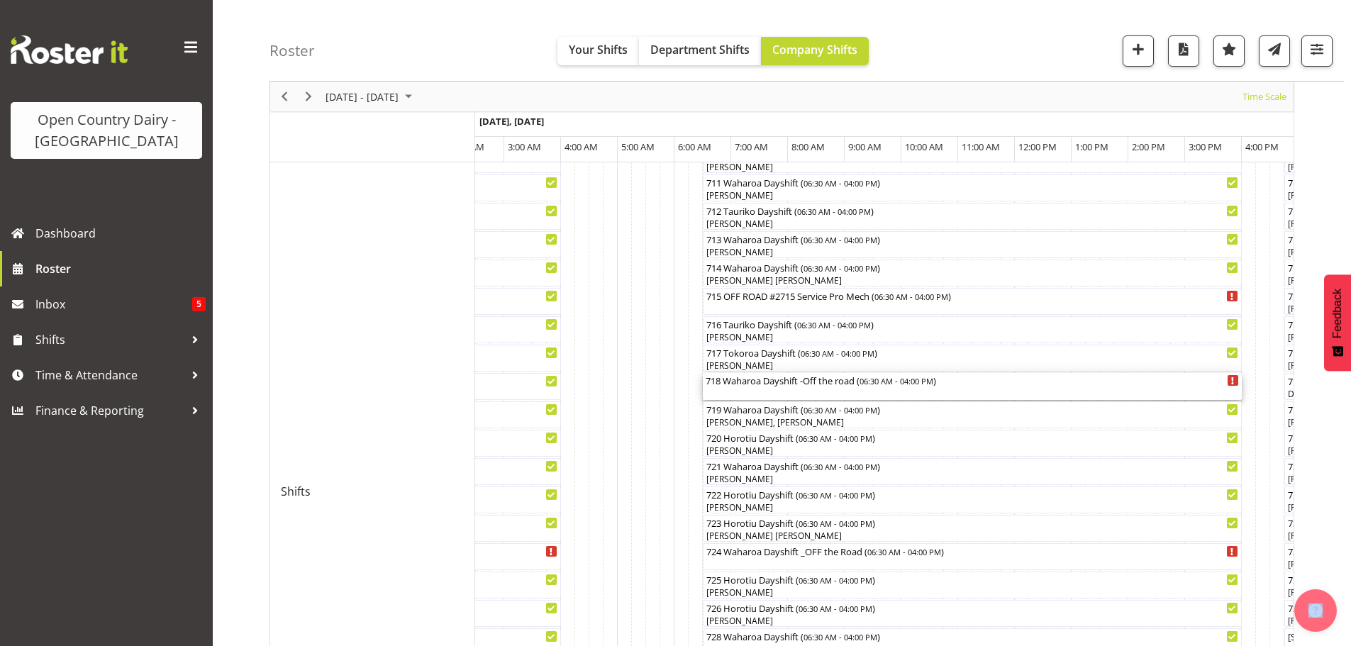
click at [774, 392] on div "718 Waharoa Dayshift -Off the road ( 06:30 AM - 04:00 PM )" at bounding box center [972, 386] width 533 height 27
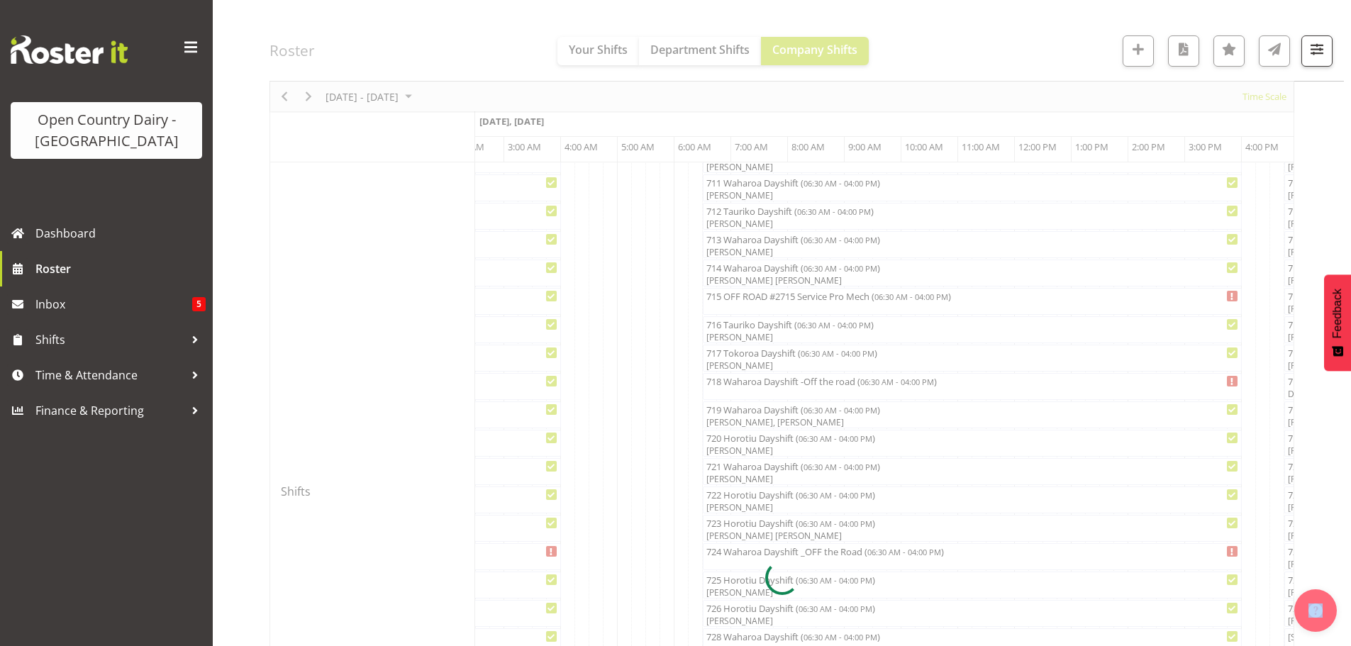
click at [772, 392] on div at bounding box center [782, 578] width 1025 height 1828
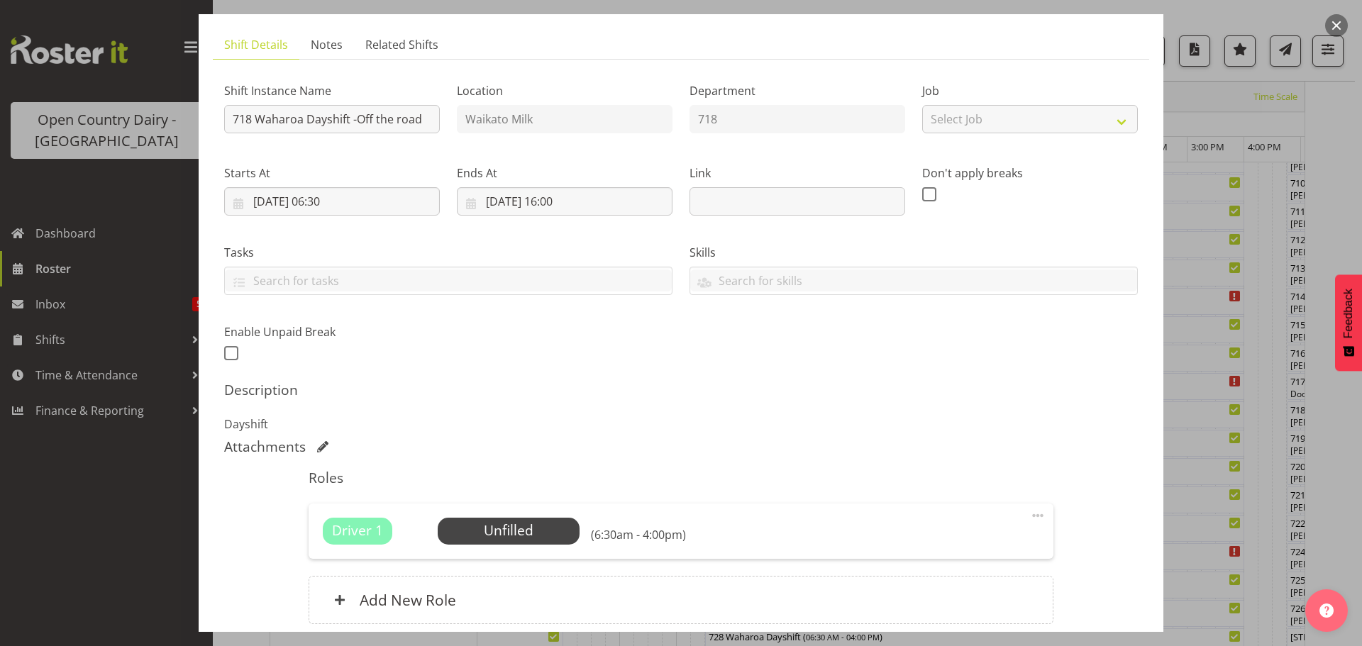
scroll to position [202, 0]
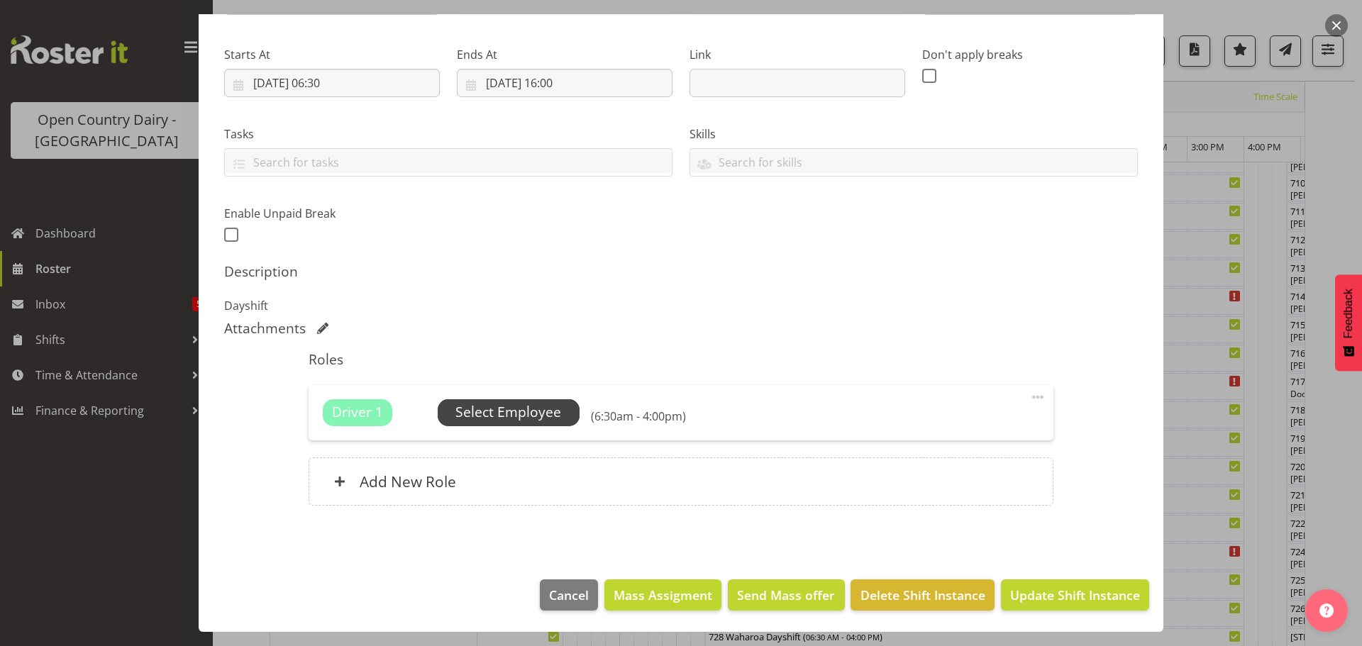
click at [526, 410] on span "Select Employee" at bounding box center [508, 412] width 106 height 21
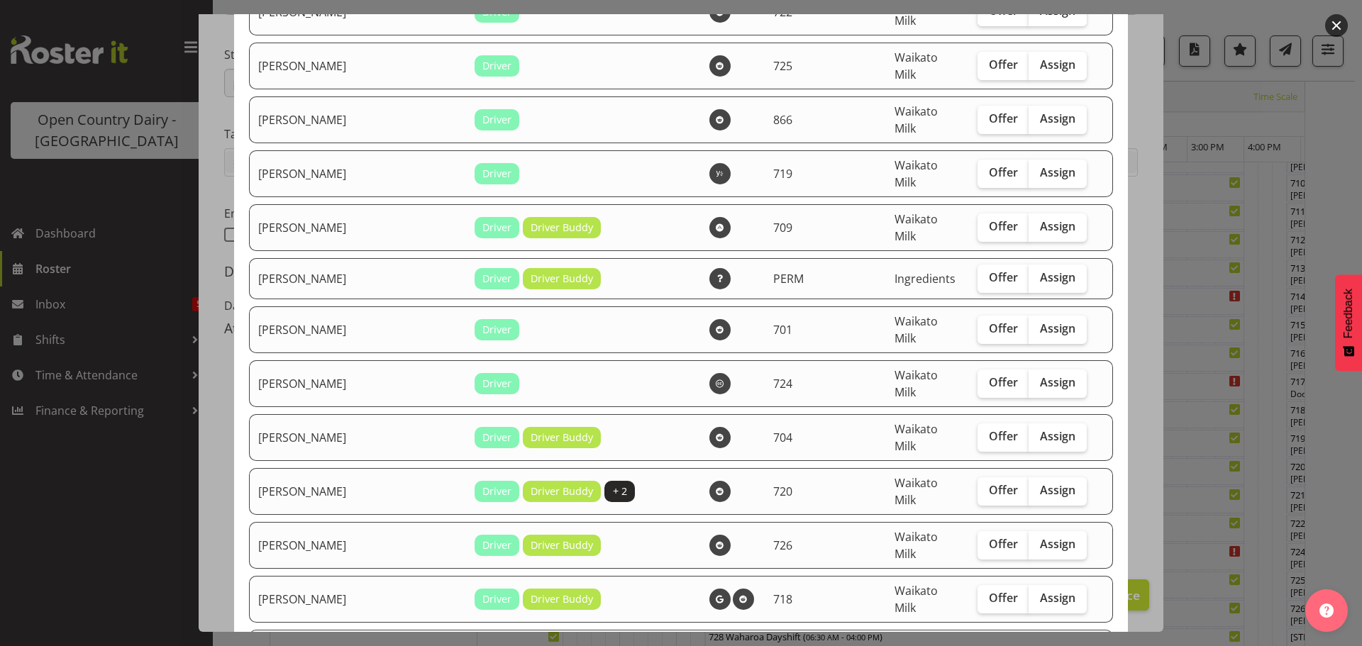
scroll to position [1844, 0]
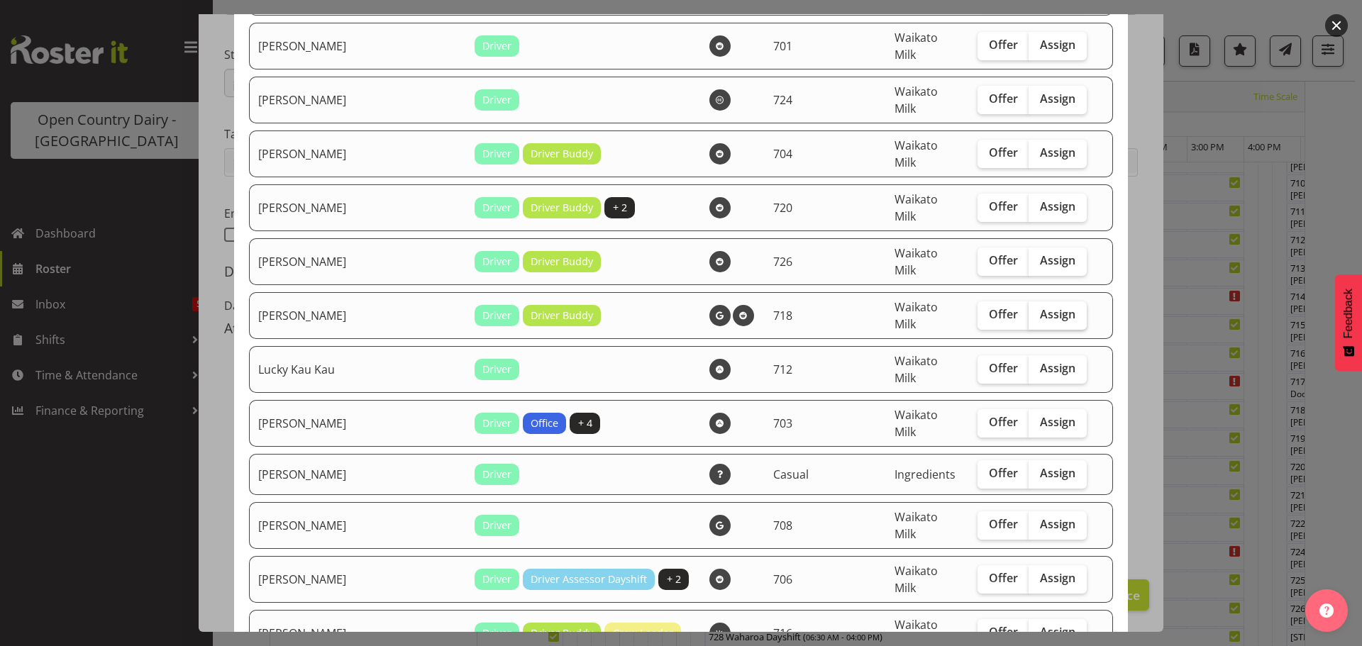
click at [1040, 307] on span "Assign" at bounding box center [1057, 314] width 35 height 14
click at [1028, 310] on input "Assign" at bounding box center [1032, 314] width 9 height 9
checkbox input "true"
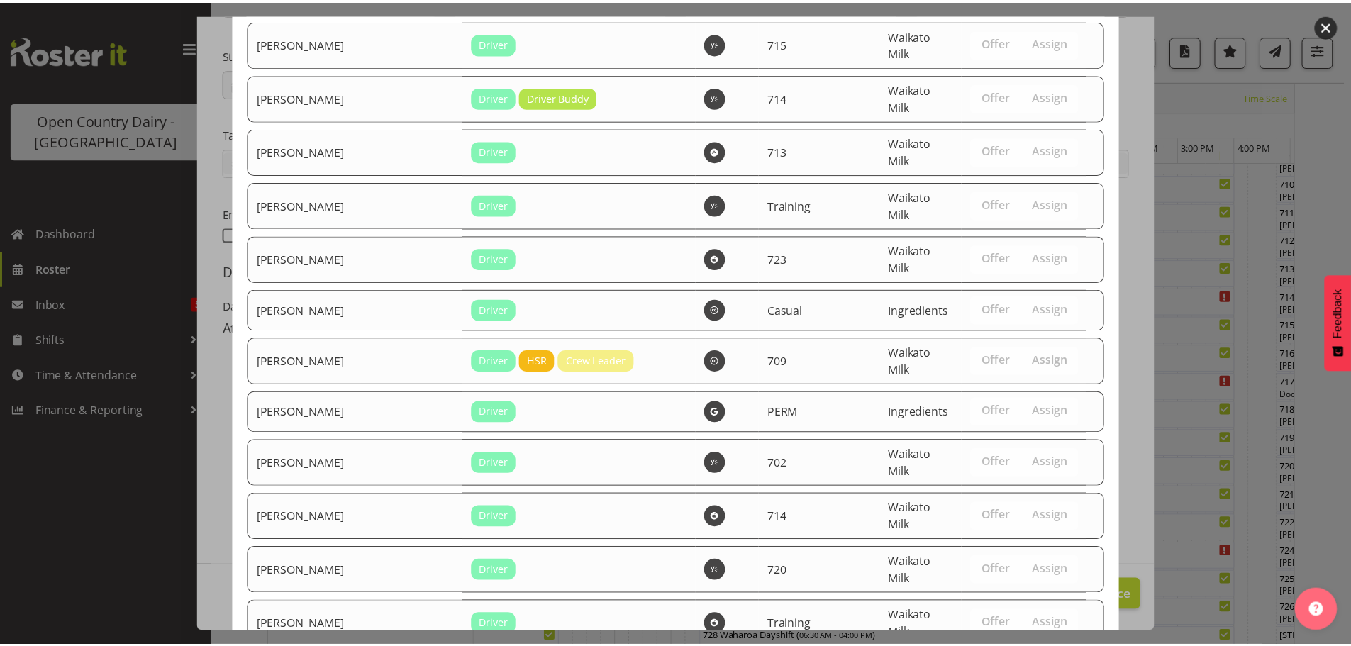
scroll to position [2664, 0]
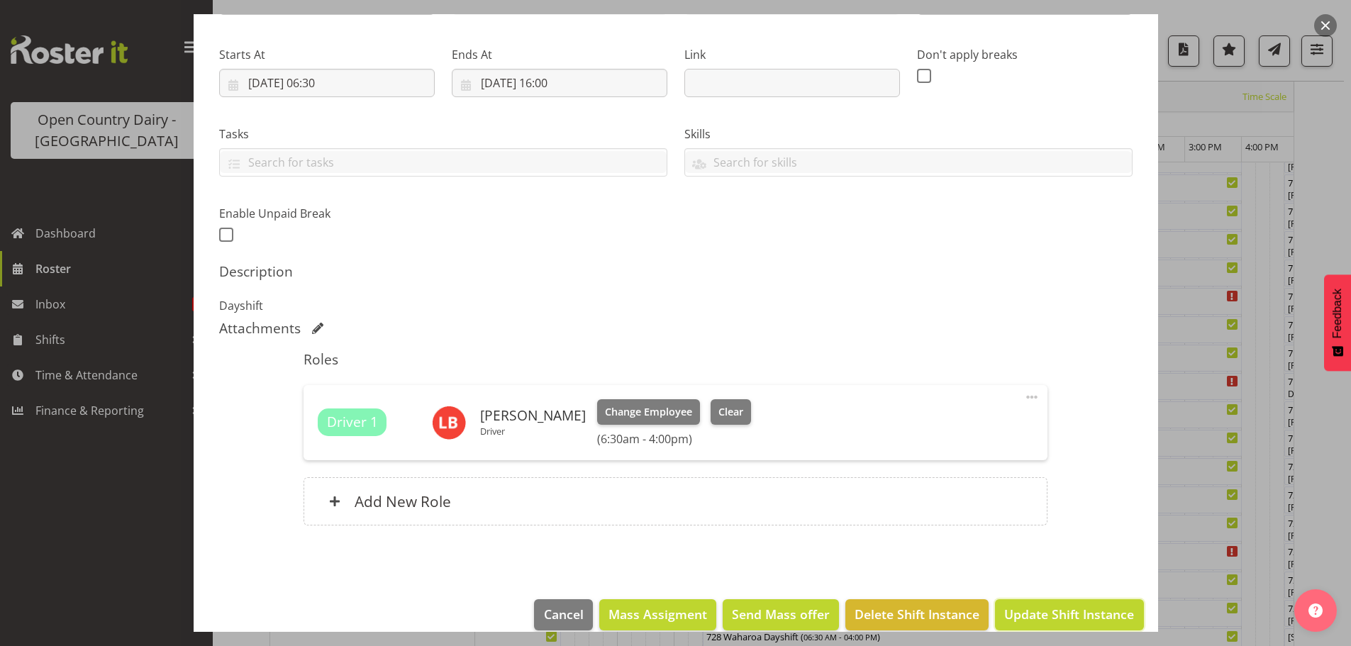
click at [1029, 618] on span "Update Shift Instance" at bounding box center [1069, 614] width 130 height 18
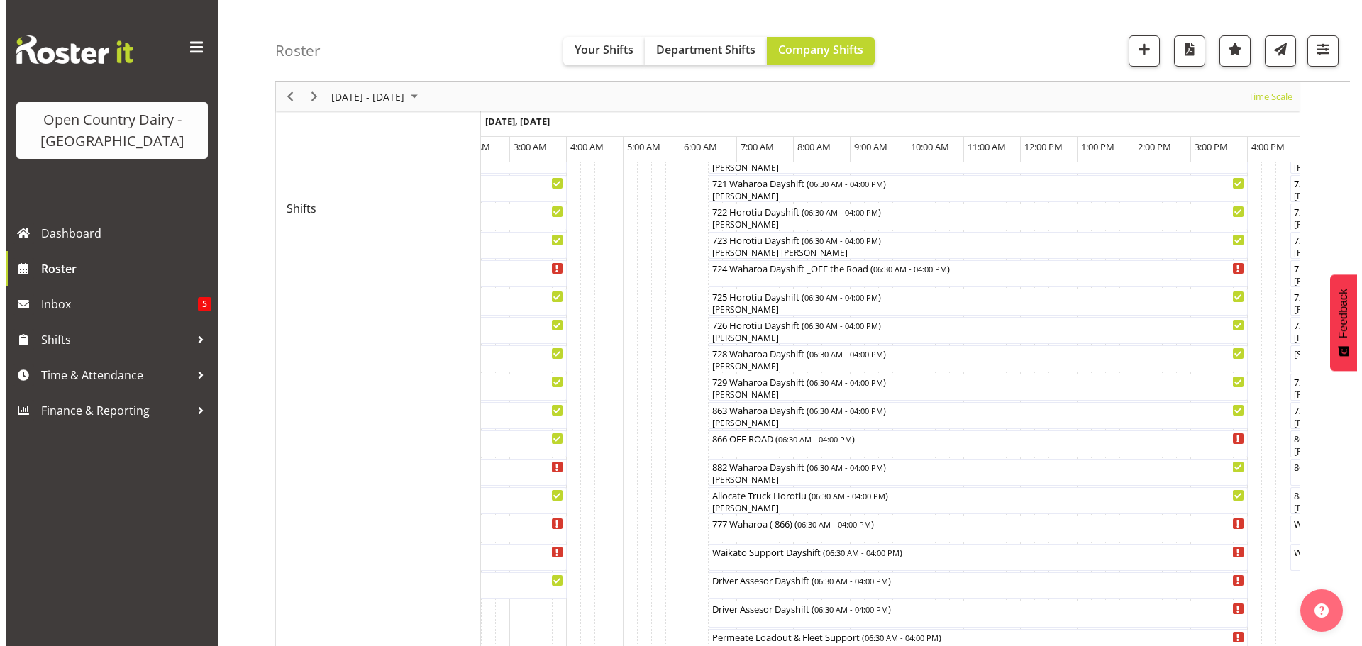
scroll to position [835, 0]
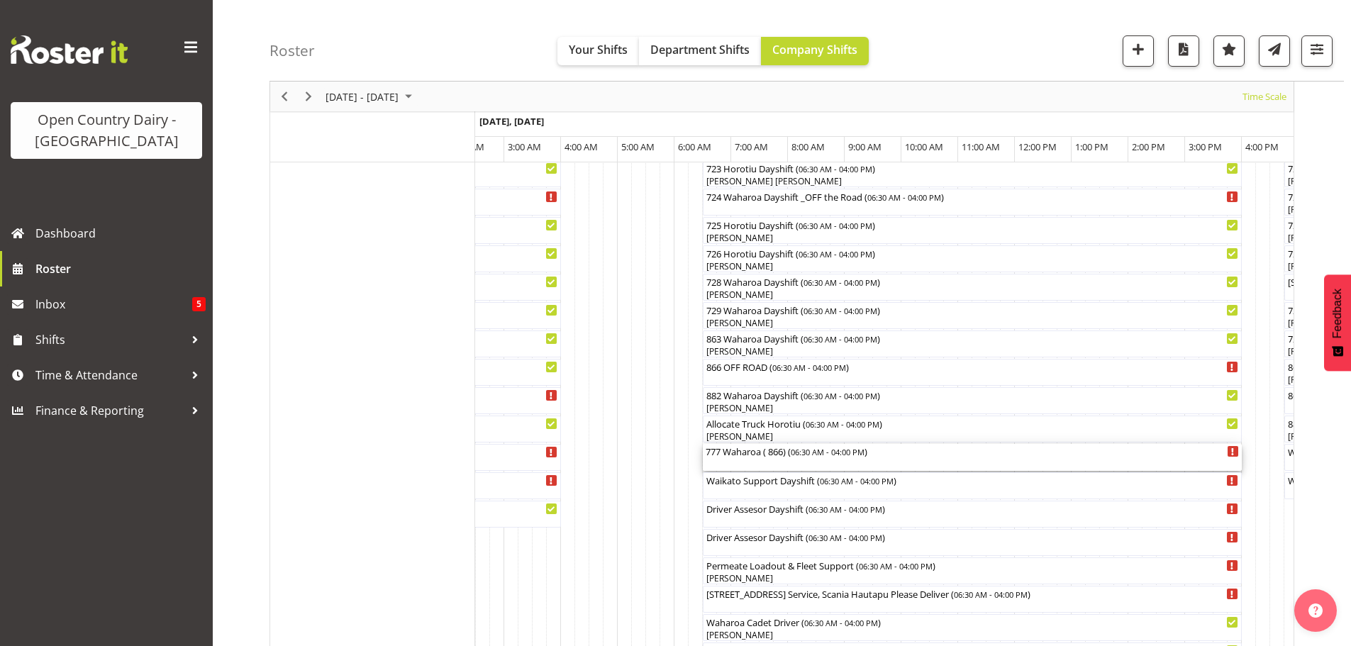
click at [731, 462] on div "777 Waharoa ( 866) ( 06:30 AM - 04:00 PM )" at bounding box center [972, 457] width 533 height 27
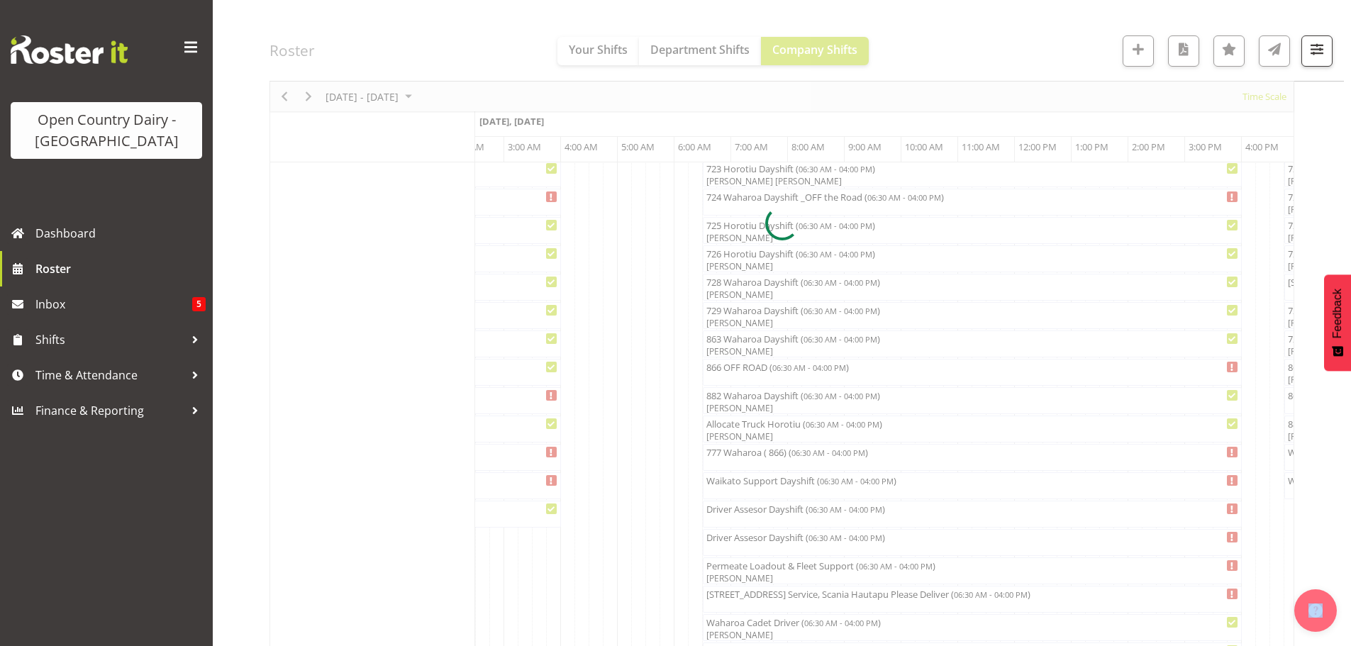
click at [731, 460] on div at bounding box center [782, 223] width 1025 height 1828
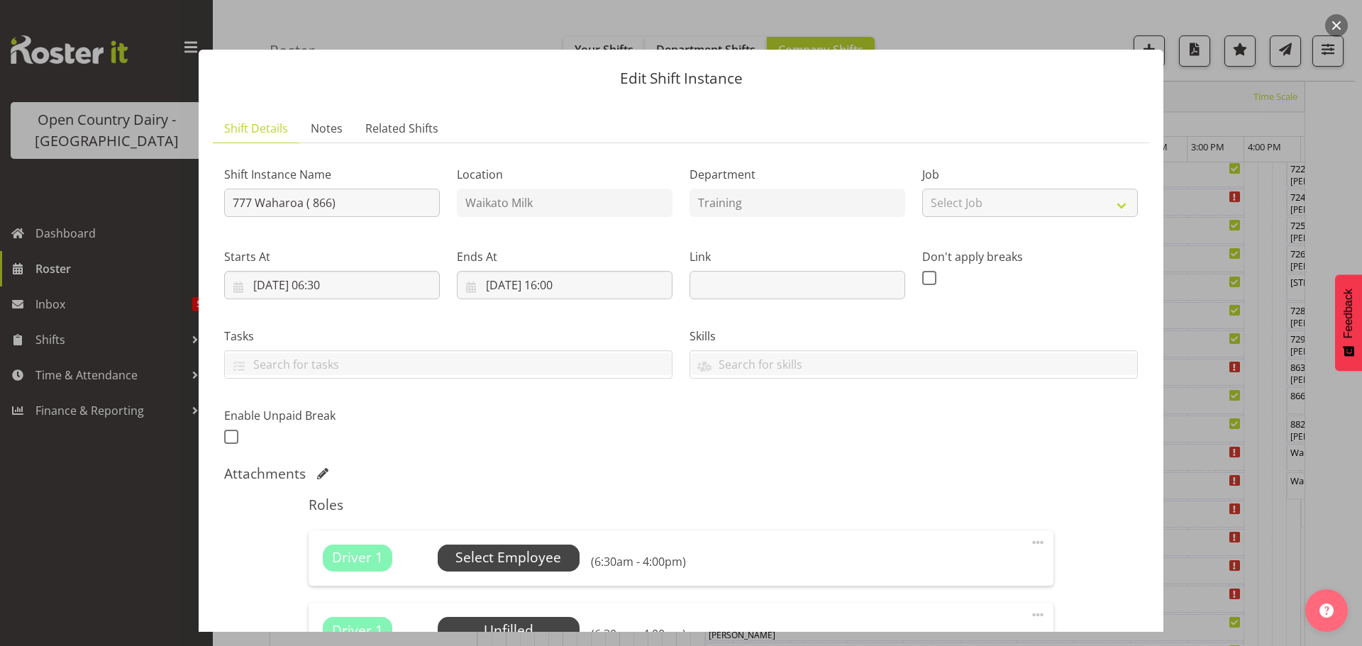
click at [476, 559] on span "Select Employee" at bounding box center [508, 558] width 106 height 21
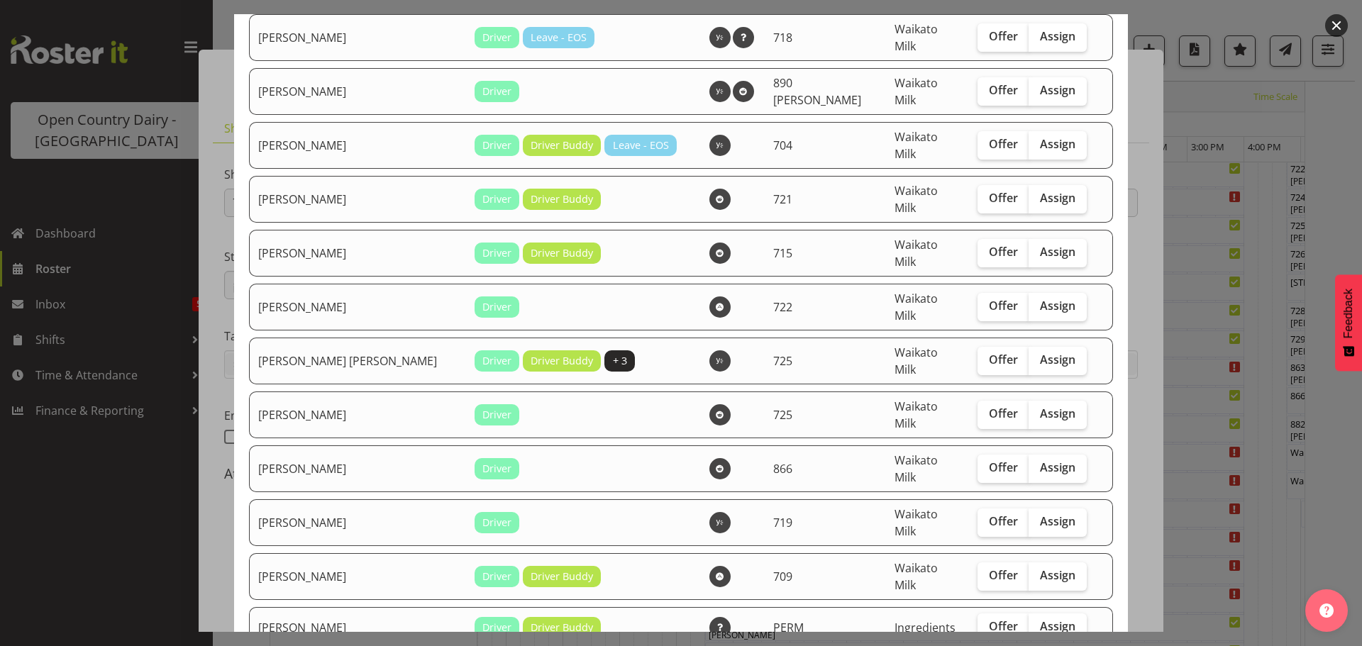
scroll to position [1489, 0]
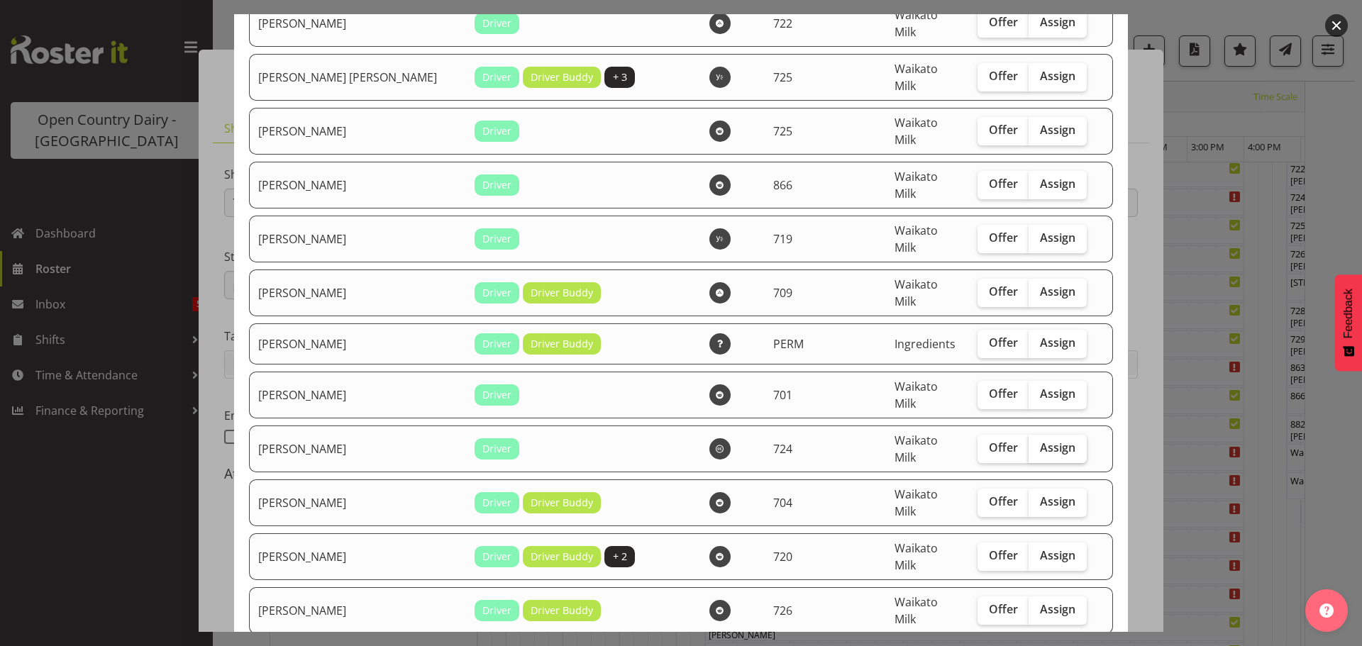
click at [1040, 440] on span "Assign" at bounding box center [1057, 447] width 35 height 14
click at [1038, 443] on input "Assign" at bounding box center [1032, 447] width 9 height 9
checkbox input "true"
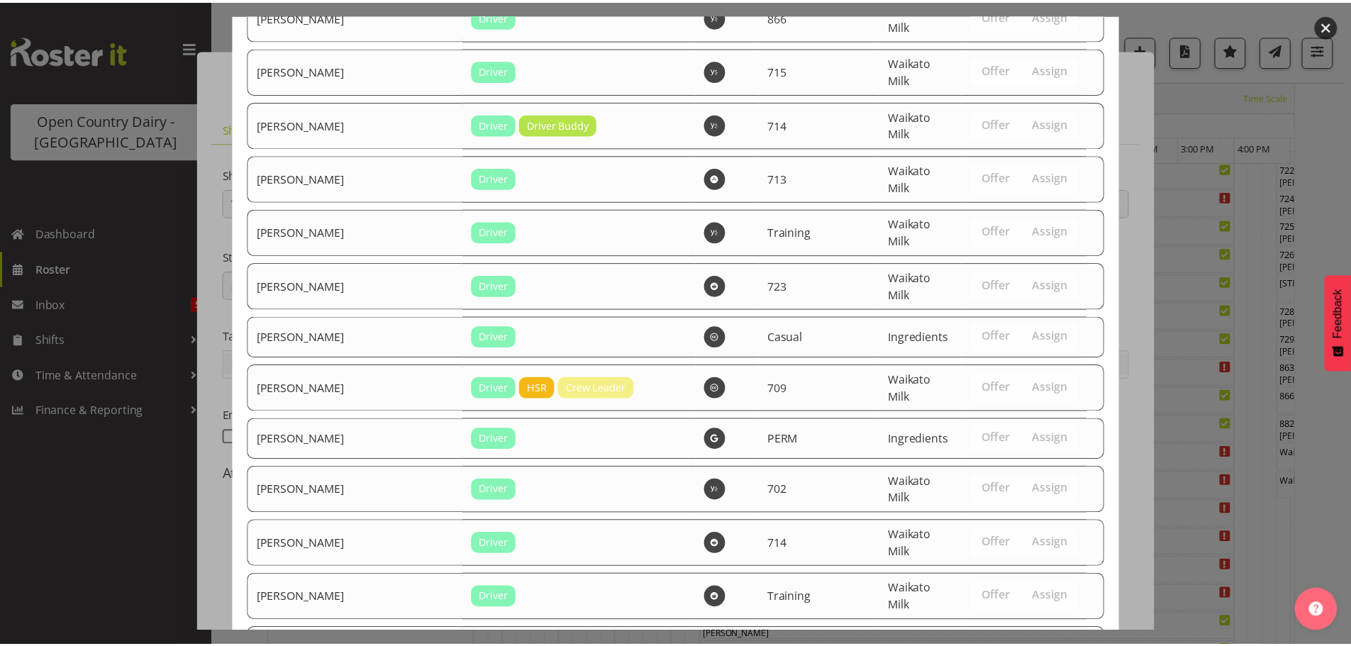
scroll to position [2616, 0]
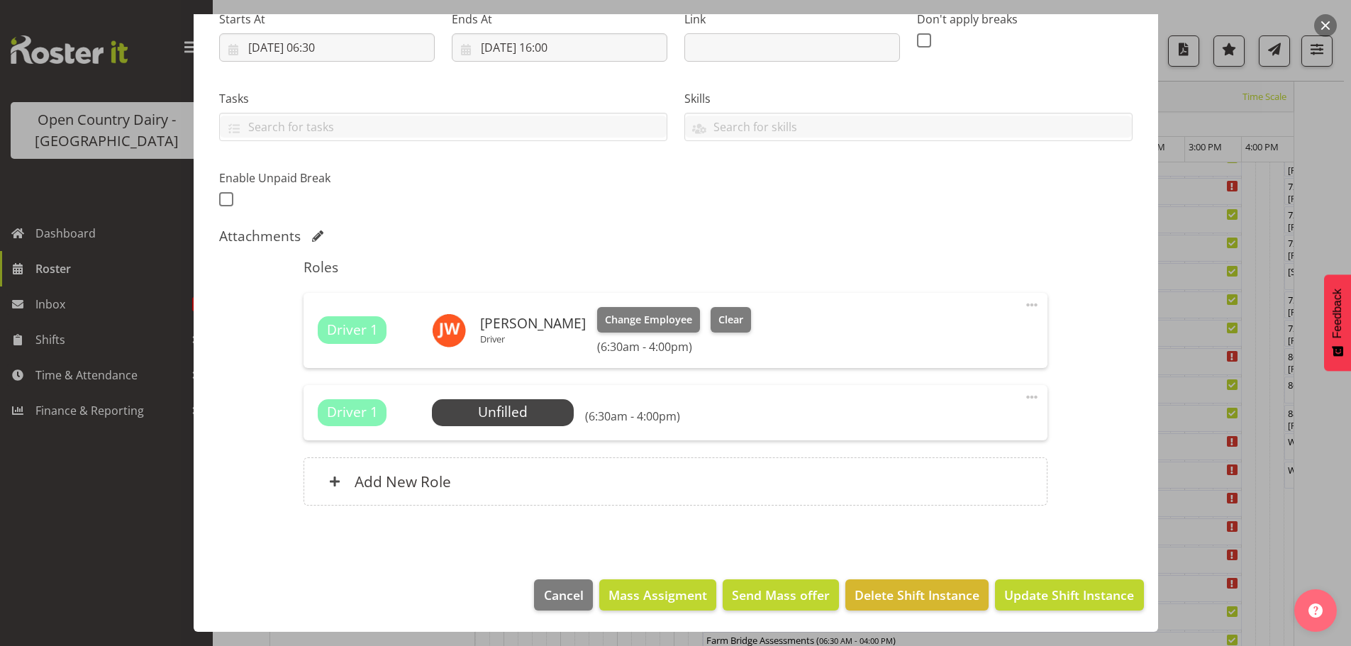
scroll to position [1190, 0]
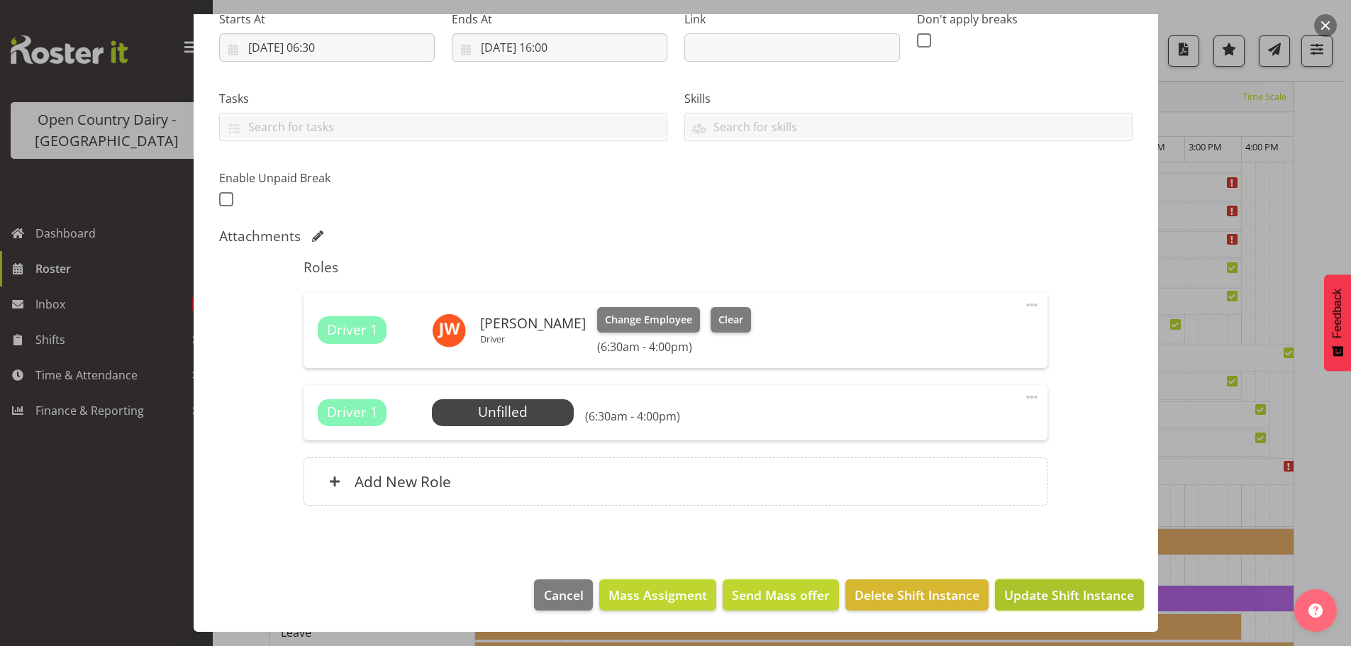
click at [1016, 594] on span "Update Shift Instance" at bounding box center [1069, 595] width 130 height 18
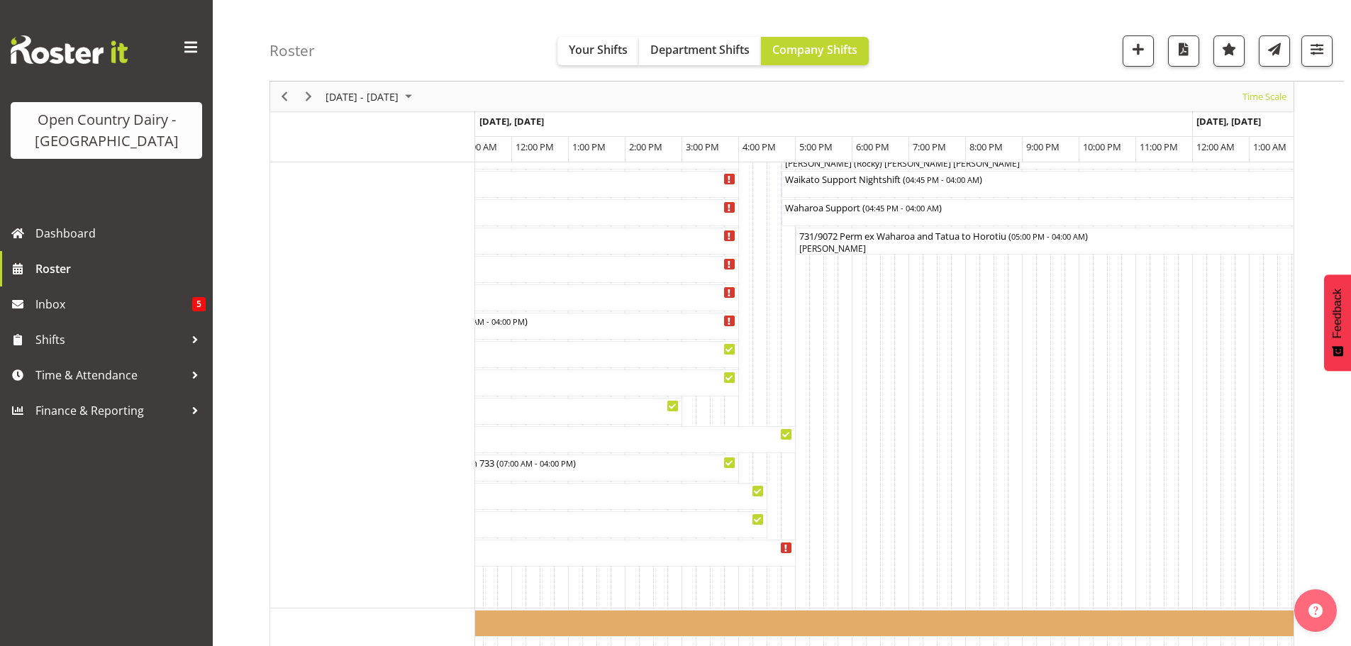
scroll to position [1348, 0]
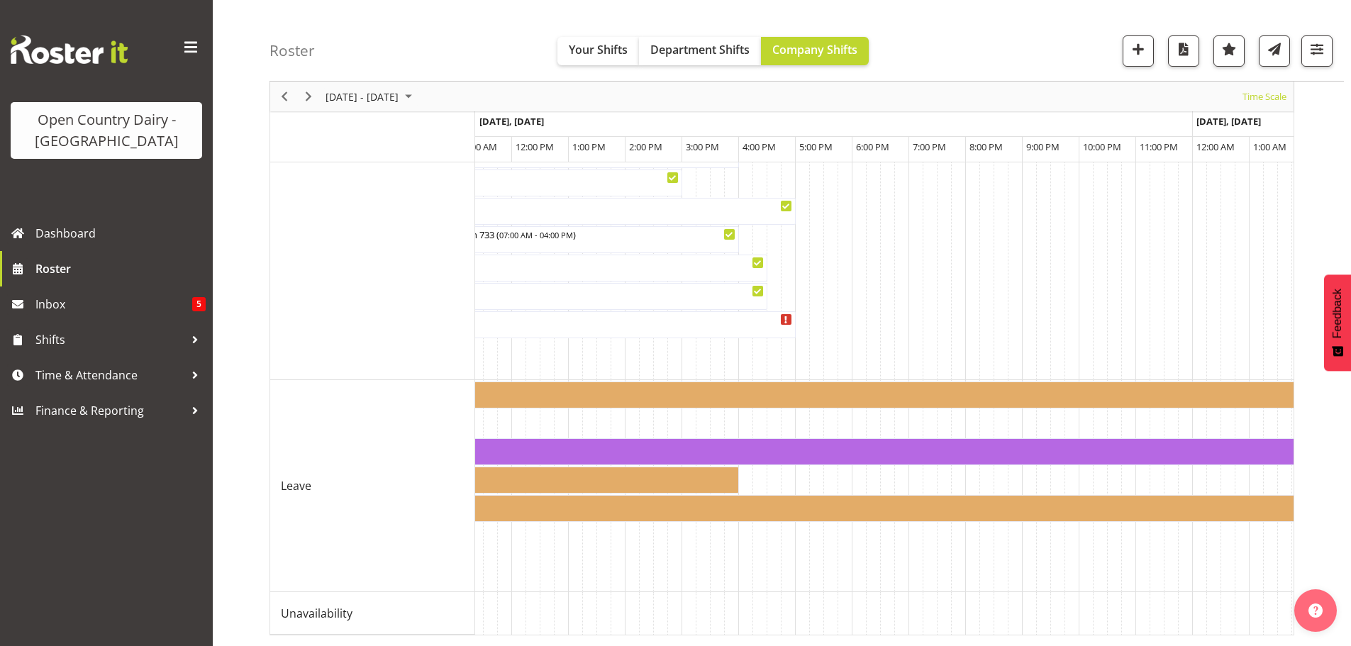
drag, startPoint x: 808, startPoint y: 621, endPoint x: 760, endPoint y: 618, distance: 48.3
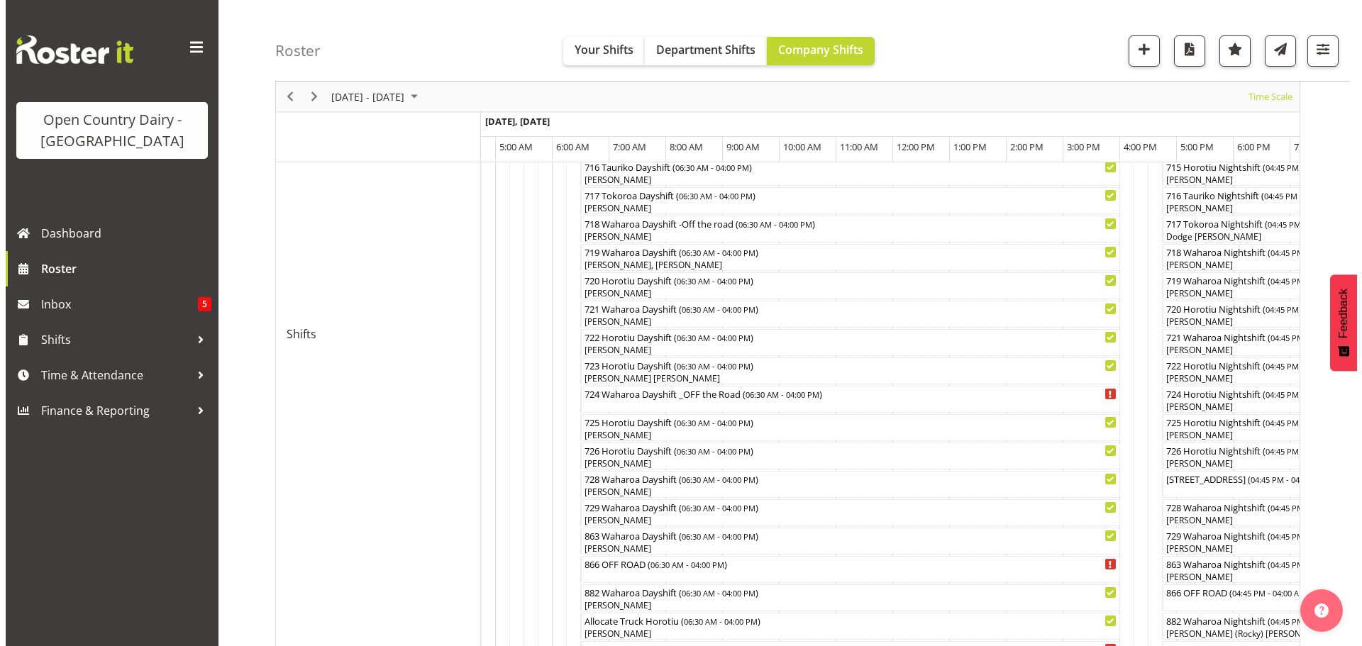
scroll to position [496, 0]
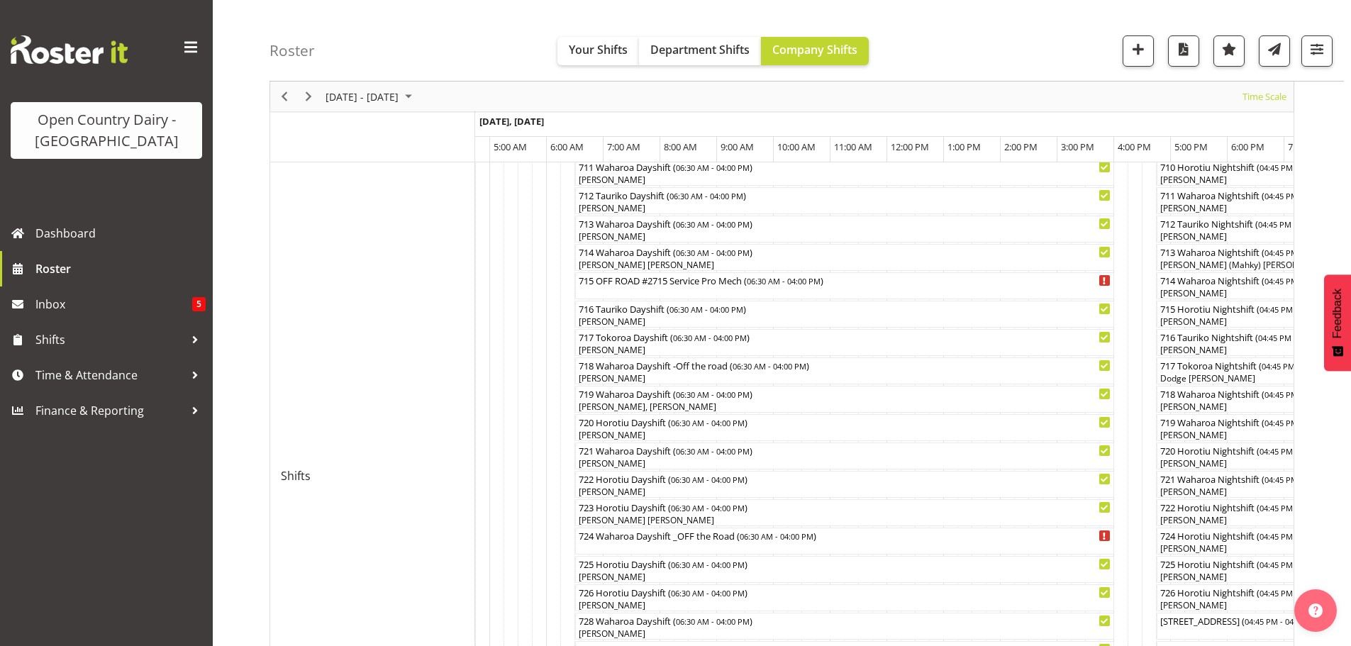
click at [0, 0] on div at bounding box center [0, 0] width 0 height 0
click at [645, 374] on div "[PERSON_NAME]" at bounding box center [844, 378] width 533 height 13
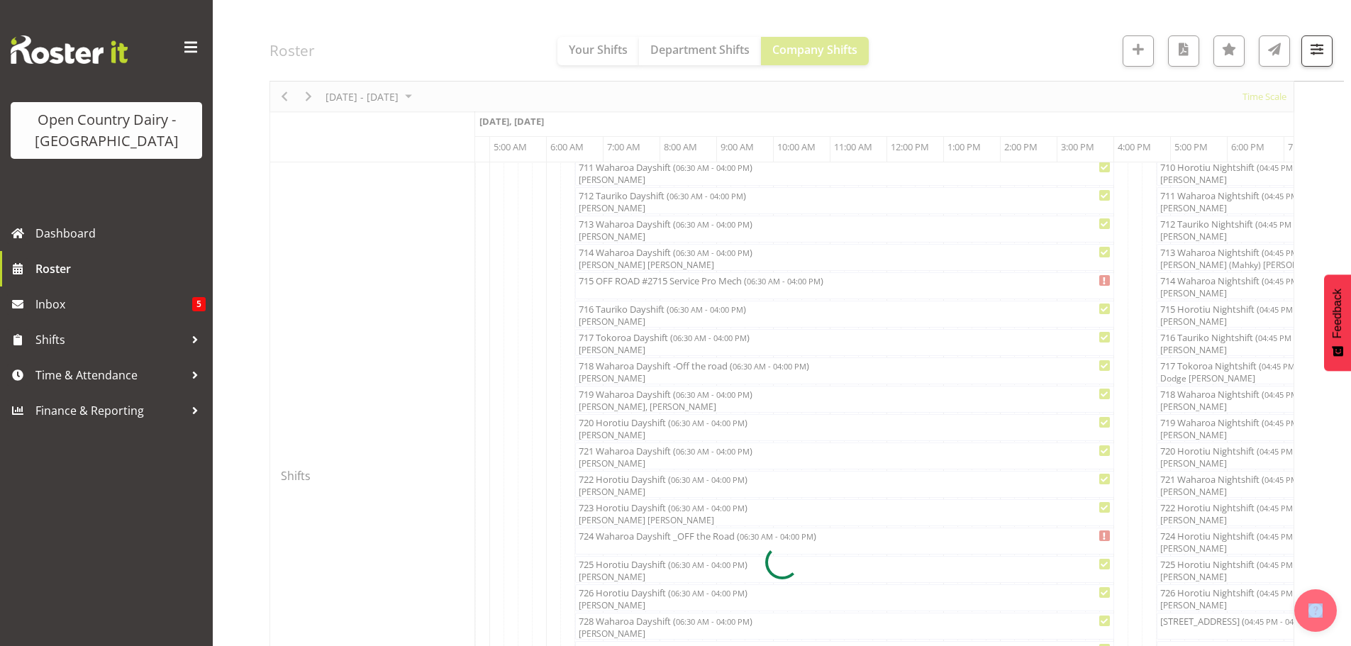
click at [645, 374] on div at bounding box center [782, 562] width 1025 height 1828
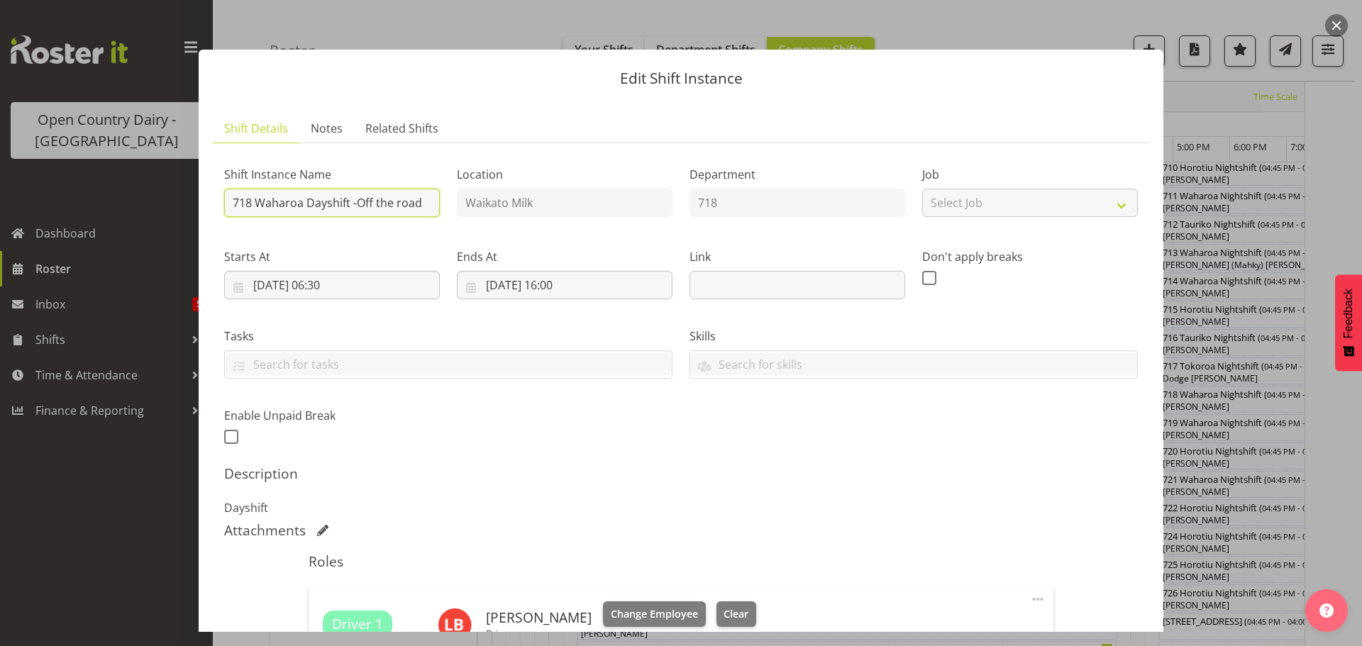
click at [428, 202] on input "718 Waharoa Dayshift -Off the road" at bounding box center [332, 203] width 216 height 28
type input "718 Waharoa Dayshift - runs startiung after 9:30pm"
click at [345, 202] on input "718 Waharoa Dayshift - runs startiung after 9:30am" at bounding box center [332, 203] width 216 height 28
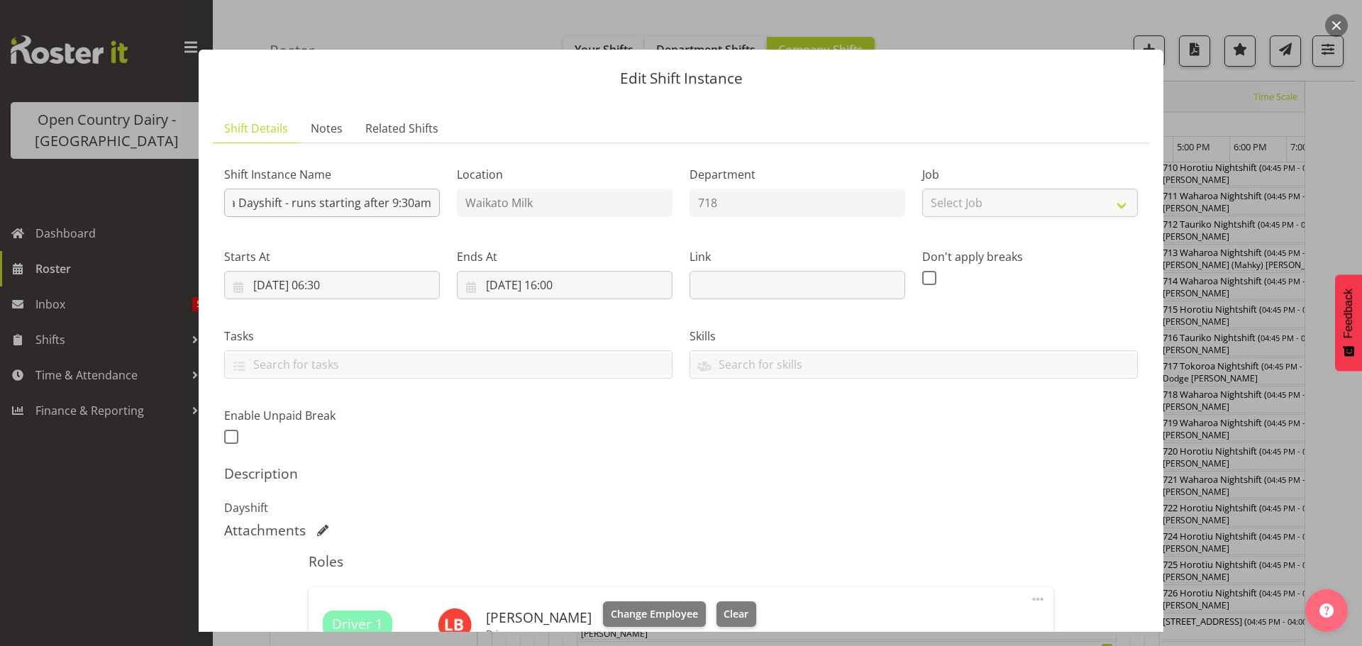
scroll to position [0, 68]
click at [299, 200] on input "718 Waharoa Dayshift - runs starting after 9:30am" at bounding box center [332, 203] width 216 height 28
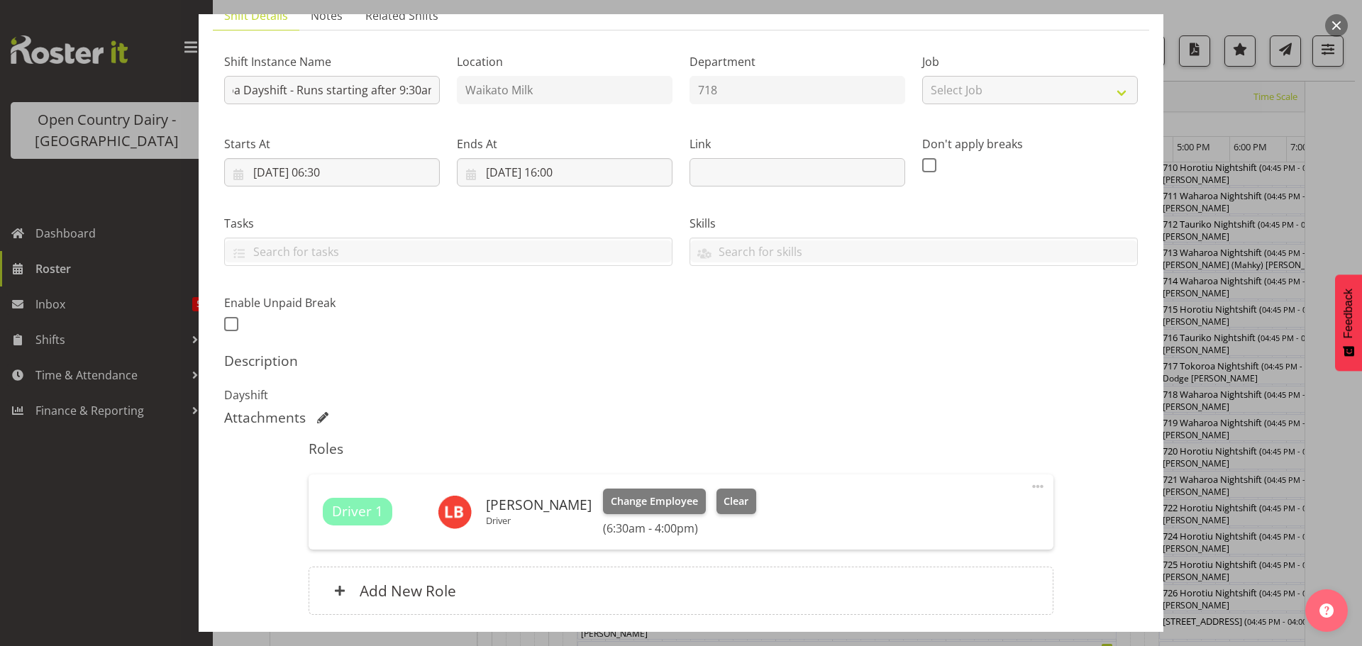
scroll to position [222, 0]
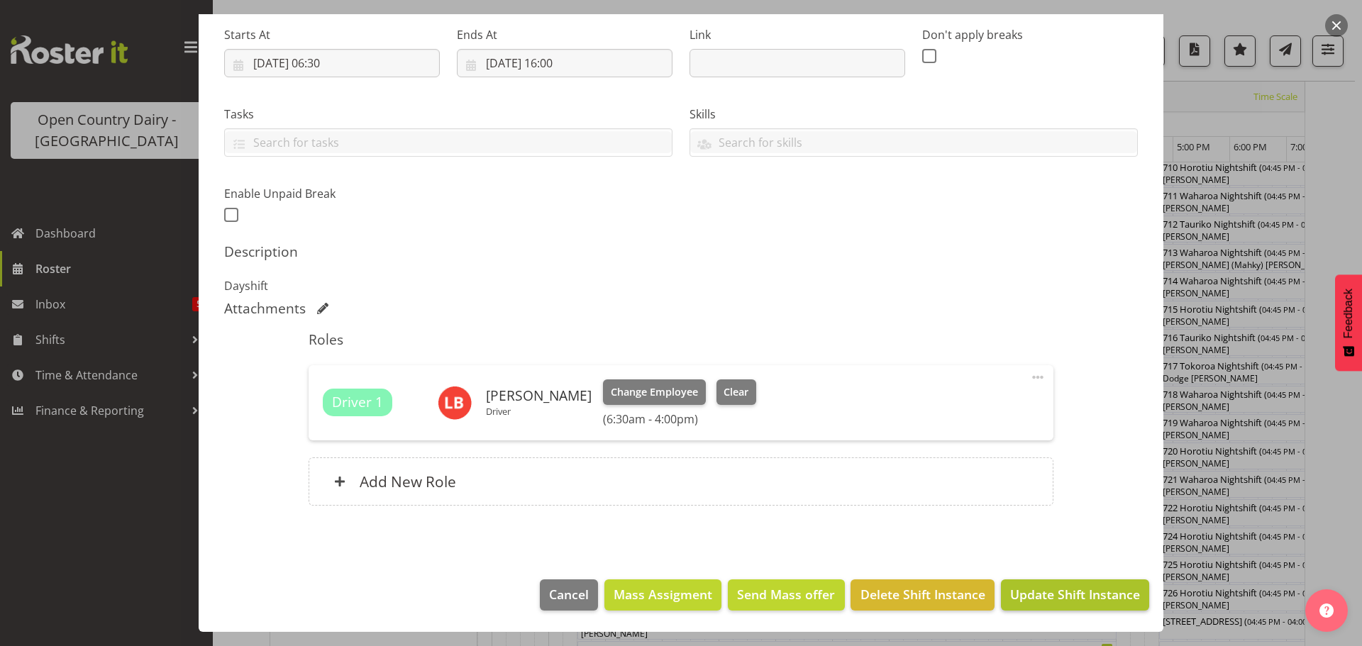
type input "718 Waharoa Dayshift - Runs starting after 9:30am"
click at [1106, 591] on span "Update Shift Instance" at bounding box center [1075, 594] width 130 height 18
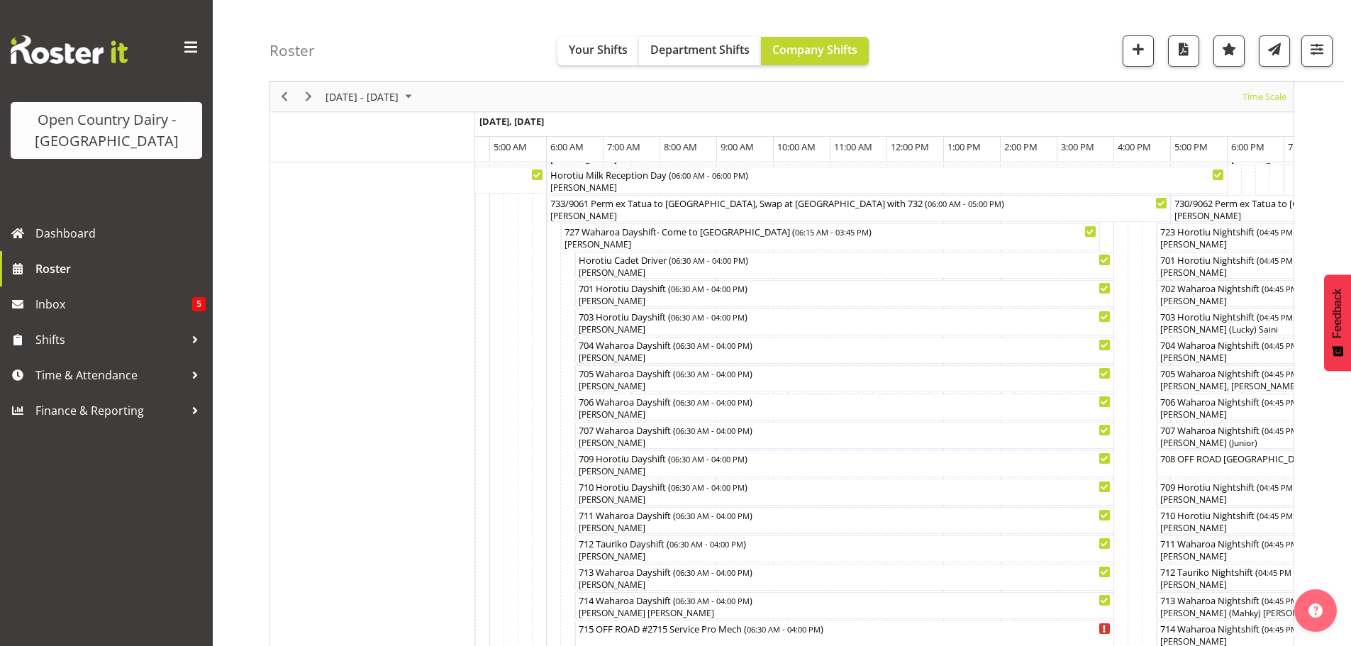
scroll to position [142, 0]
